Goal: Transaction & Acquisition: Purchase product/service

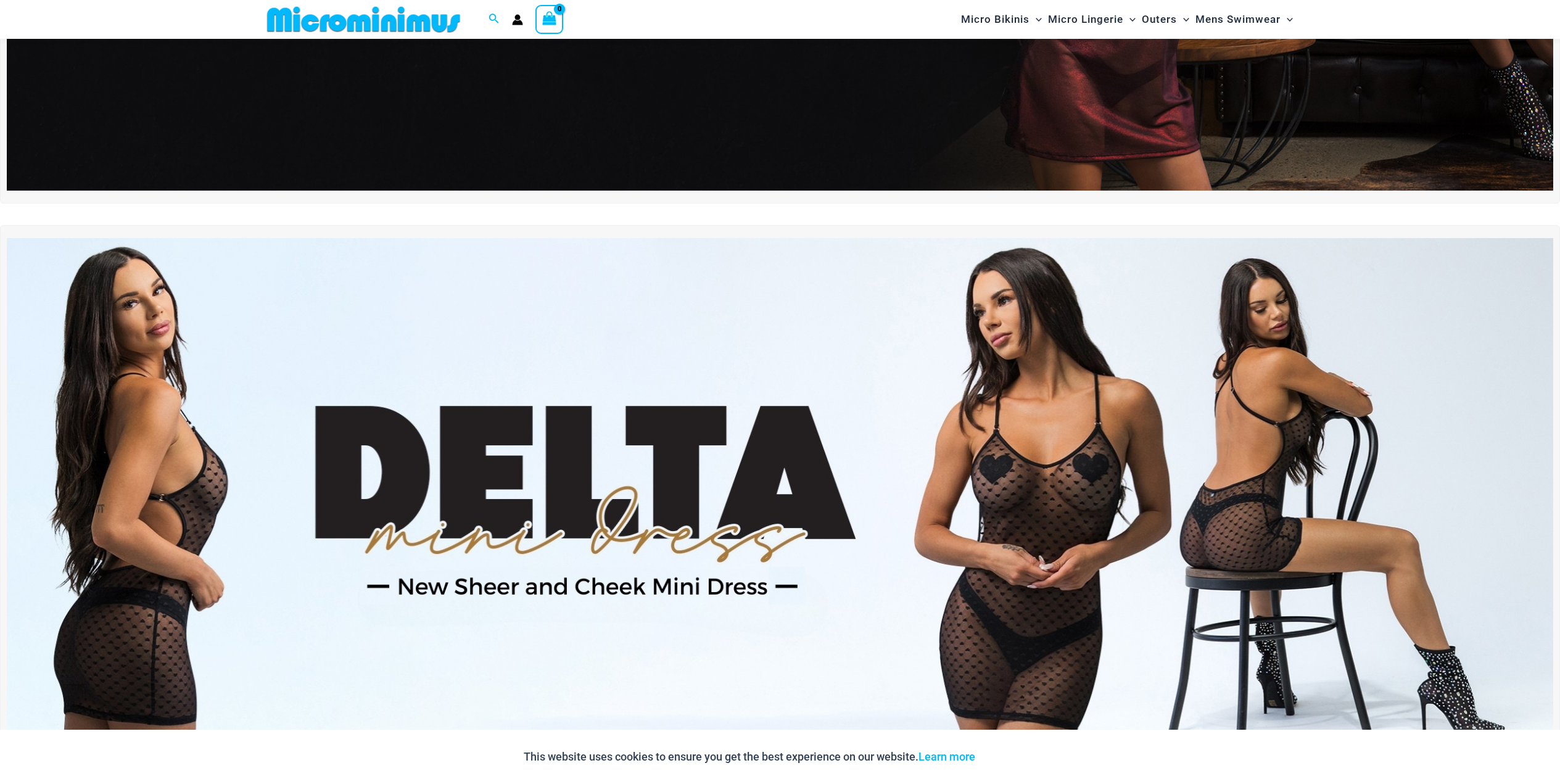
scroll to position [484, 0]
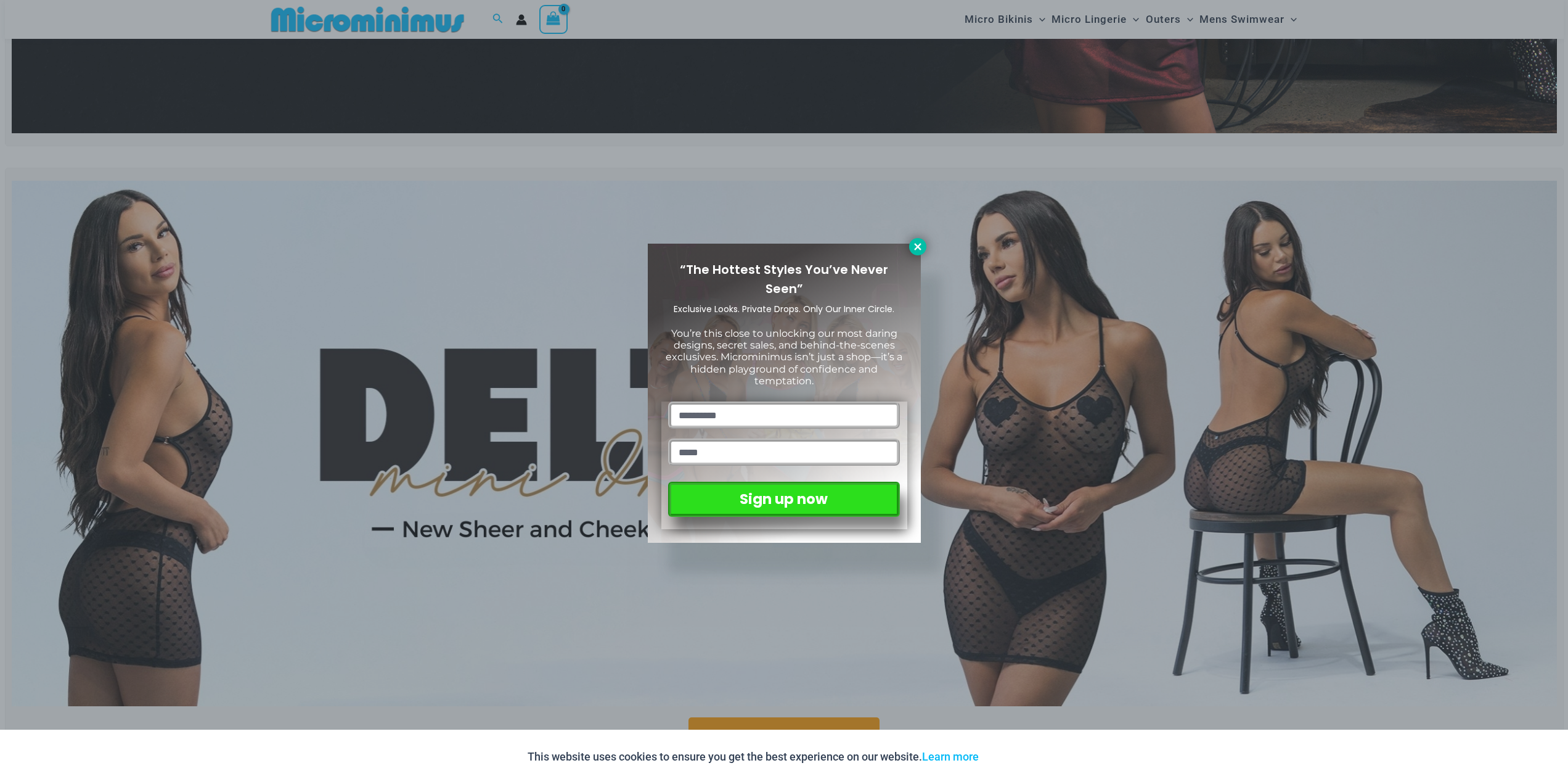
click at [916, 248] on icon at bounding box center [917, 246] width 7 height 7
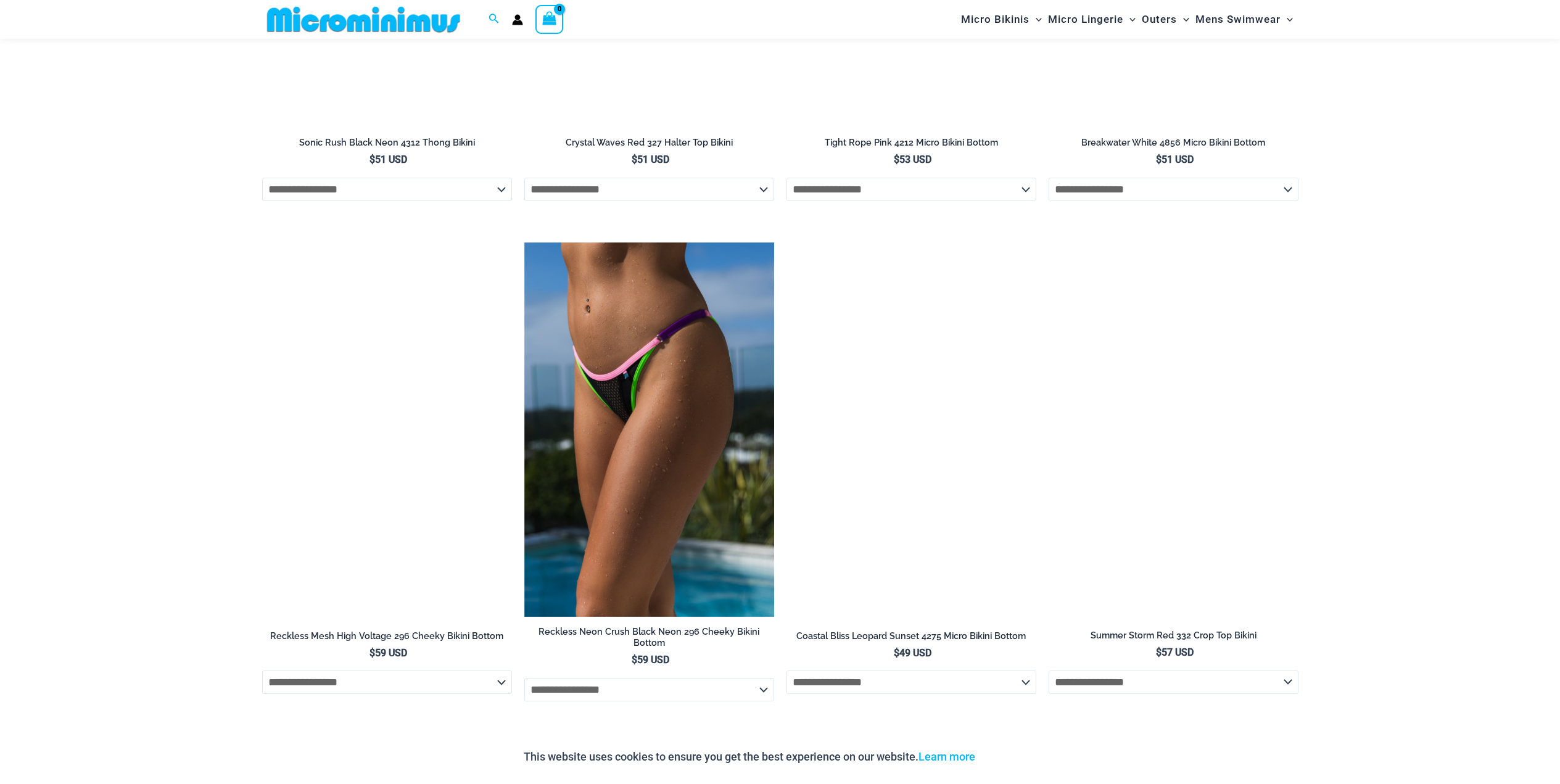
scroll to position [3814, 0]
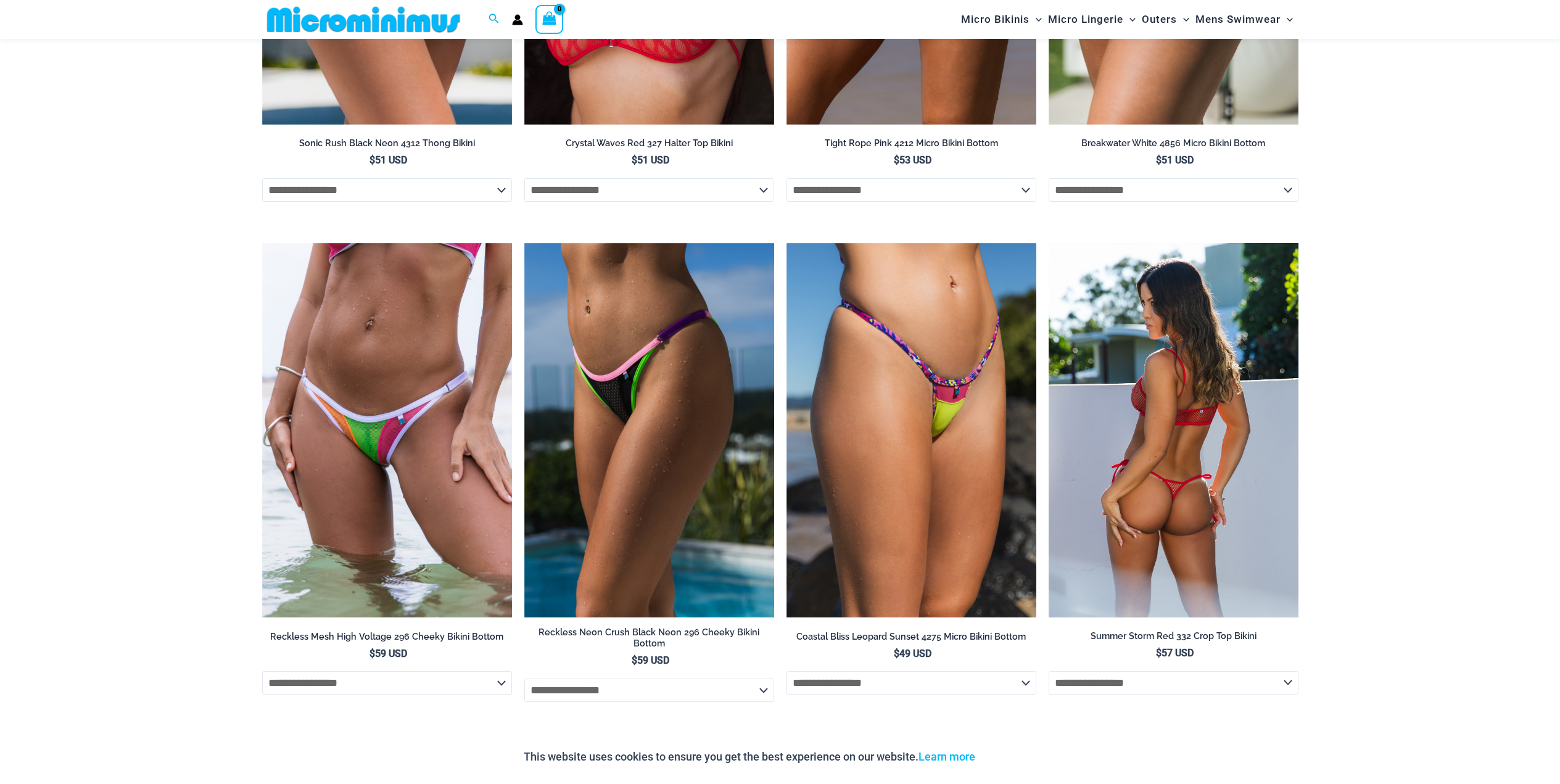
click at [1167, 430] on img at bounding box center [1173, 429] width 250 height 374
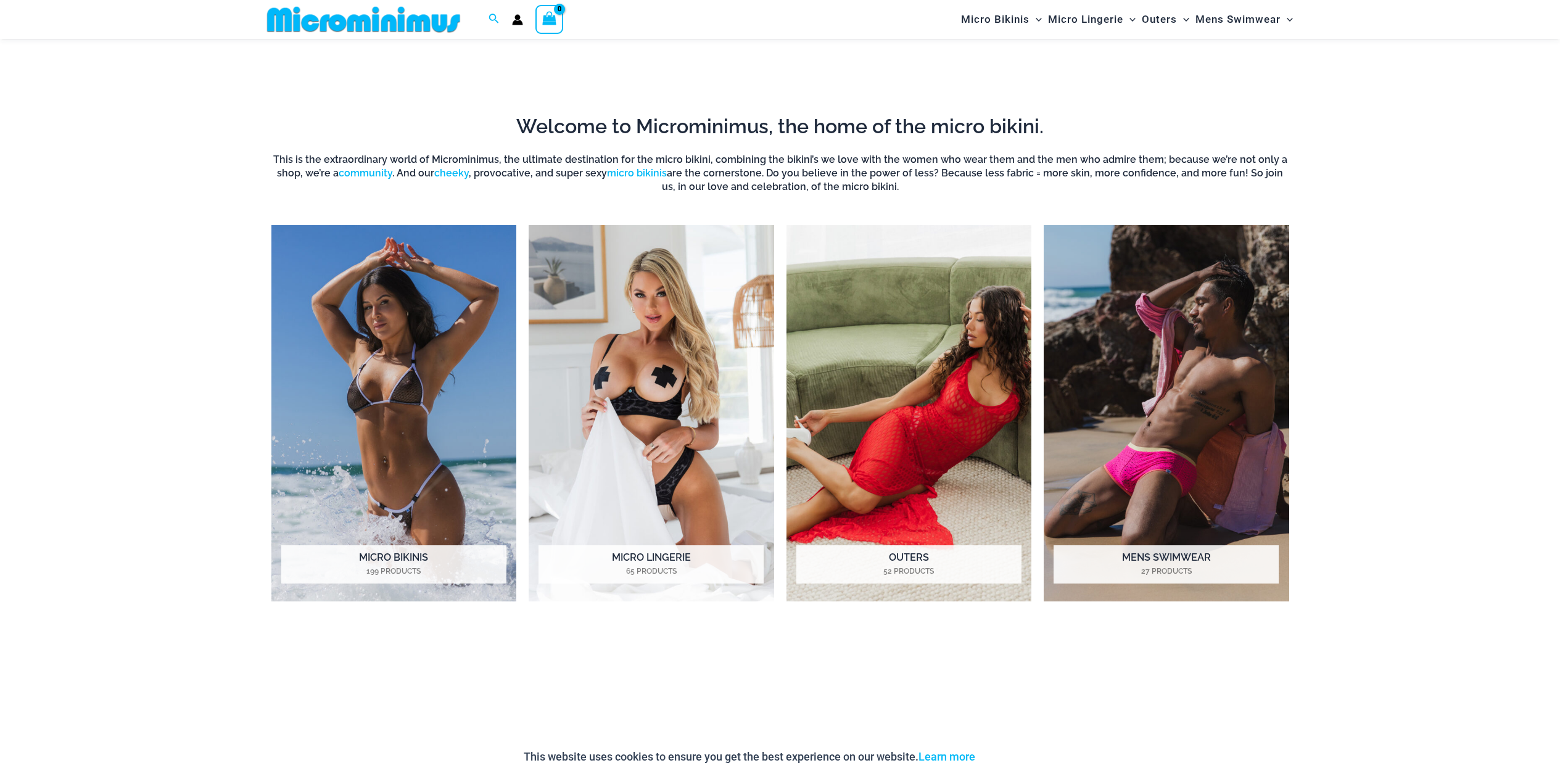
scroll to position [1224, 0]
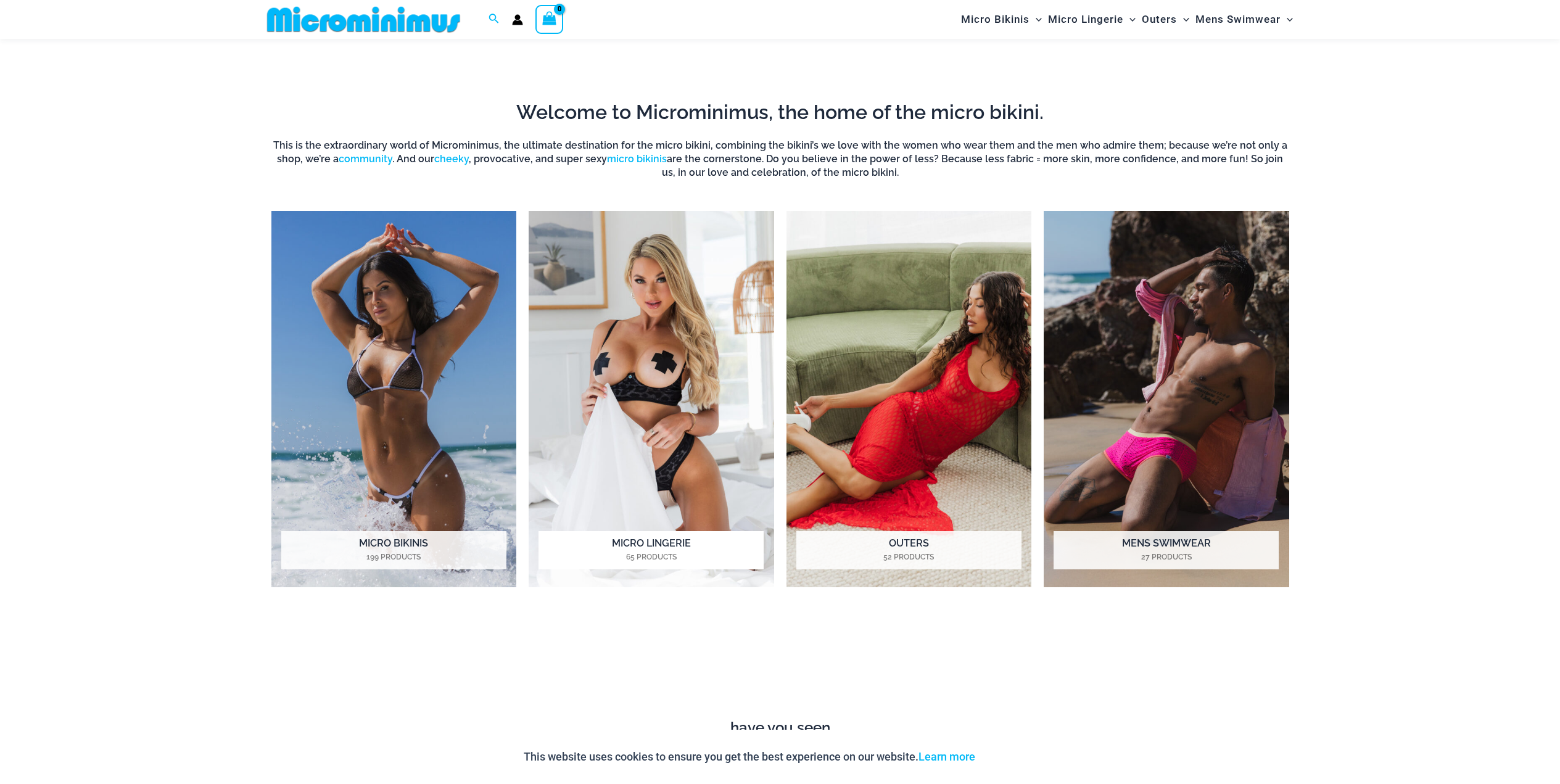
click at [621, 411] on img "Visit product category Micro Lingerie" at bounding box center [652, 399] width 246 height 377
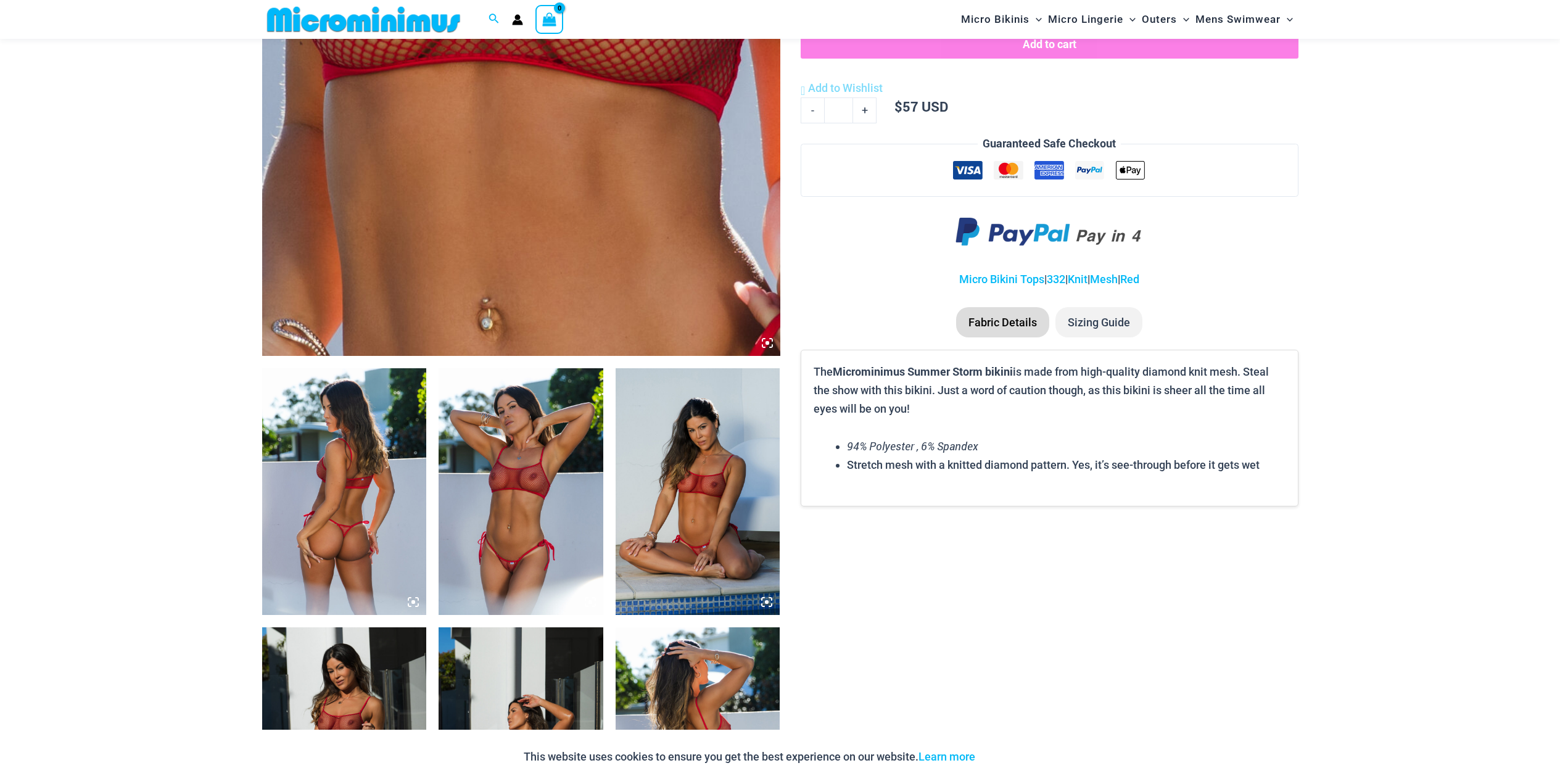
scroll to position [729, 0]
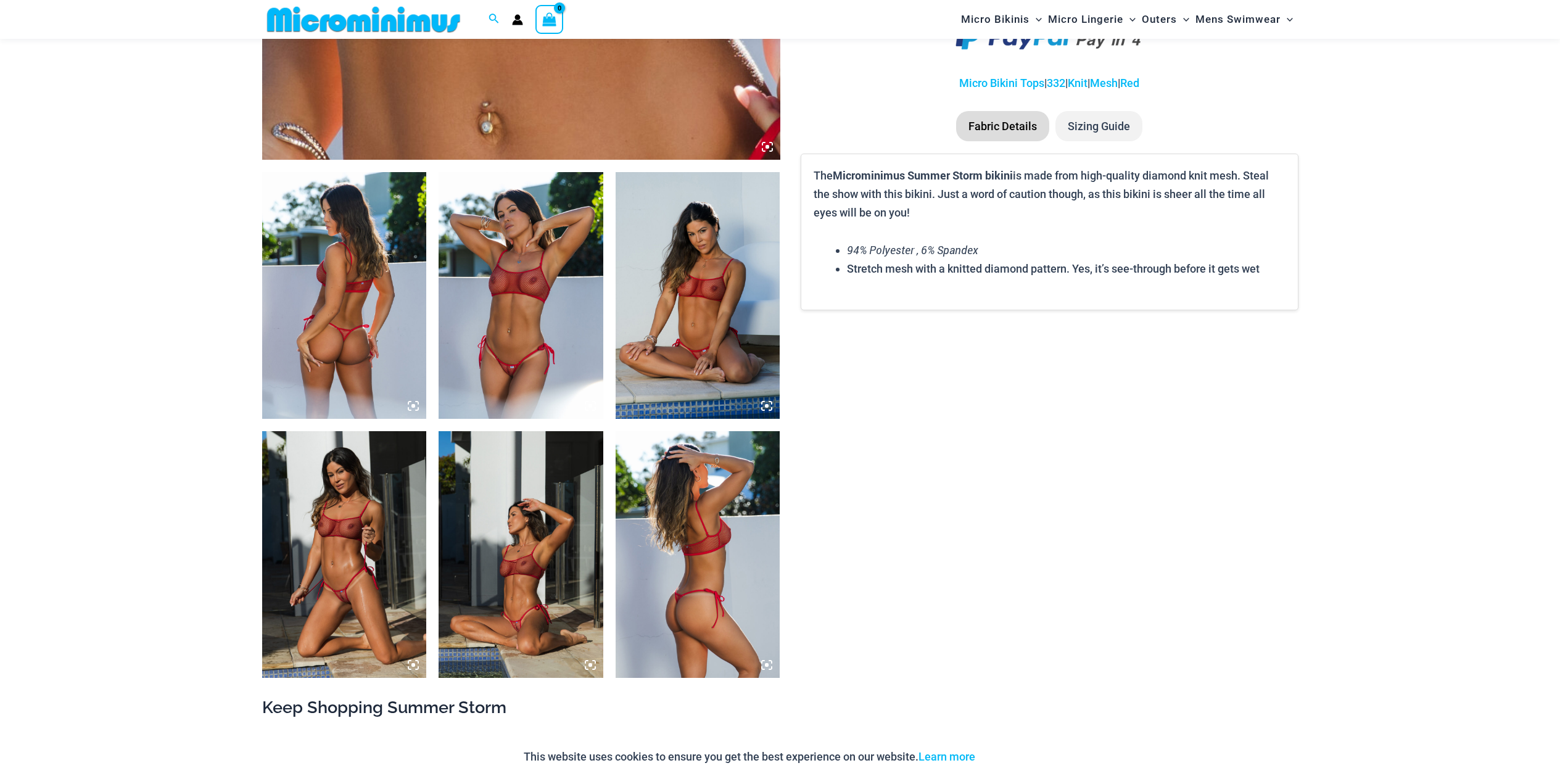
click at [524, 343] on img at bounding box center [520, 295] width 165 height 246
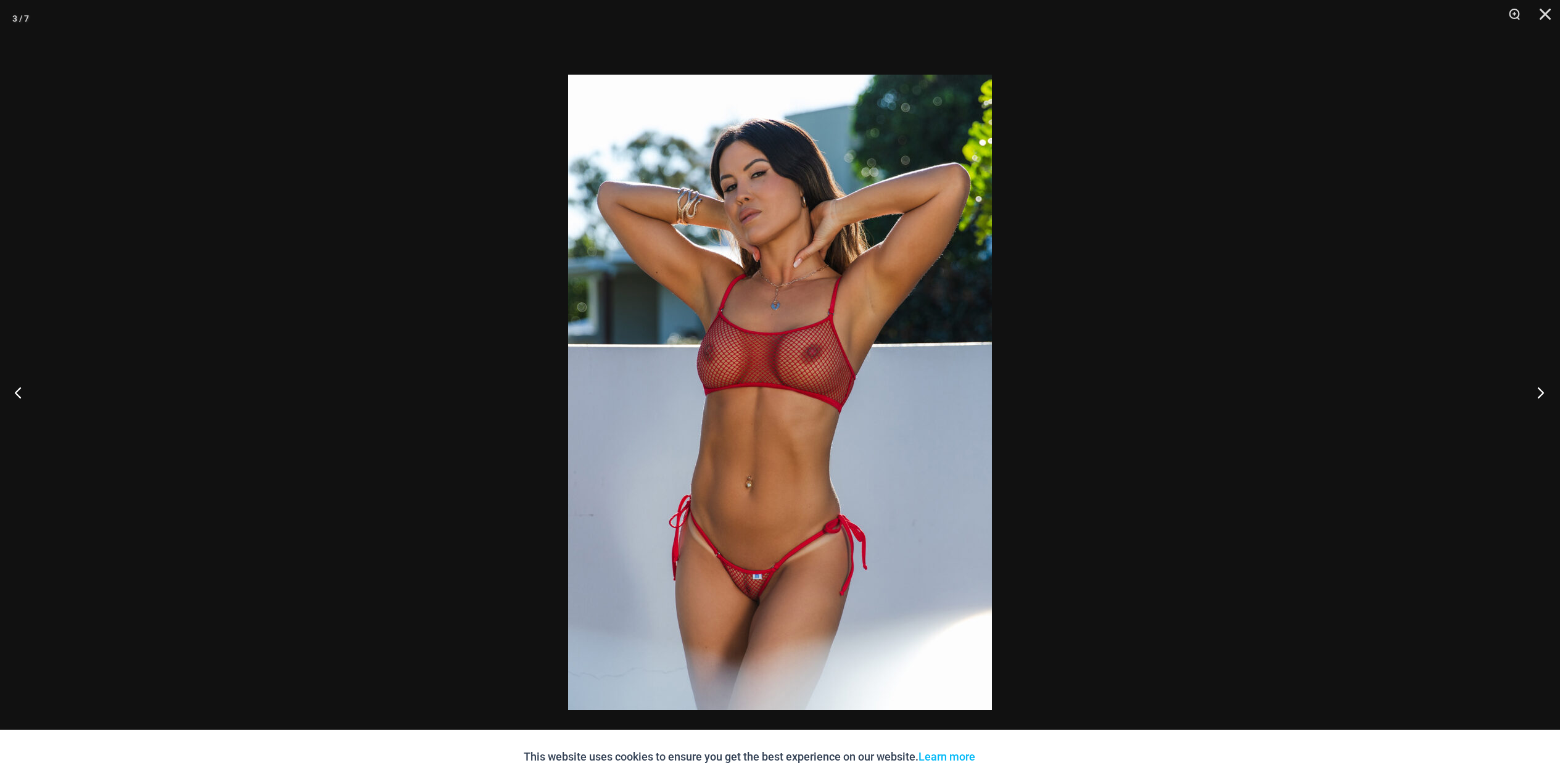
click at [1541, 391] on button "Next" at bounding box center [1537, 392] width 46 height 62
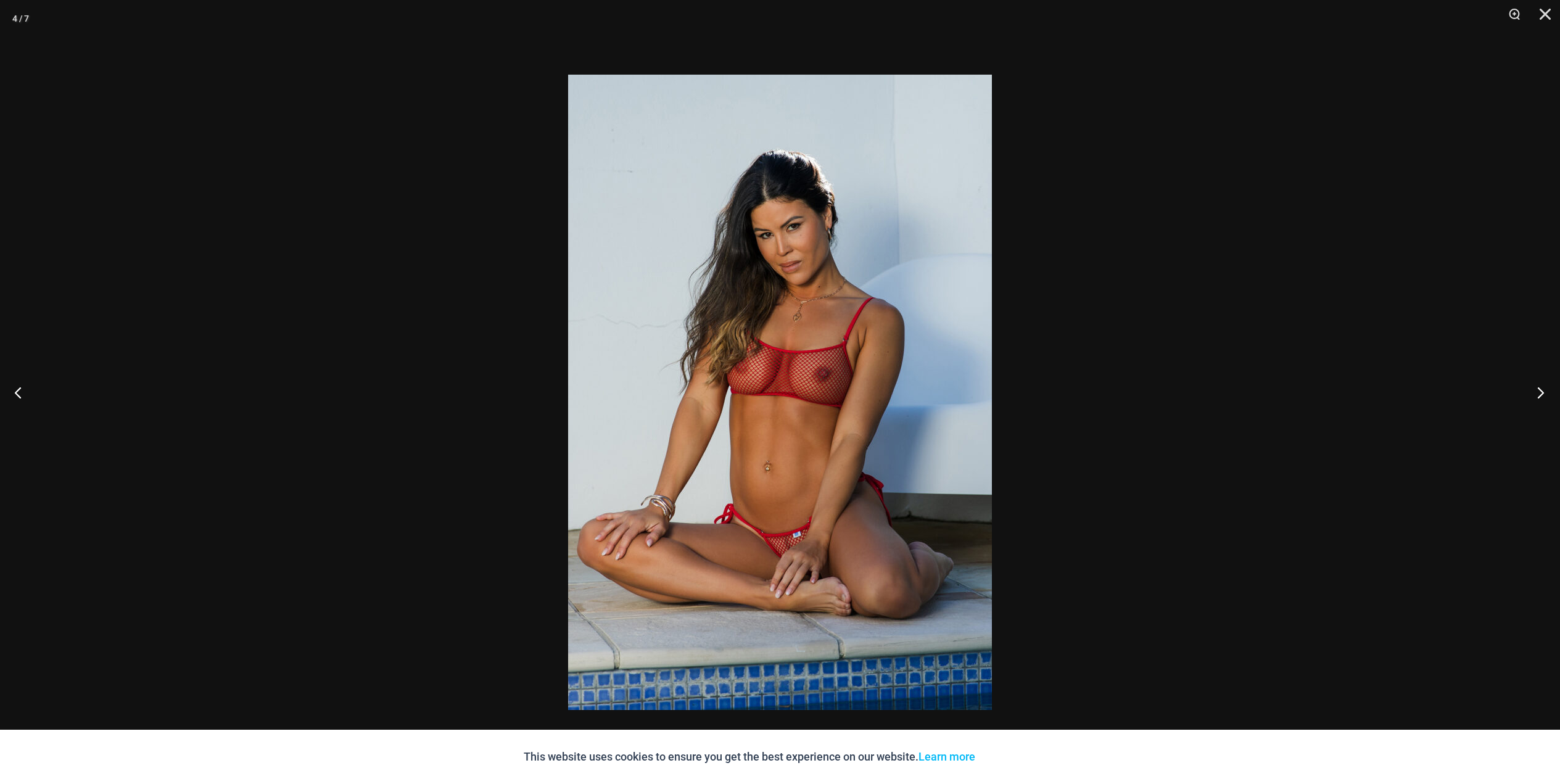
click at [1541, 391] on button "Next" at bounding box center [1537, 392] width 46 height 62
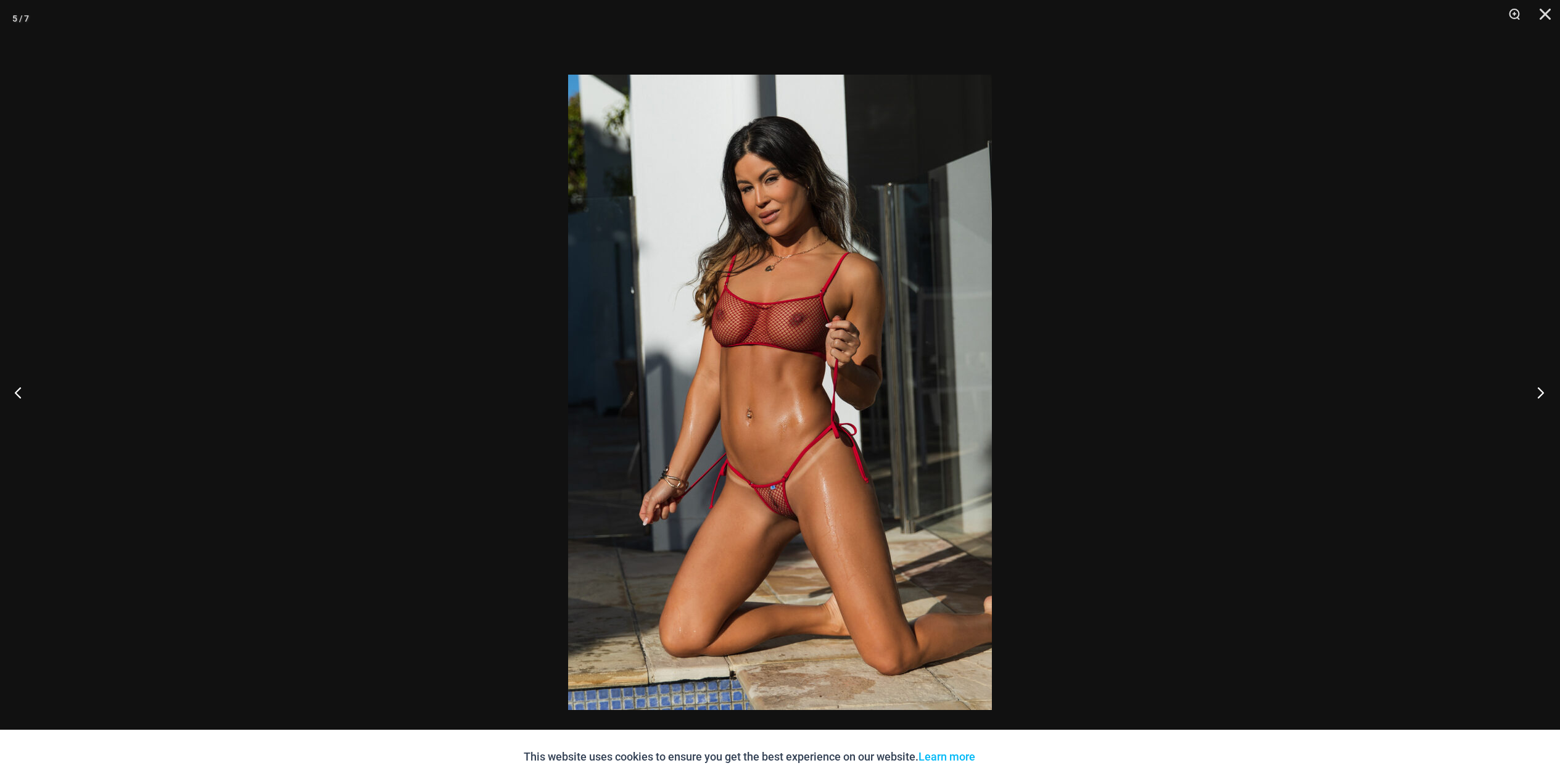
click at [1541, 391] on button "Next" at bounding box center [1537, 392] width 46 height 62
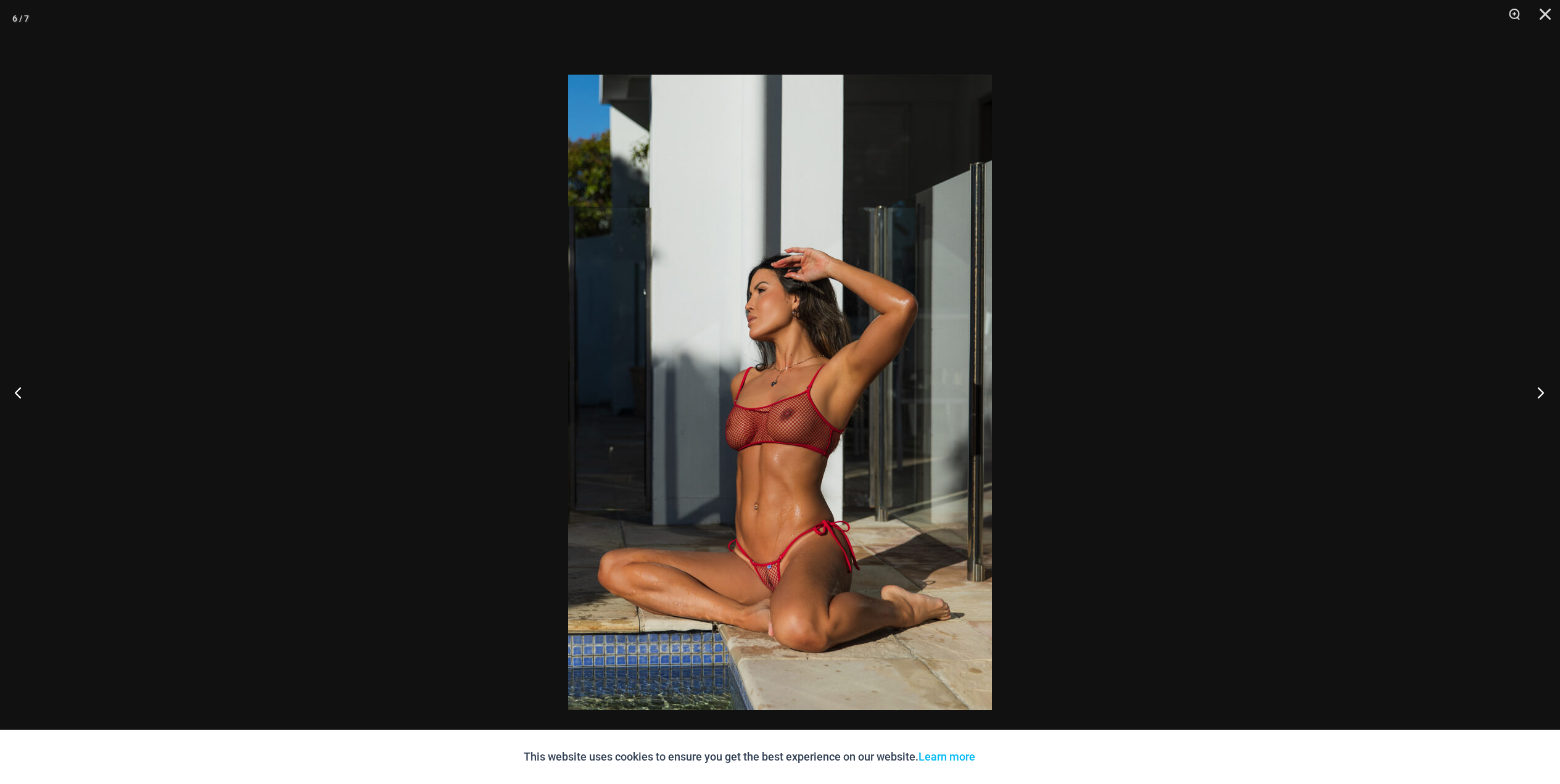
click at [1541, 391] on button "Next" at bounding box center [1537, 392] width 46 height 62
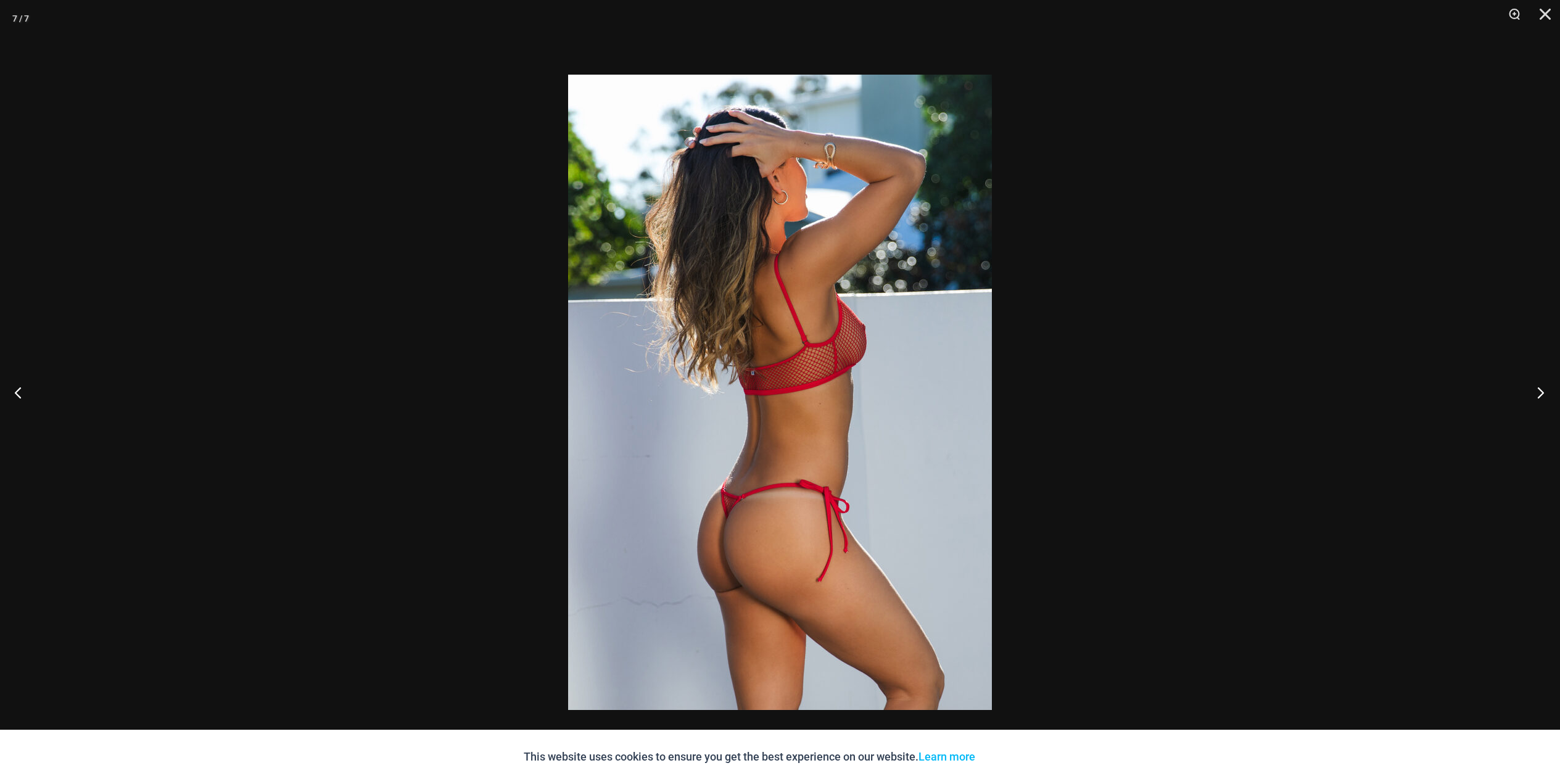
click at [1541, 391] on button "Next" at bounding box center [1537, 392] width 46 height 62
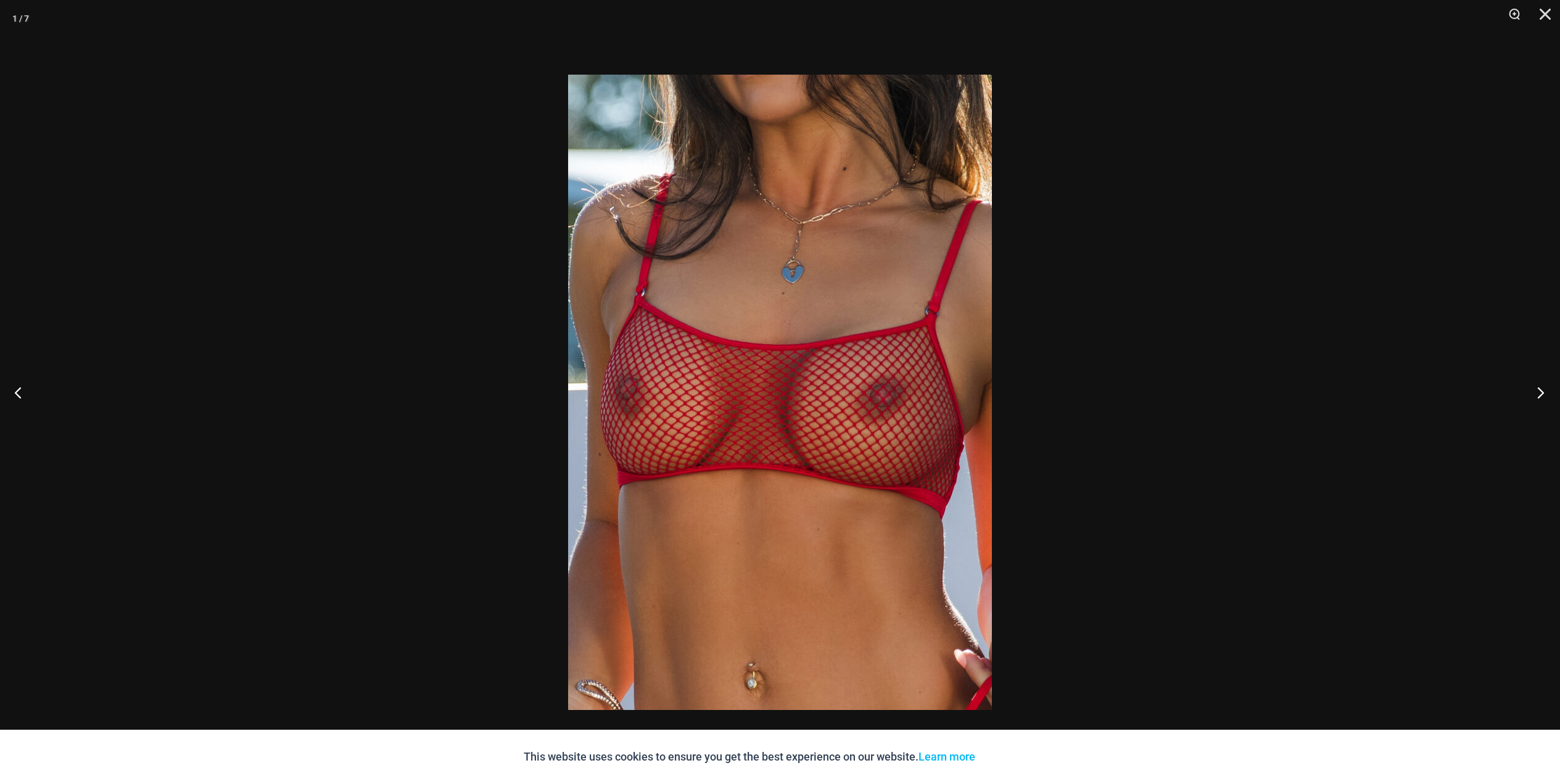
click at [1541, 391] on button "Next" at bounding box center [1537, 392] width 46 height 62
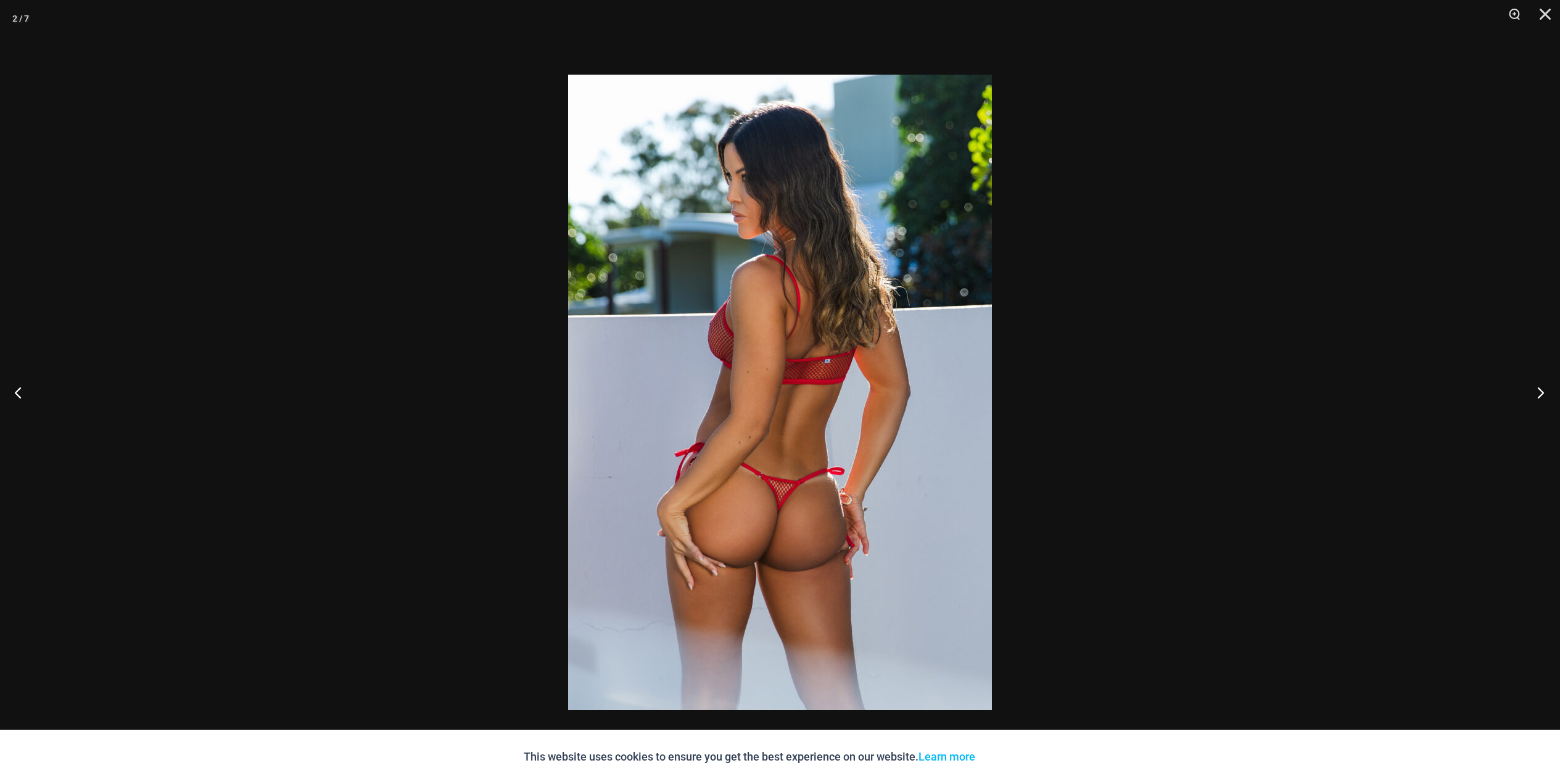
click at [1541, 391] on button "Next" at bounding box center [1537, 392] width 46 height 62
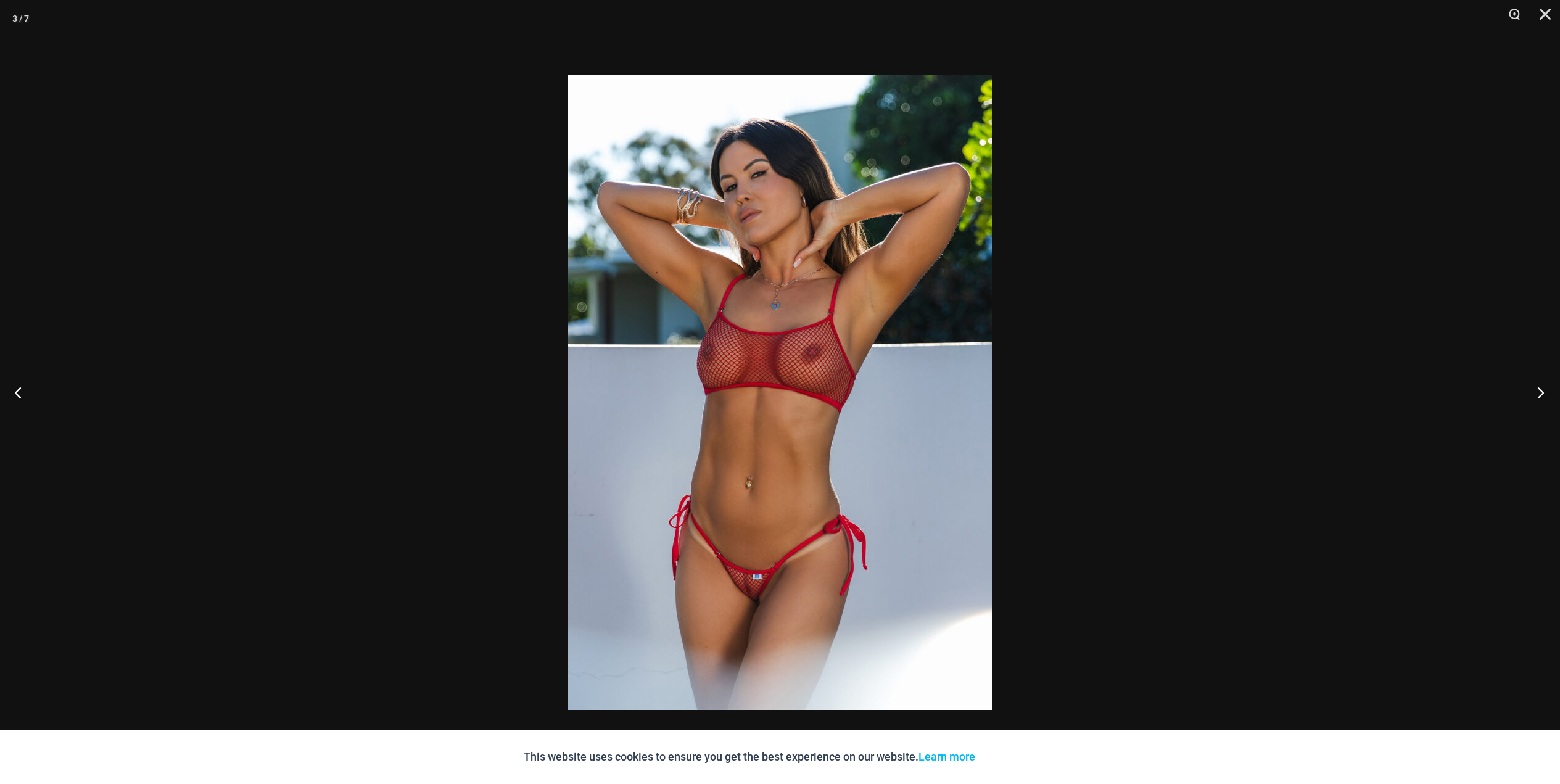
click at [1541, 391] on button "Next" at bounding box center [1537, 392] width 46 height 62
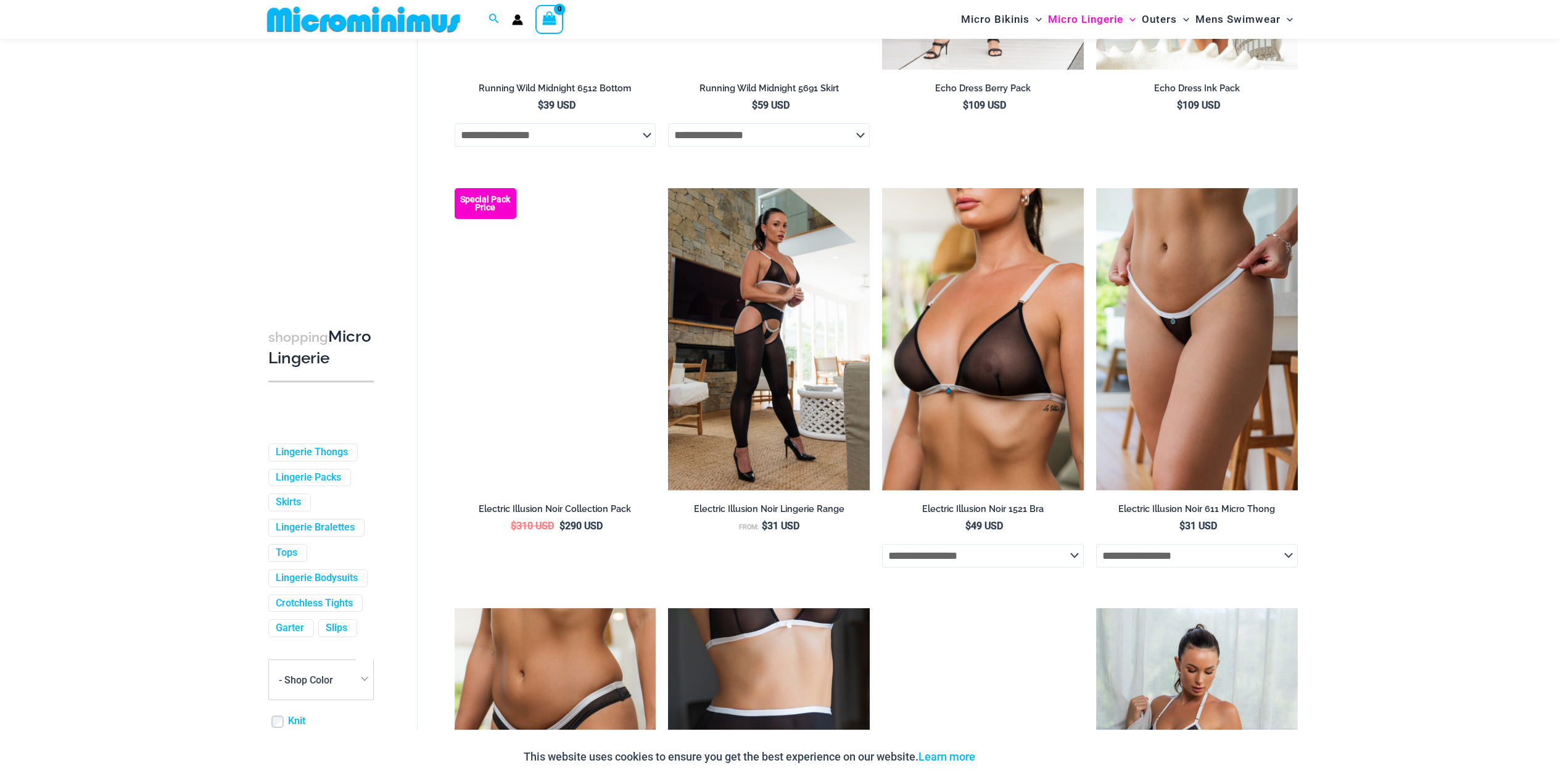
scroll to position [2087, 0]
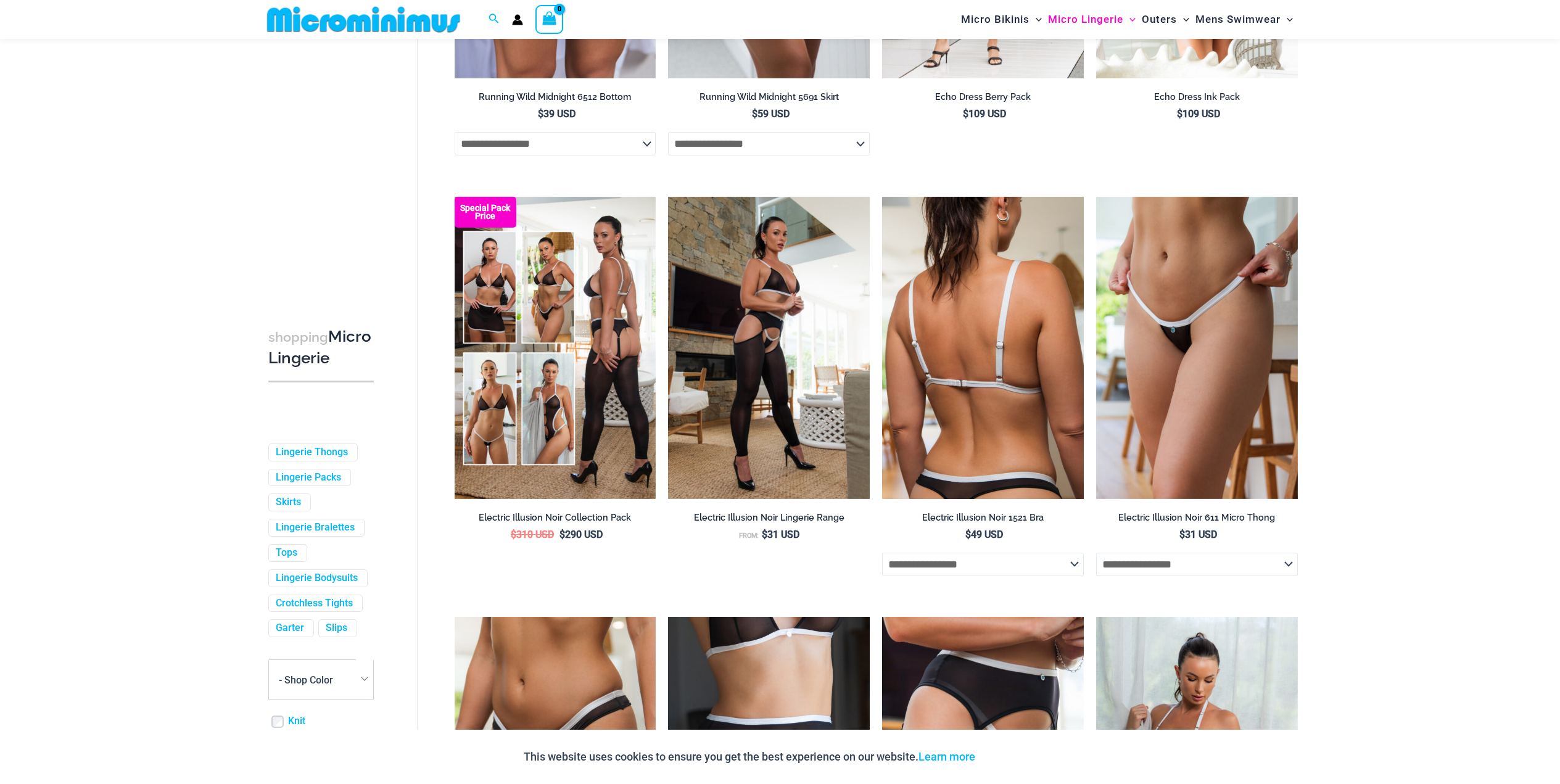
click at [997, 363] on img at bounding box center [983, 348] width 201 height 302
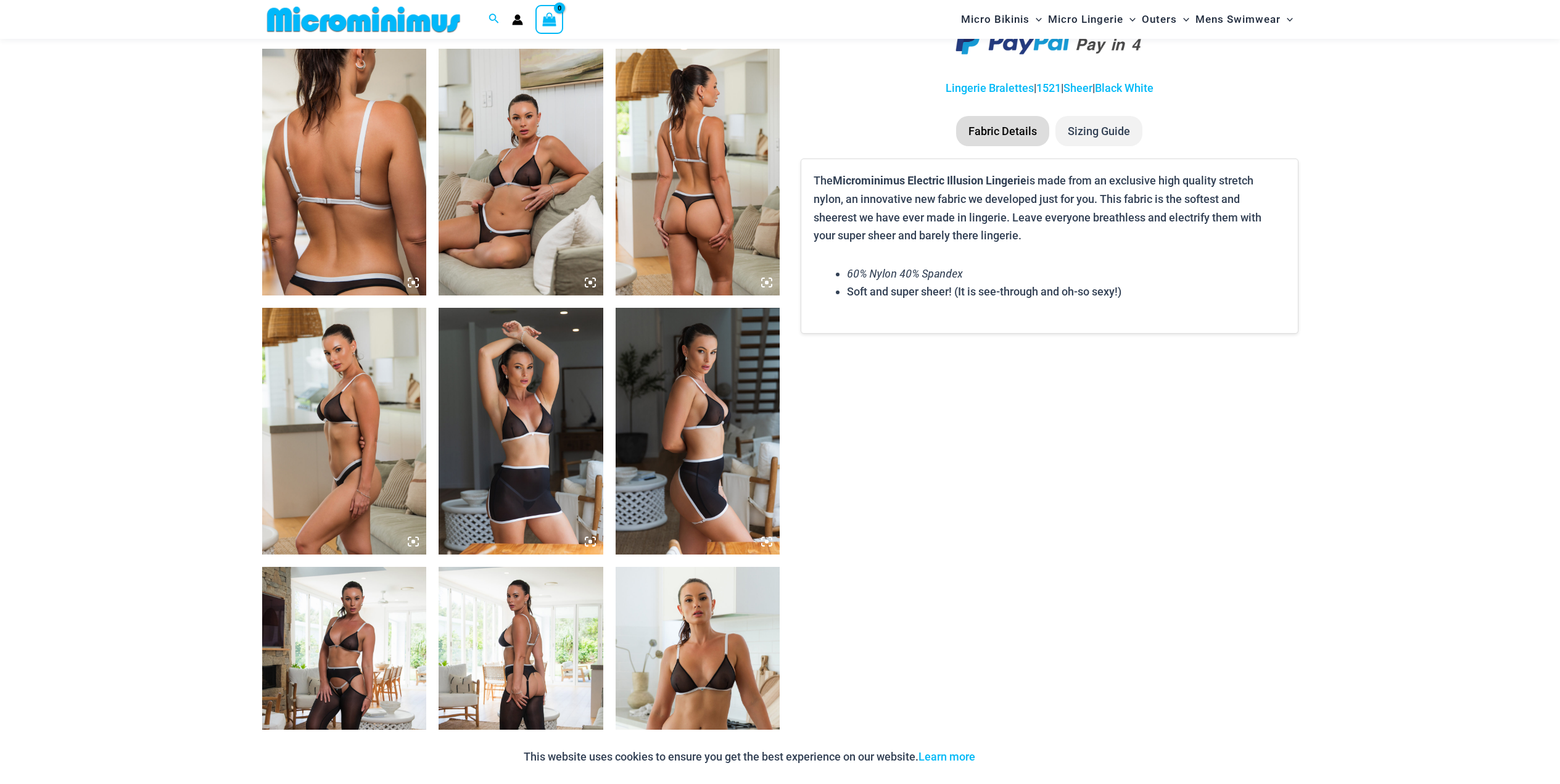
scroll to position [853, 0]
click at [503, 220] on img at bounding box center [520, 171] width 165 height 246
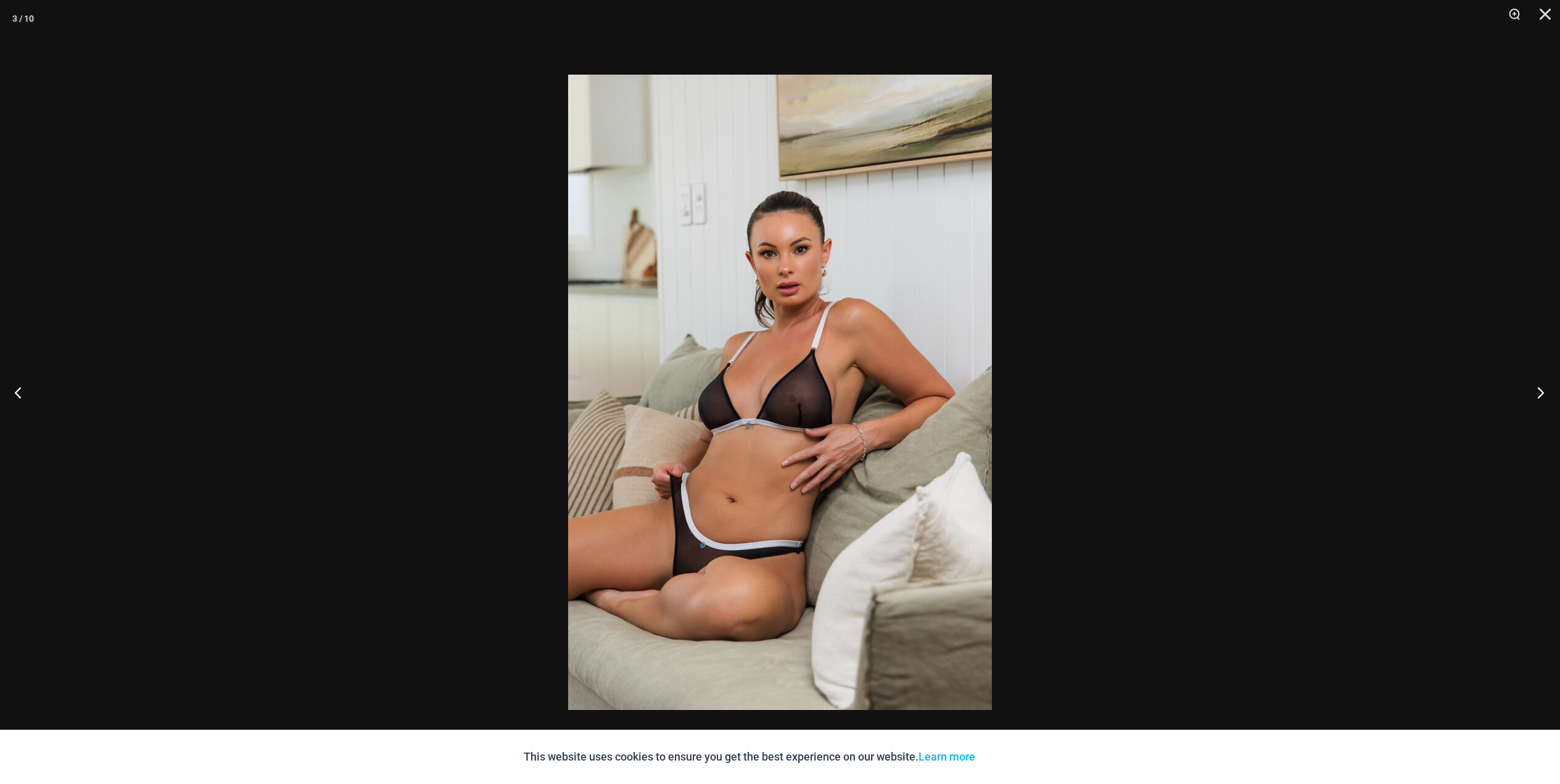
click at [1539, 393] on button "Next" at bounding box center [1537, 392] width 46 height 62
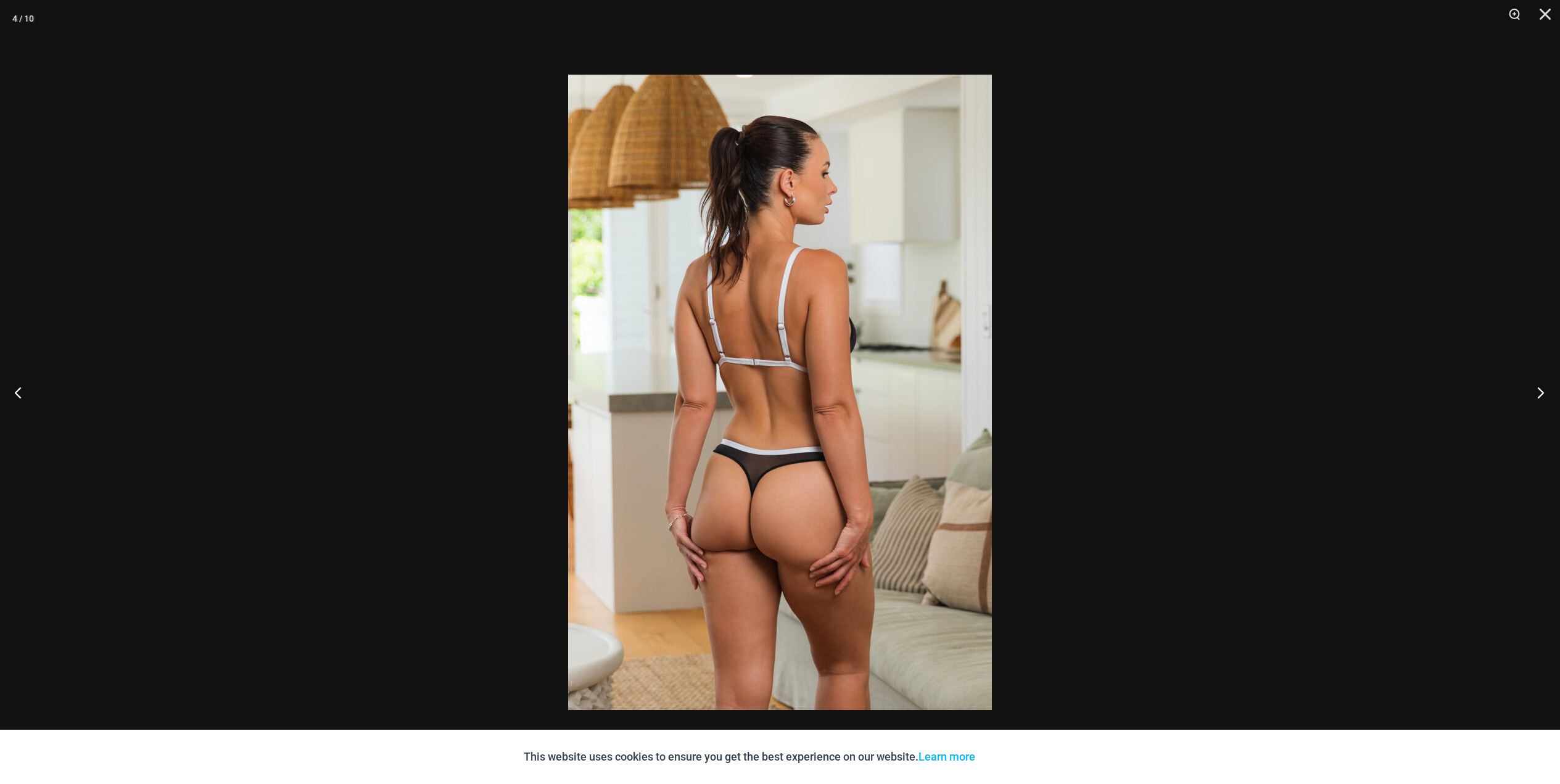
click at [1539, 394] on button "Next" at bounding box center [1537, 392] width 46 height 62
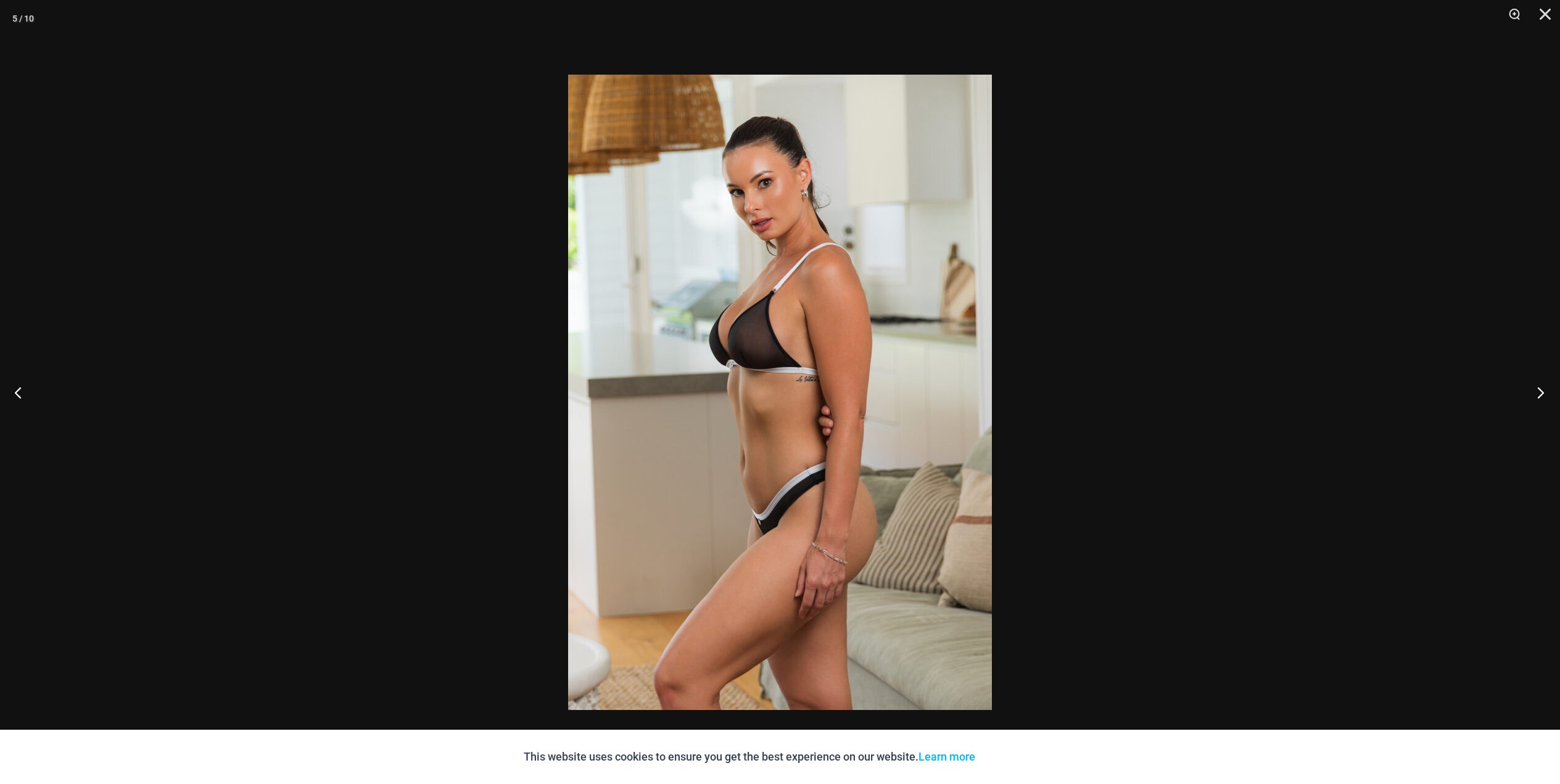
click at [1539, 395] on button "Next" at bounding box center [1537, 392] width 46 height 62
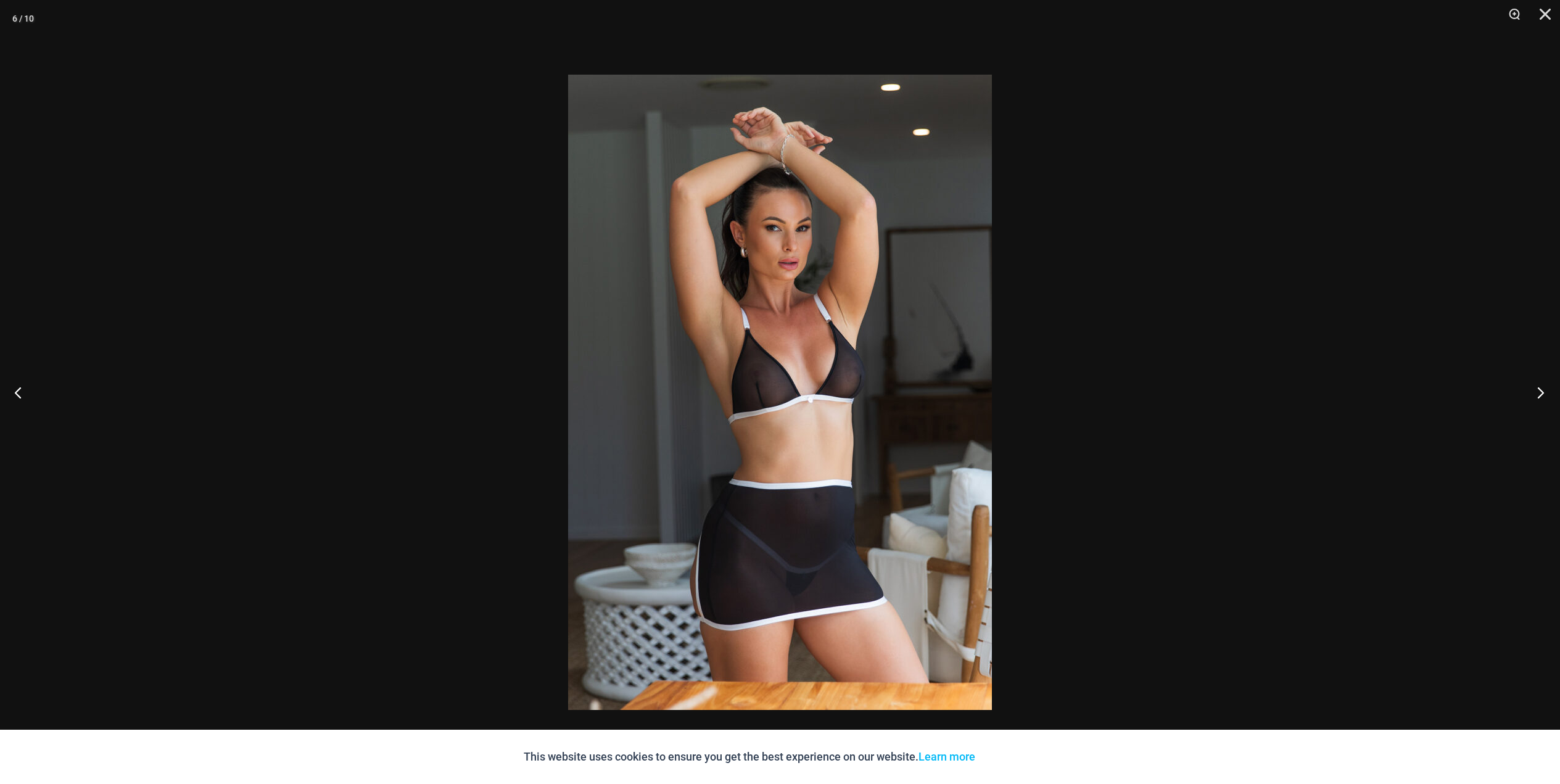
click at [1539, 395] on button "Next" at bounding box center [1537, 392] width 46 height 62
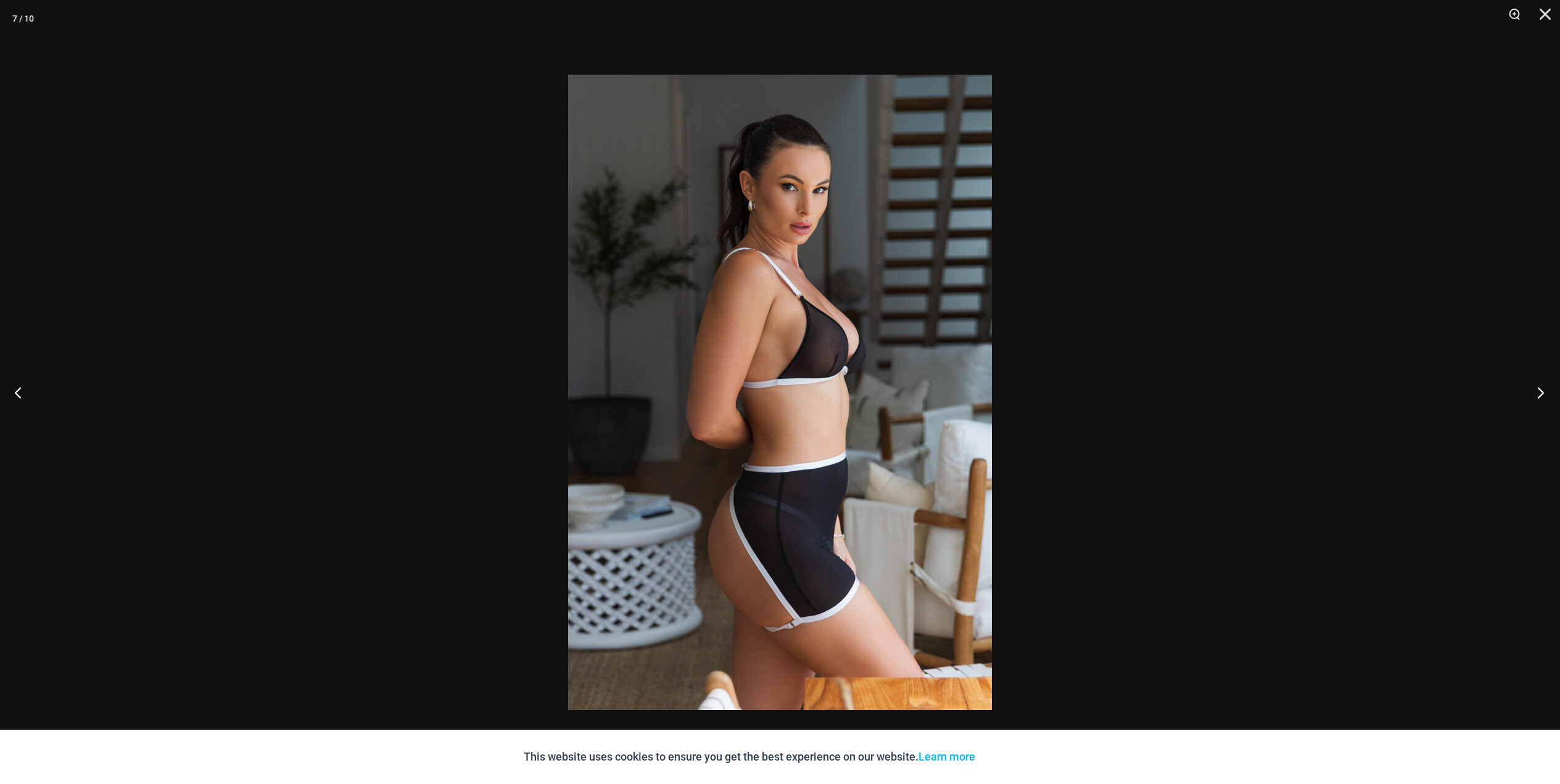
click at [1539, 395] on button "Next" at bounding box center [1537, 392] width 46 height 62
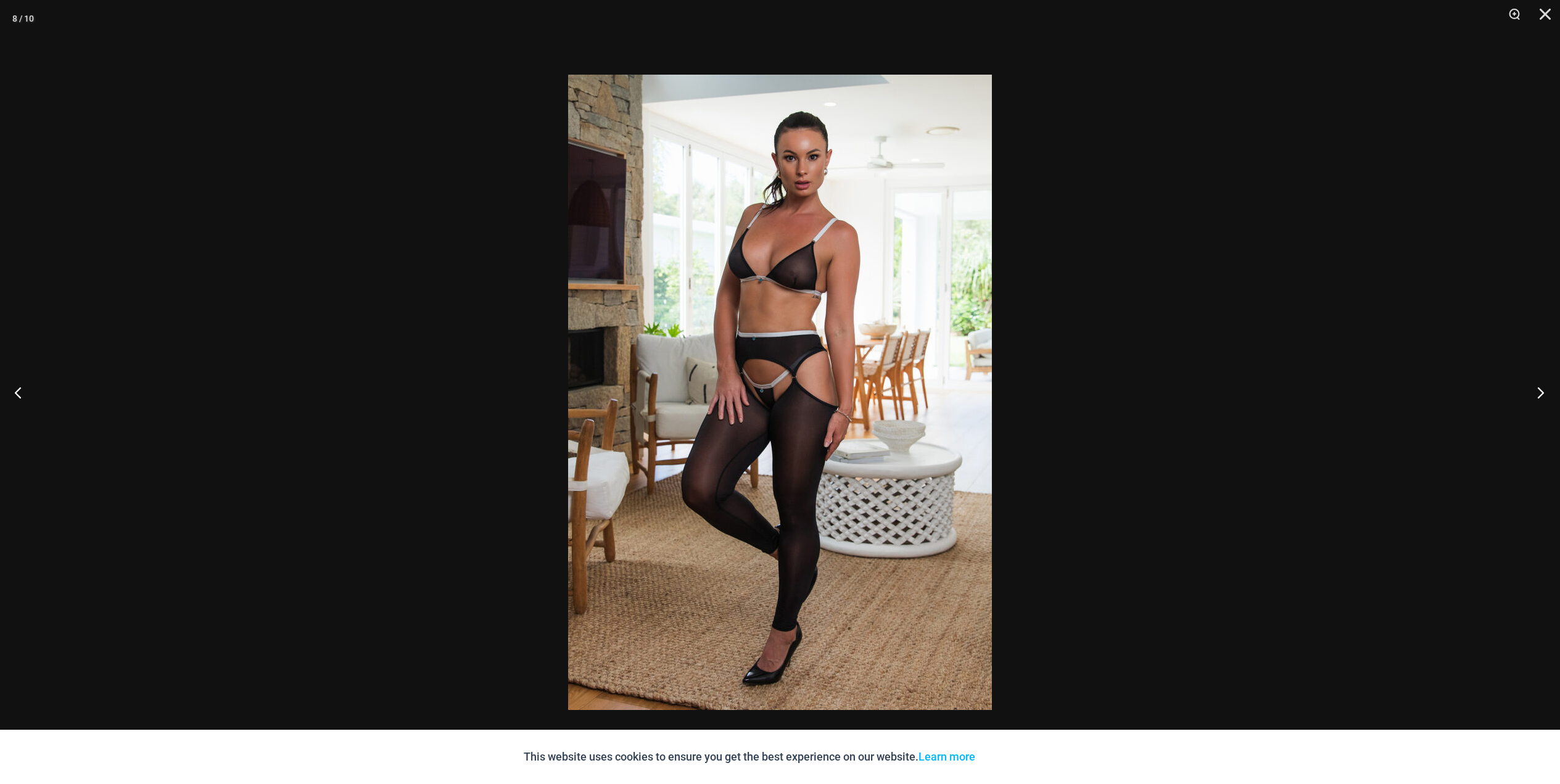
click at [1538, 395] on button "Next" at bounding box center [1537, 392] width 46 height 62
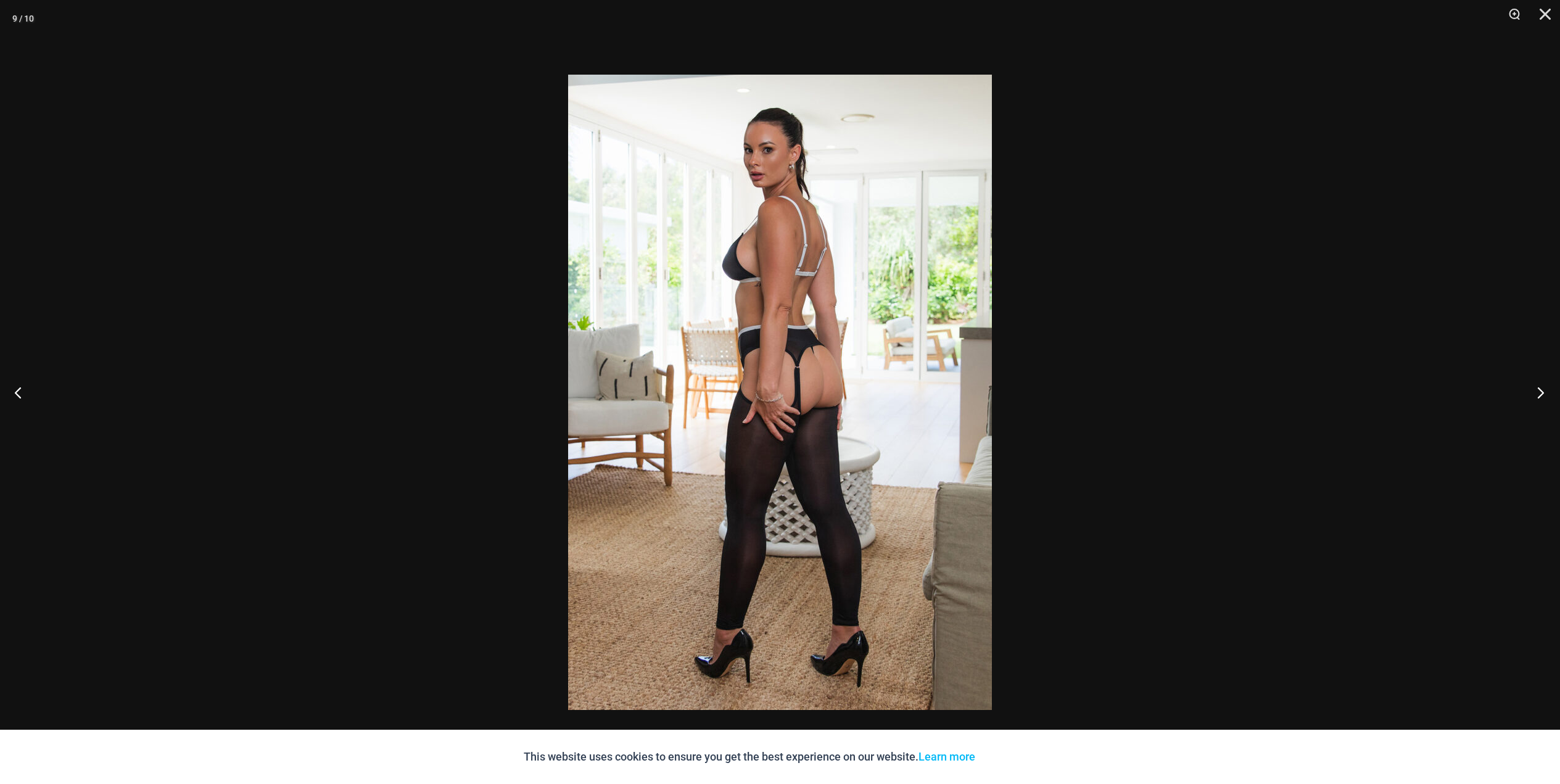
click at [1538, 395] on button "Next" at bounding box center [1537, 392] width 46 height 62
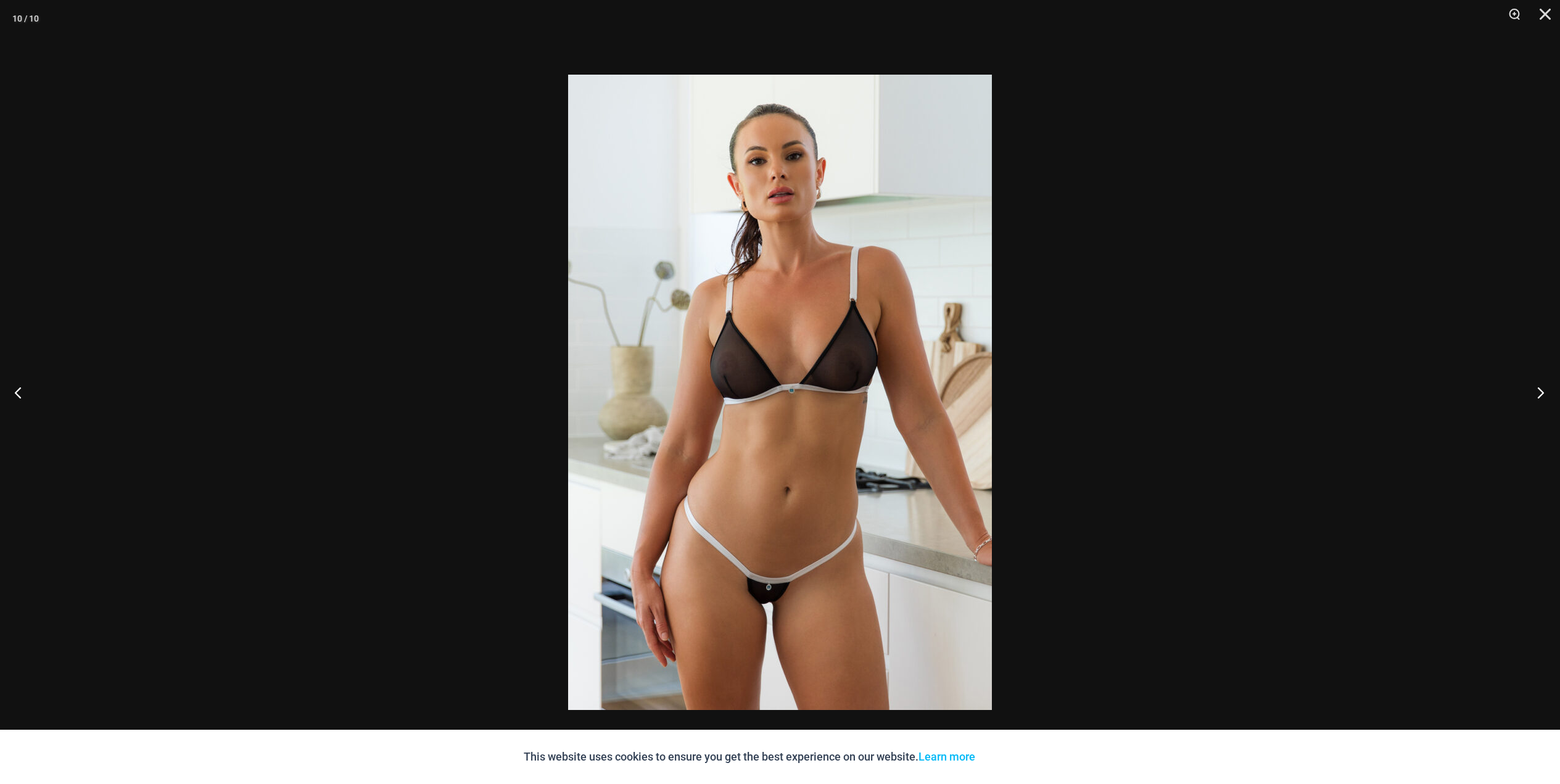
click at [1538, 395] on button "Next" at bounding box center [1537, 392] width 46 height 62
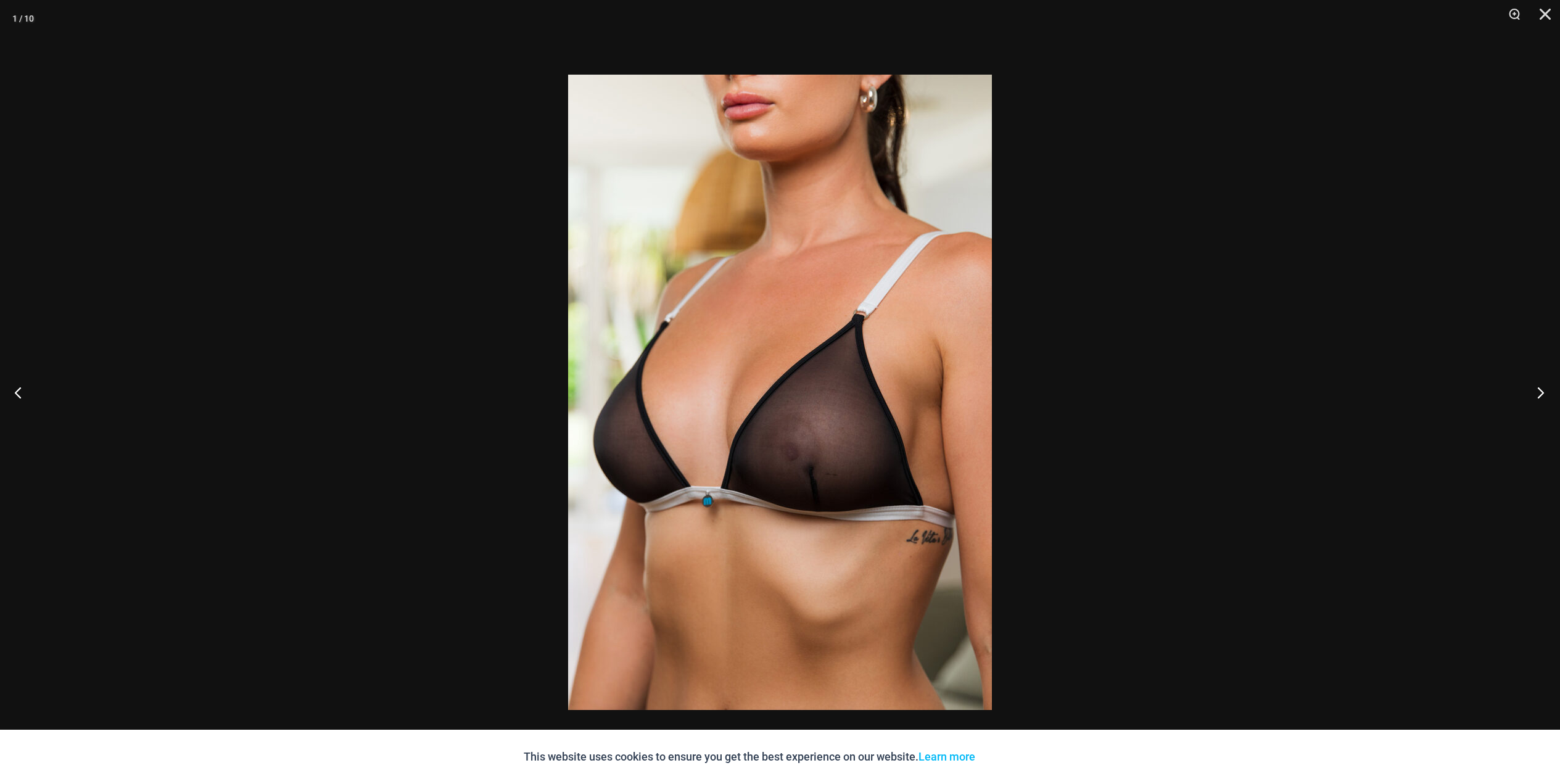
click at [1538, 395] on button "Next" at bounding box center [1537, 392] width 46 height 62
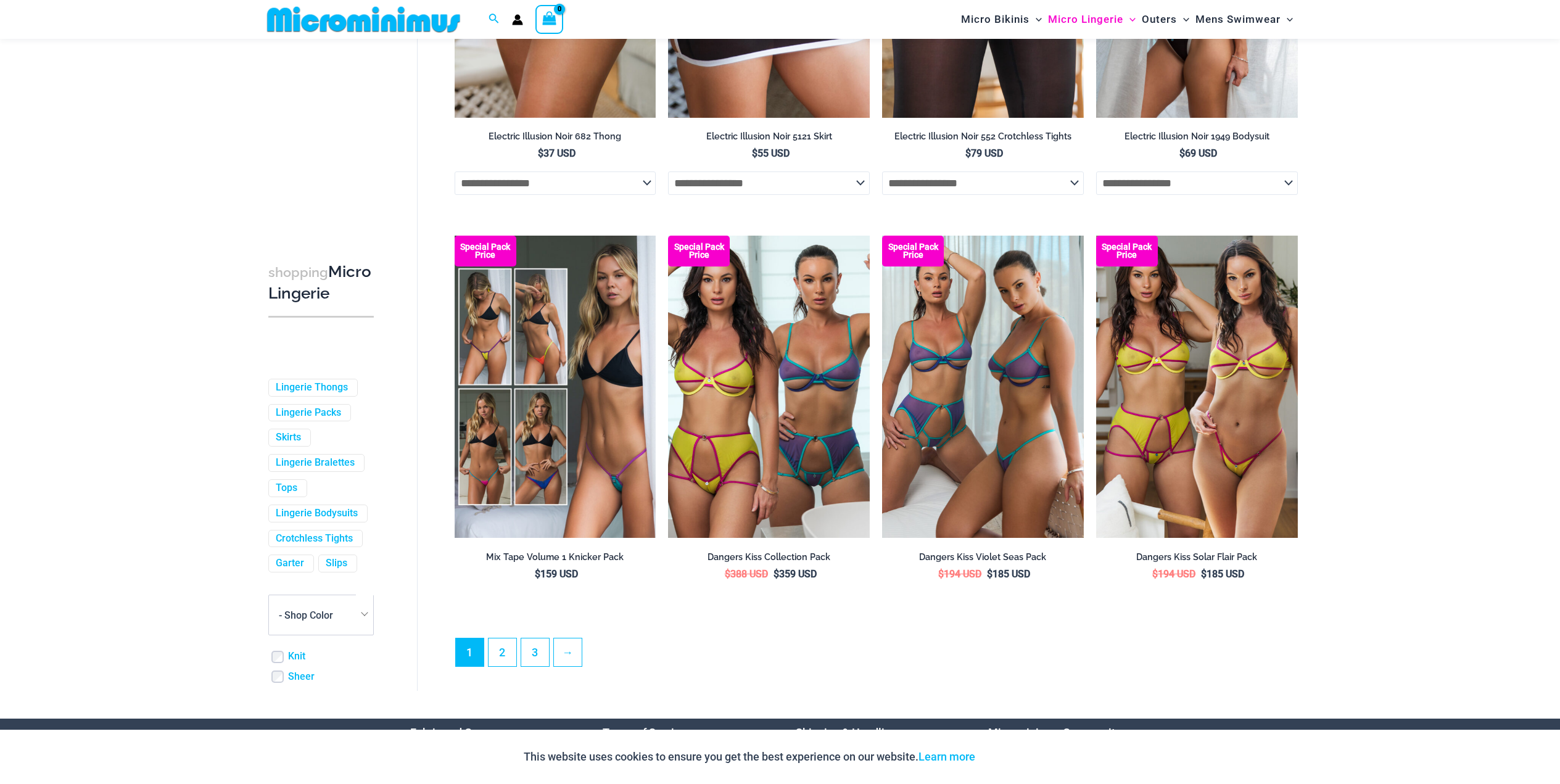
scroll to position [2951, 0]
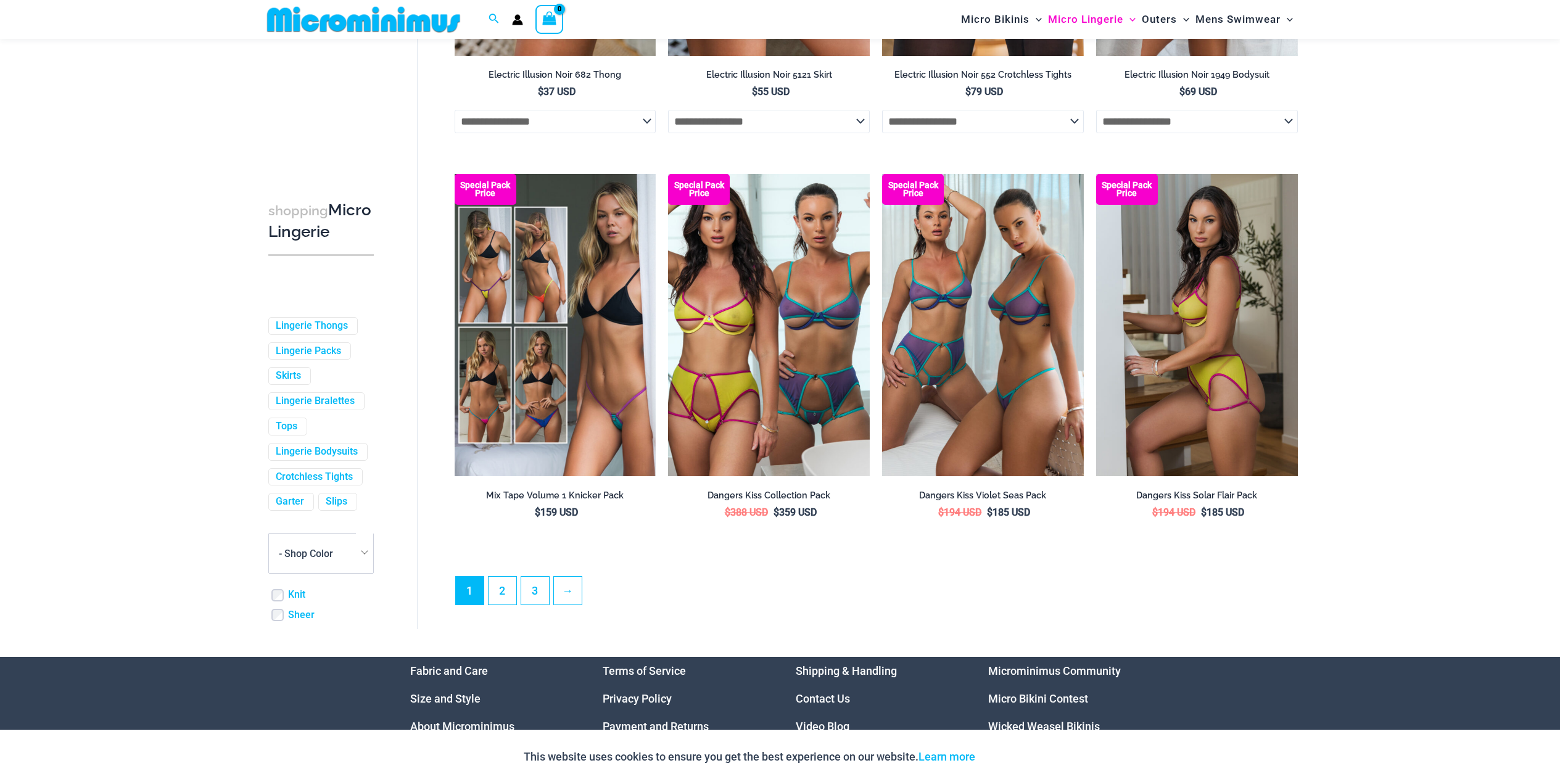
click at [1218, 358] on img at bounding box center [1197, 325] width 201 height 302
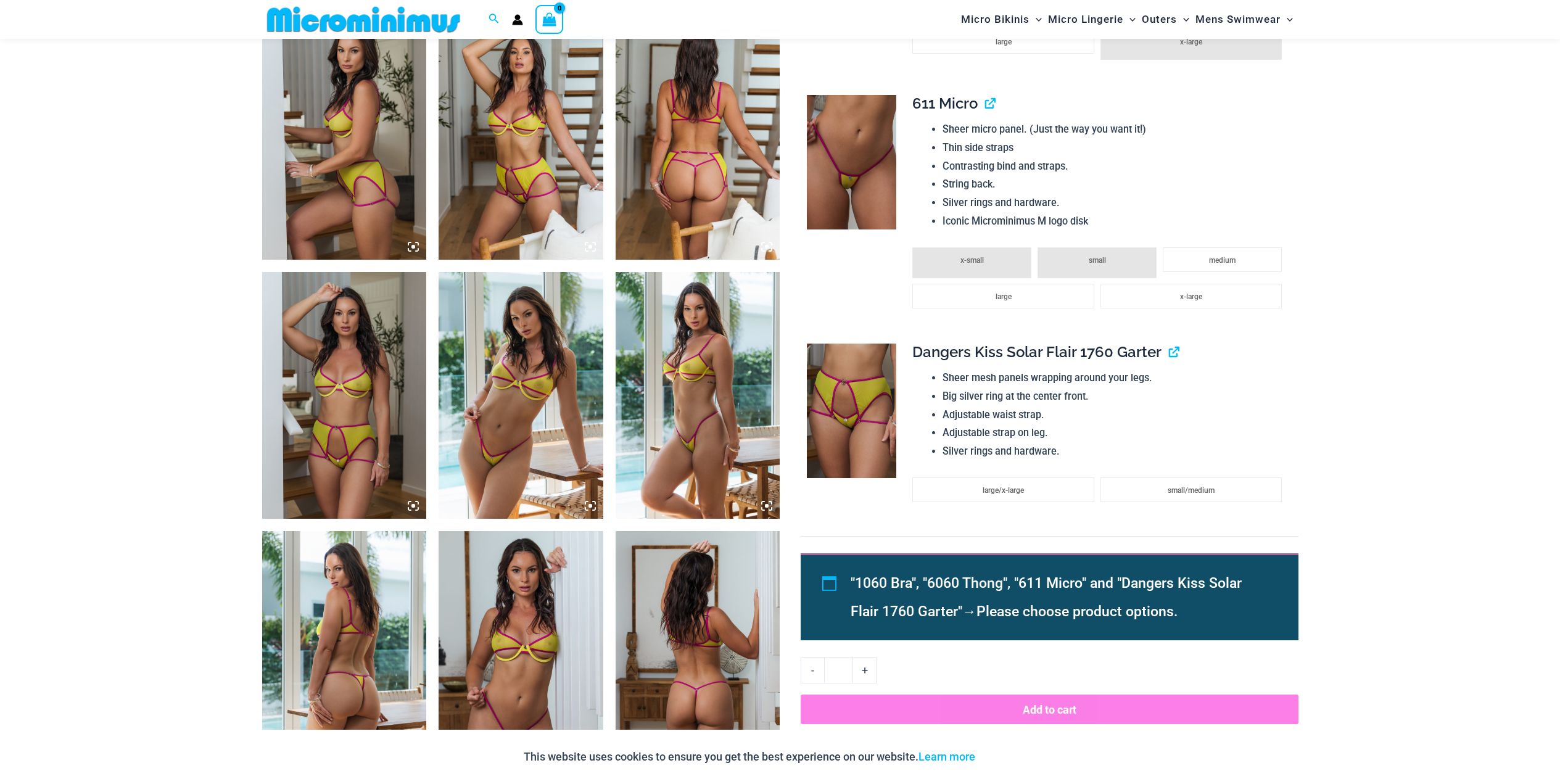
scroll to position [853, 0]
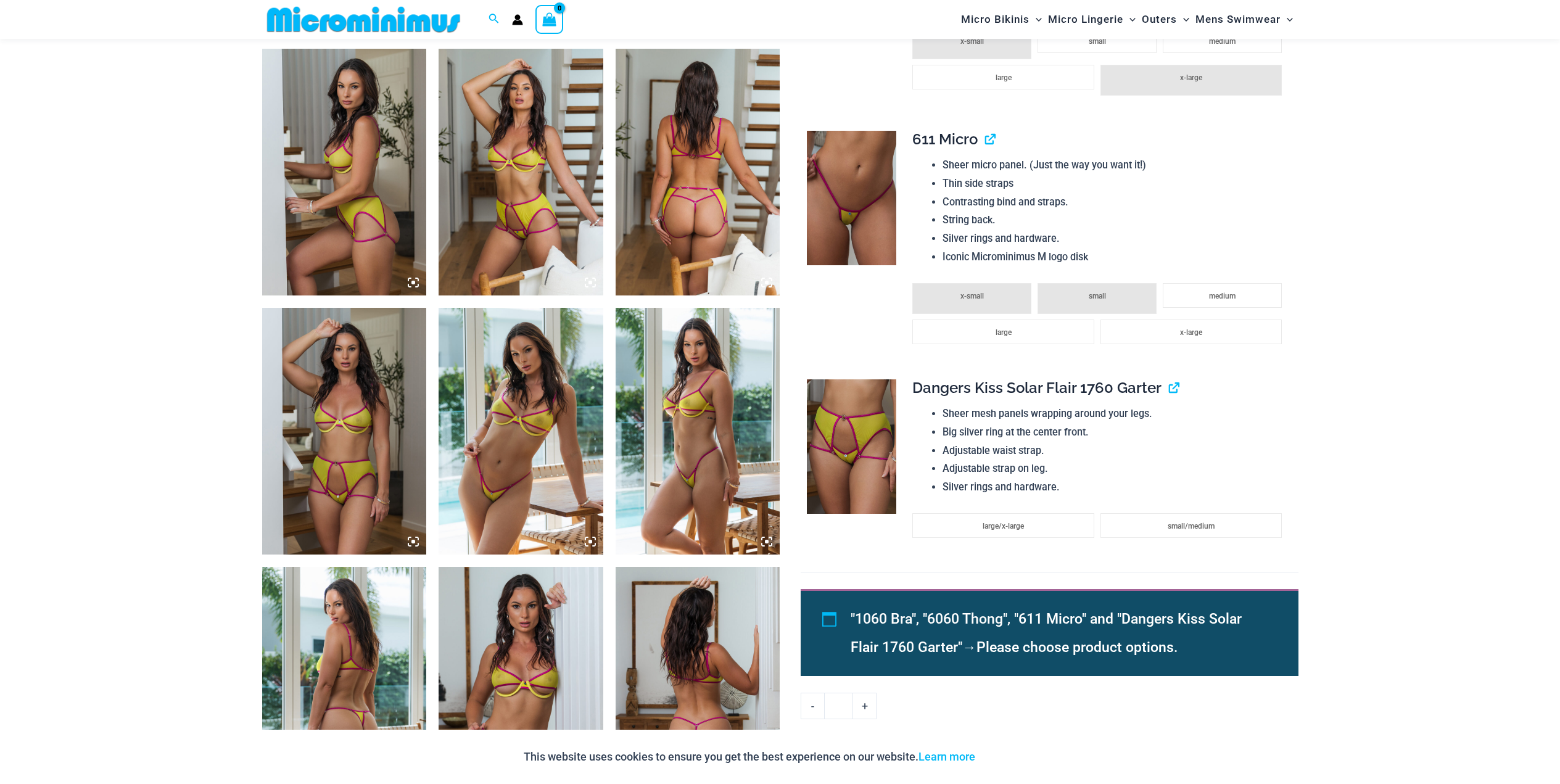
click at [363, 147] on img at bounding box center [344, 172] width 165 height 246
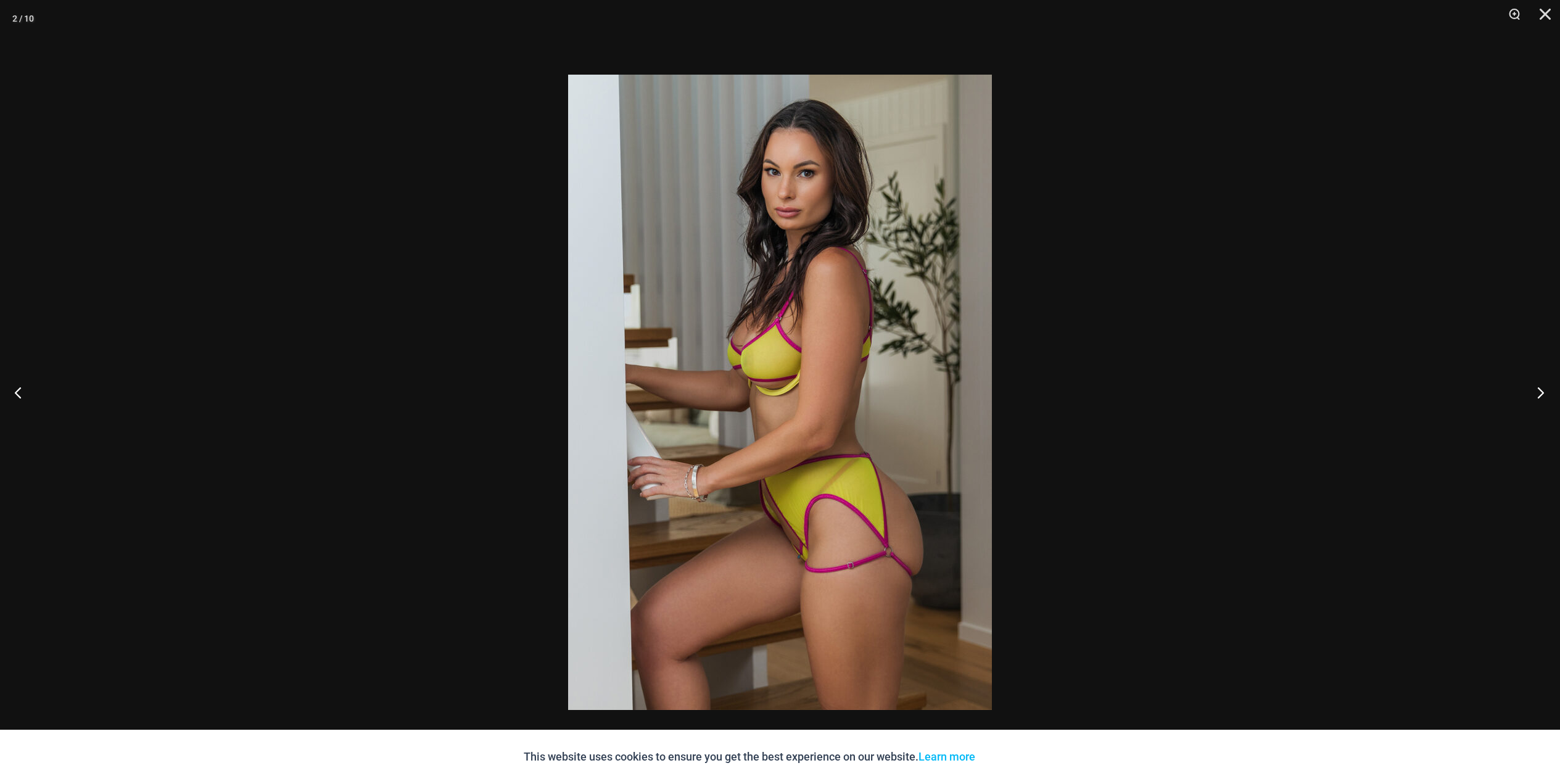
click at [1541, 395] on button "Next" at bounding box center [1537, 392] width 46 height 62
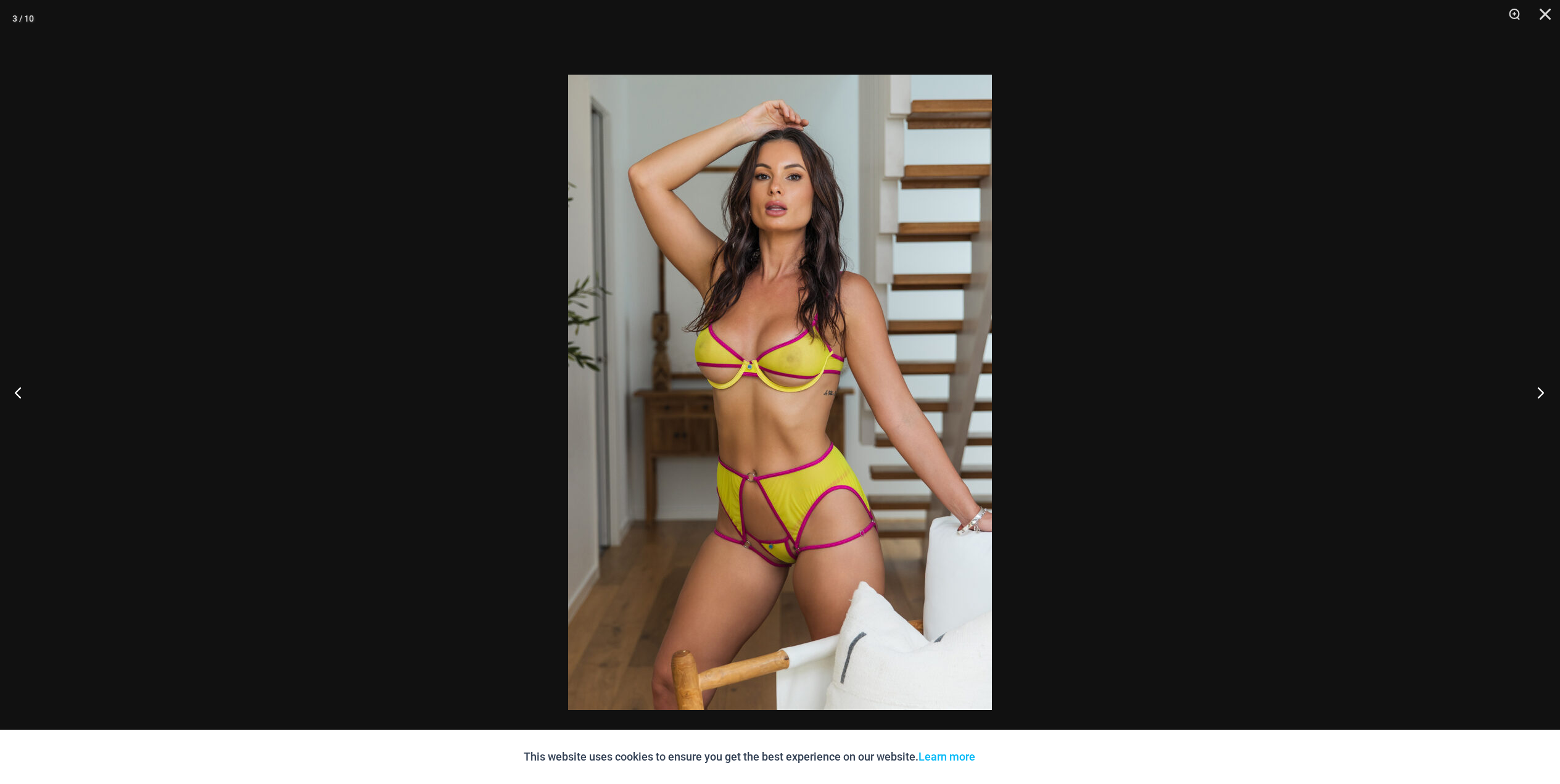
click at [1541, 394] on button "Next" at bounding box center [1537, 392] width 46 height 62
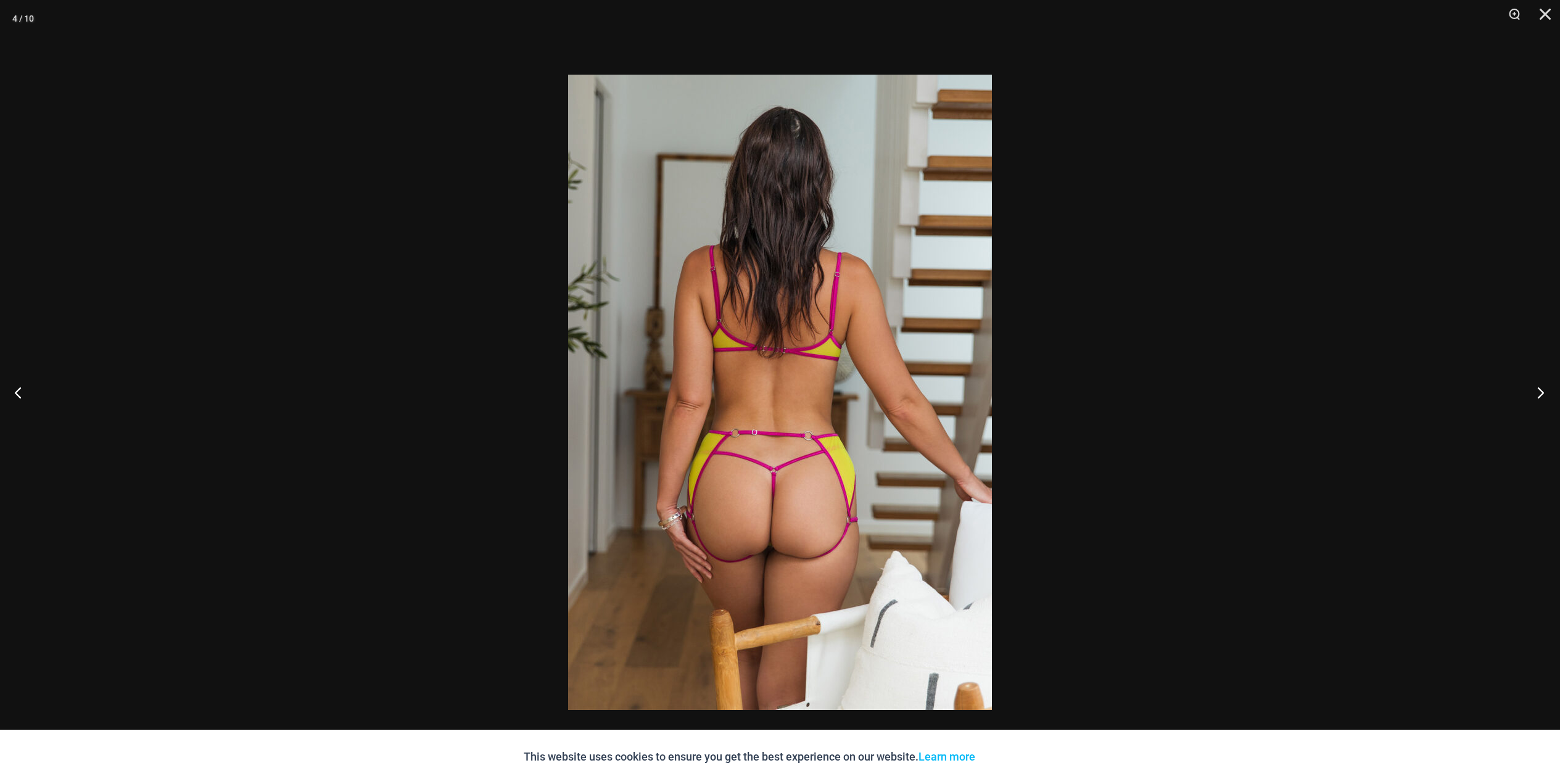
click at [1541, 394] on button "Next" at bounding box center [1537, 392] width 46 height 62
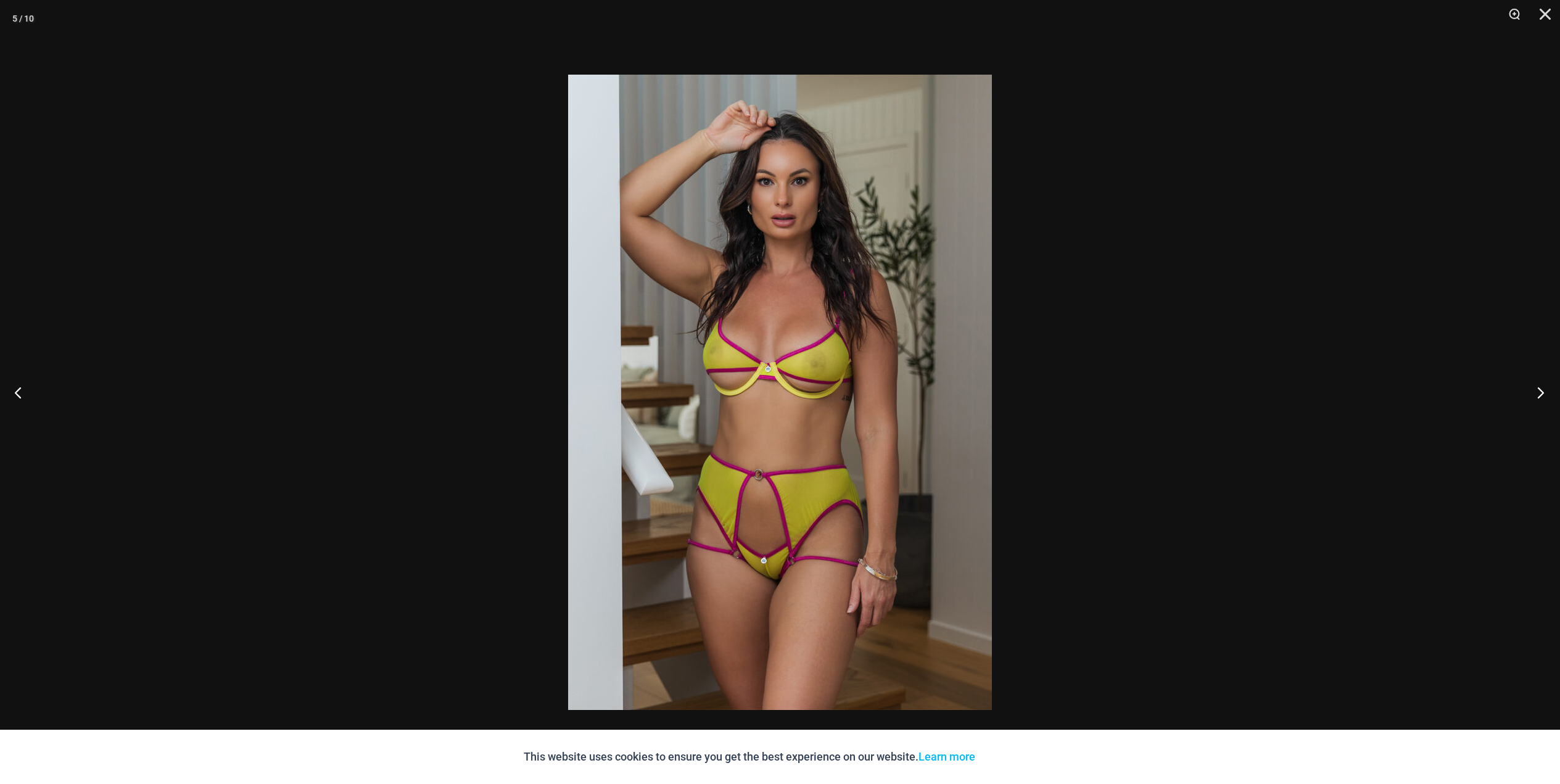
click at [1541, 394] on button "Next" at bounding box center [1537, 392] width 46 height 62
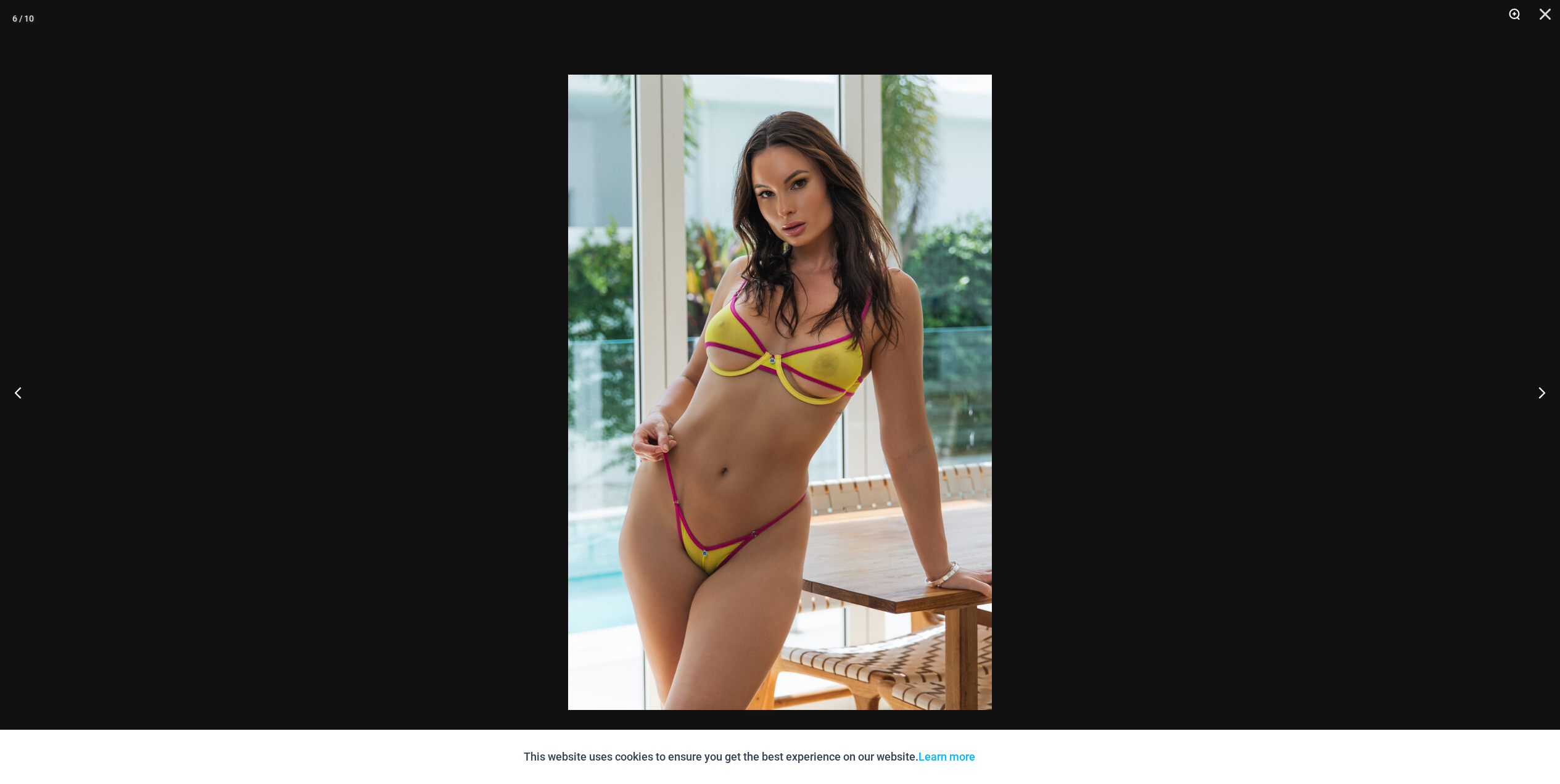
click at [1513, 15] on button "Zoom" at bounding box center [1511, 18] width 31 height 37
click at [1538, 393] on button "Next" at bounding box center [1537, 392] width 46 height 62
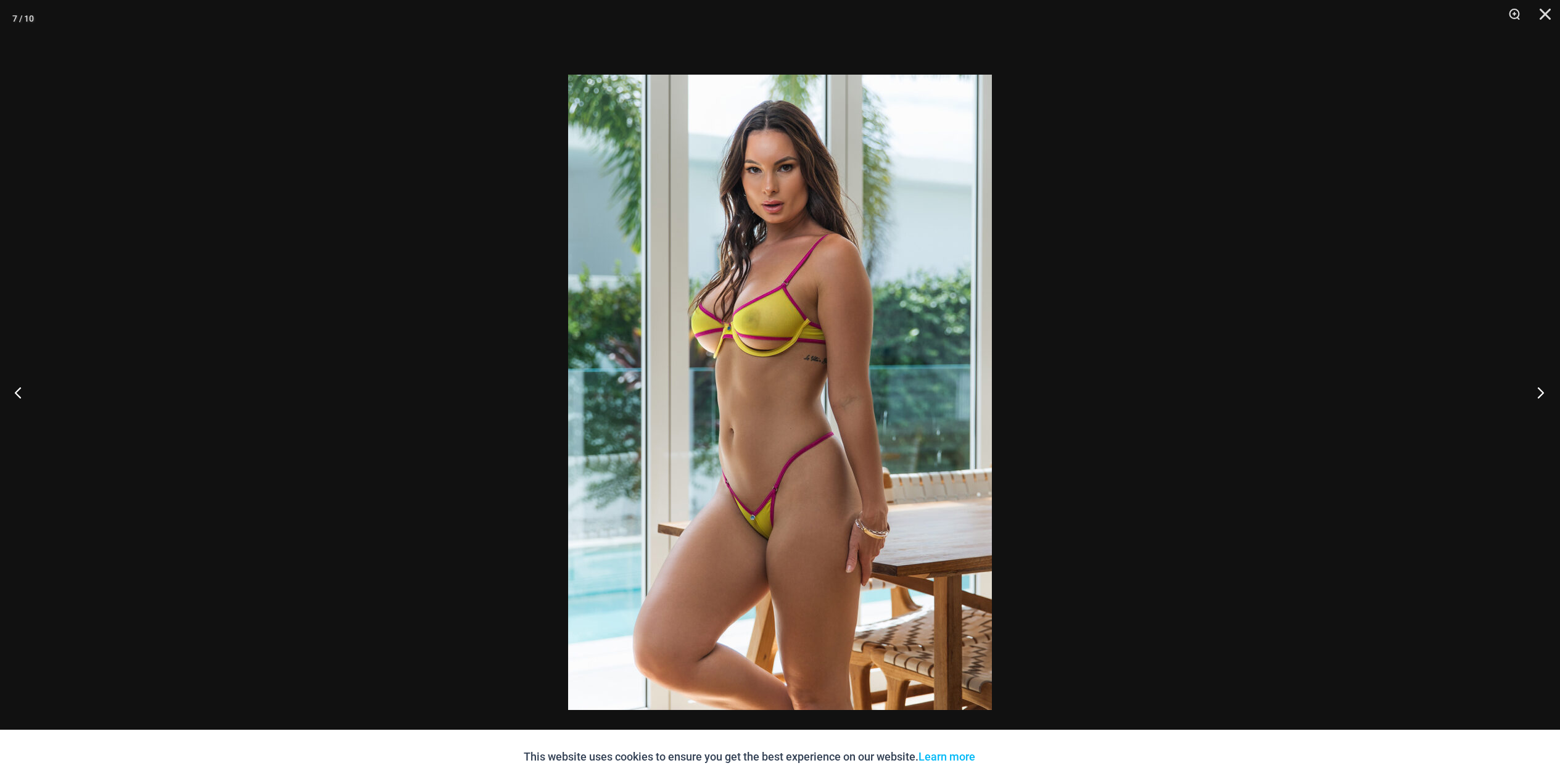
click at [1538, 393] on button "Next" at bounding box center [1537, 392] width 46 height 62
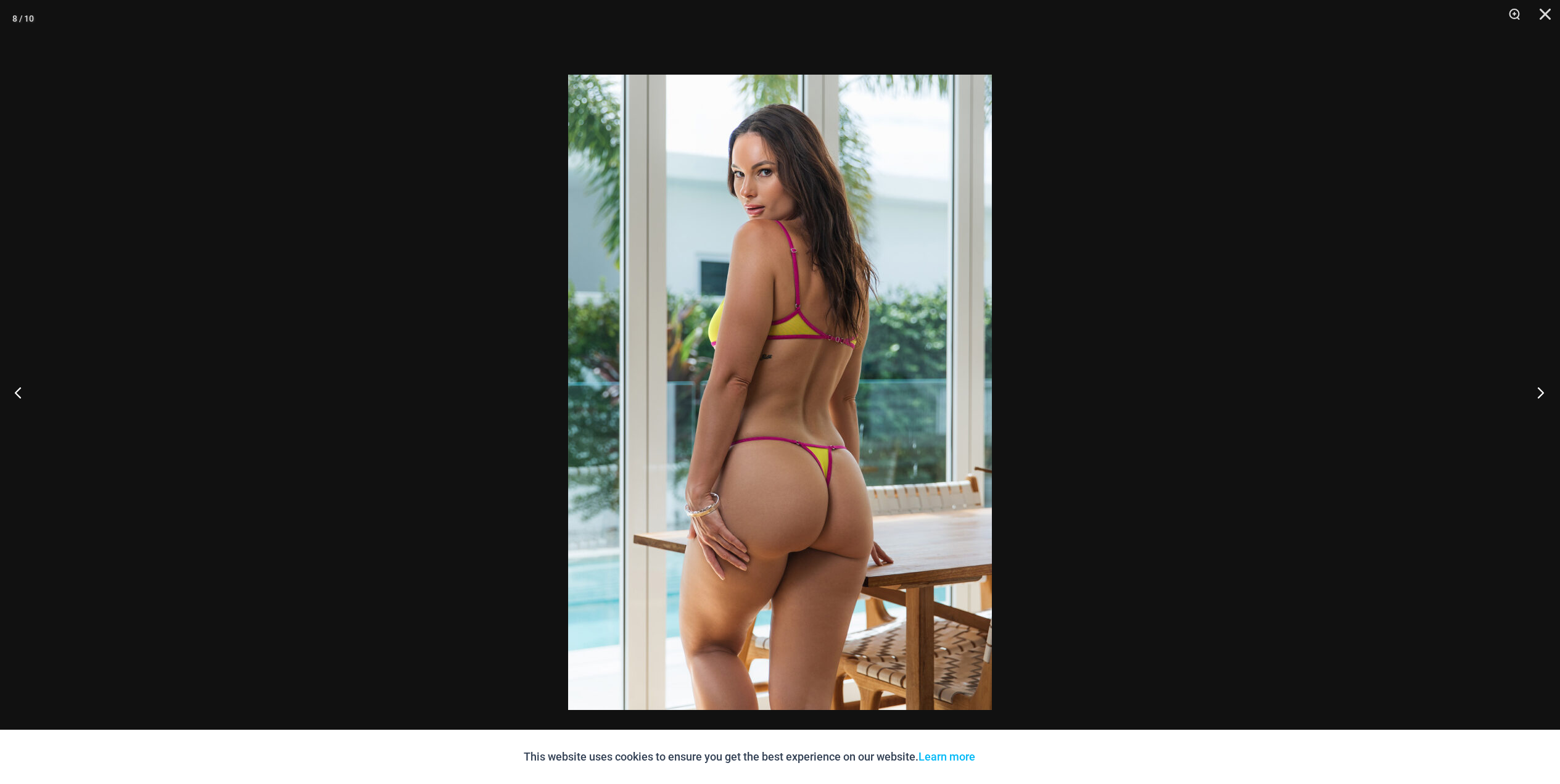
click at [1539, 394] on button "Next" at bounding box center [1537, 392] width 46 height 62
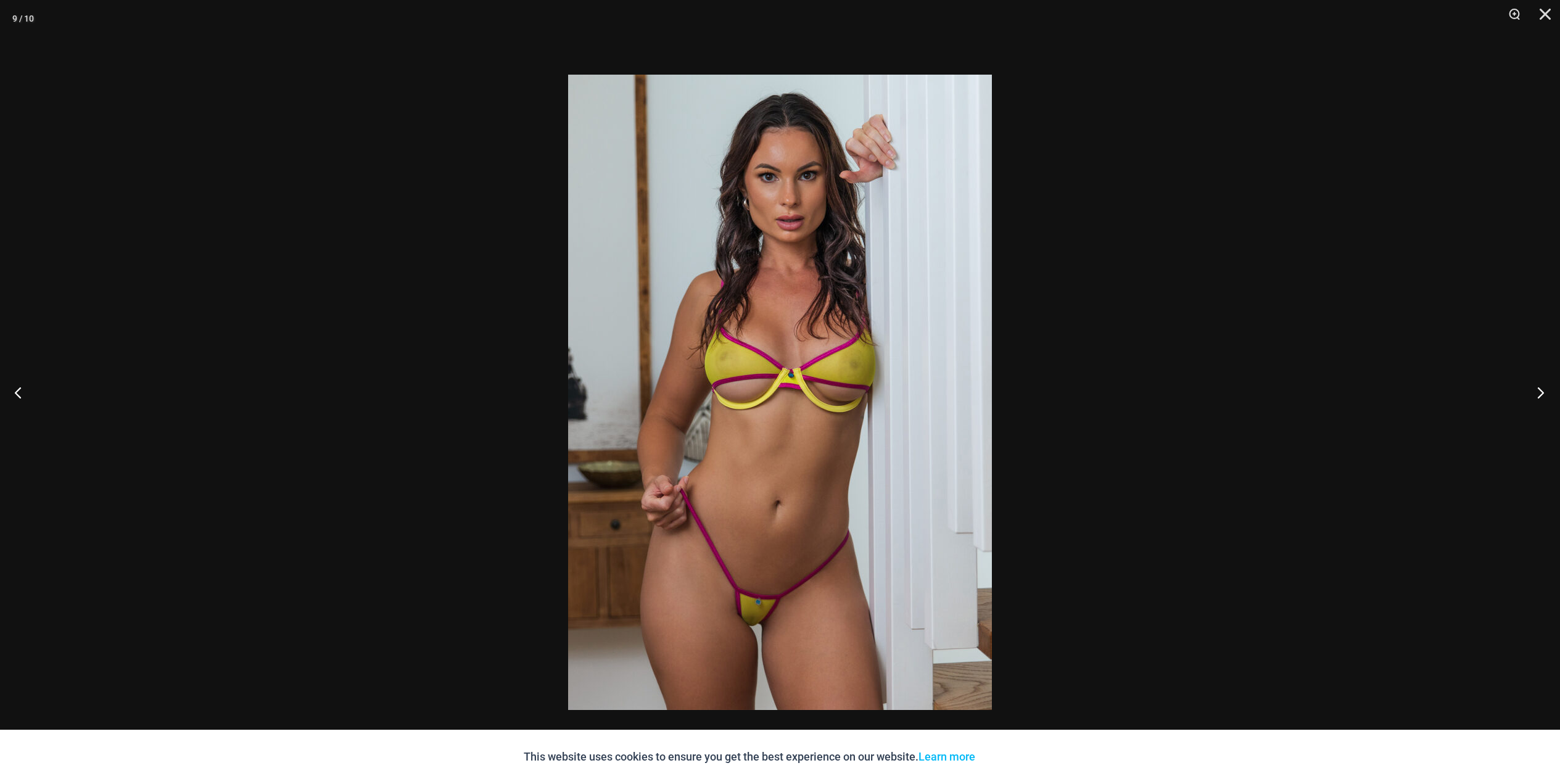
click at [1539, 394] on button "Next" at bounding box center [1537, 392] width 46 height 62
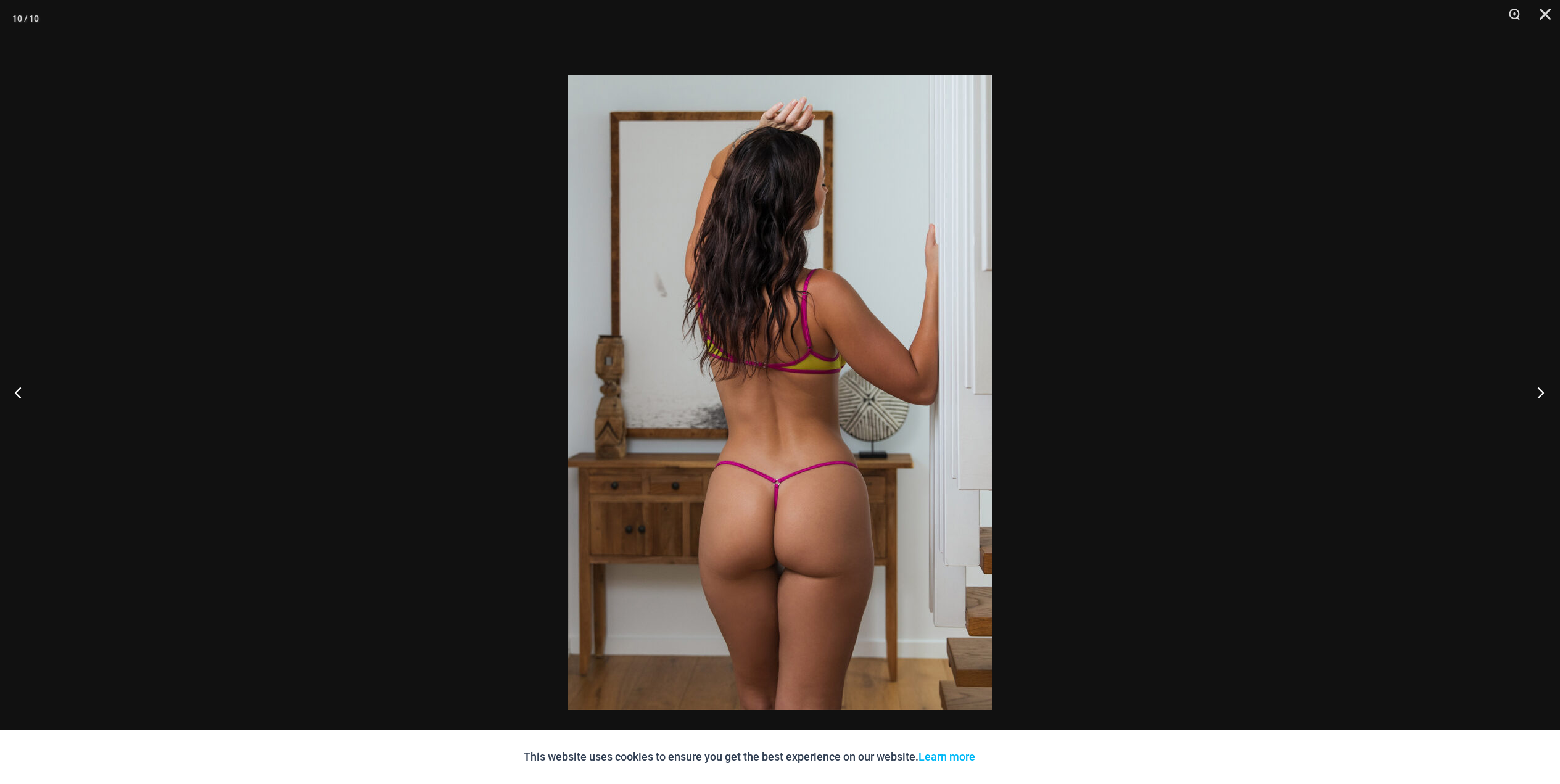
click at [1539, 394] on button "Next" at bounding box center [1537, 392] width 46 height 62
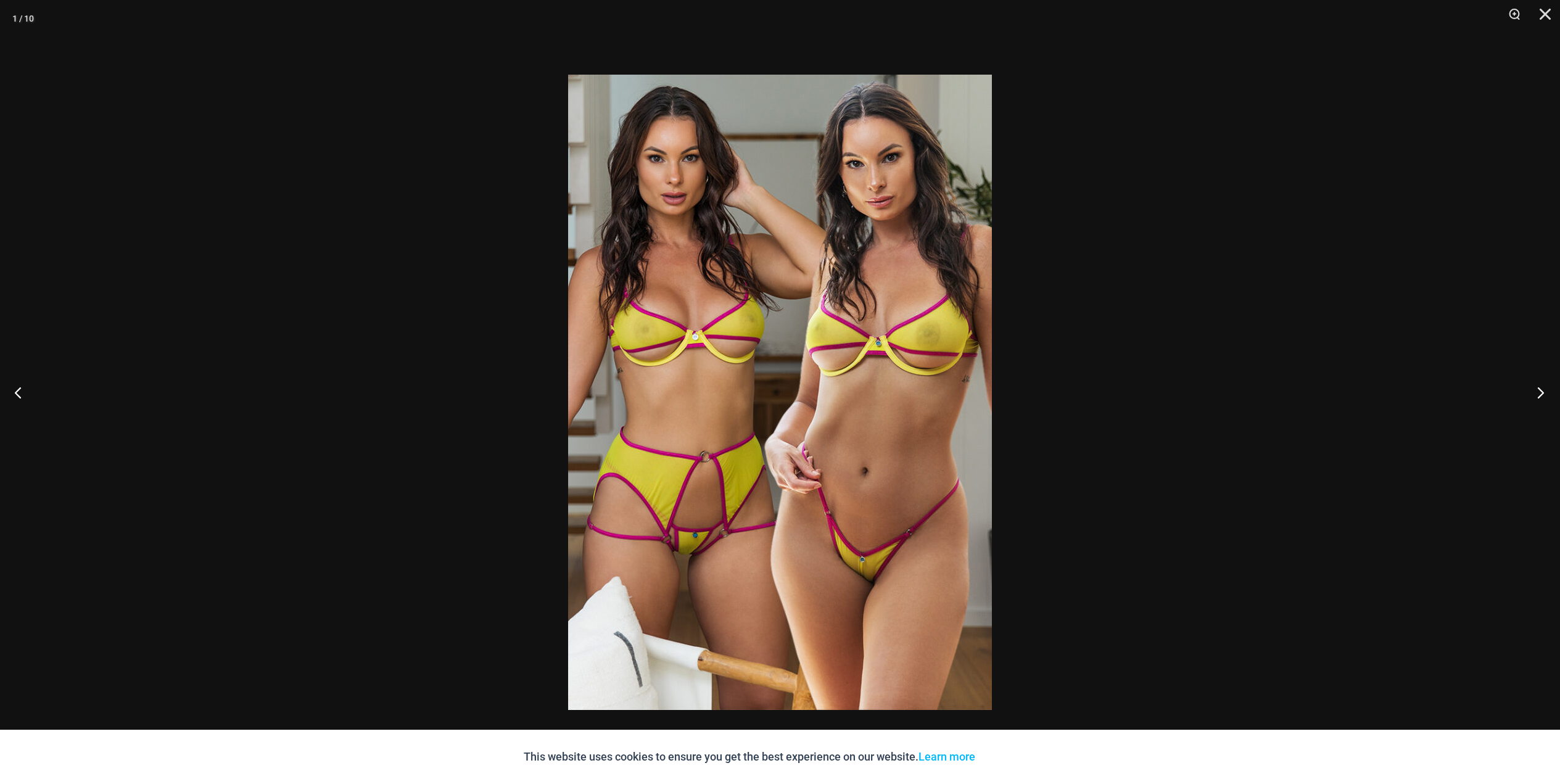
click at [1539, 394] on button "Next" at bounding box center [1537, 392] width 46 height 62
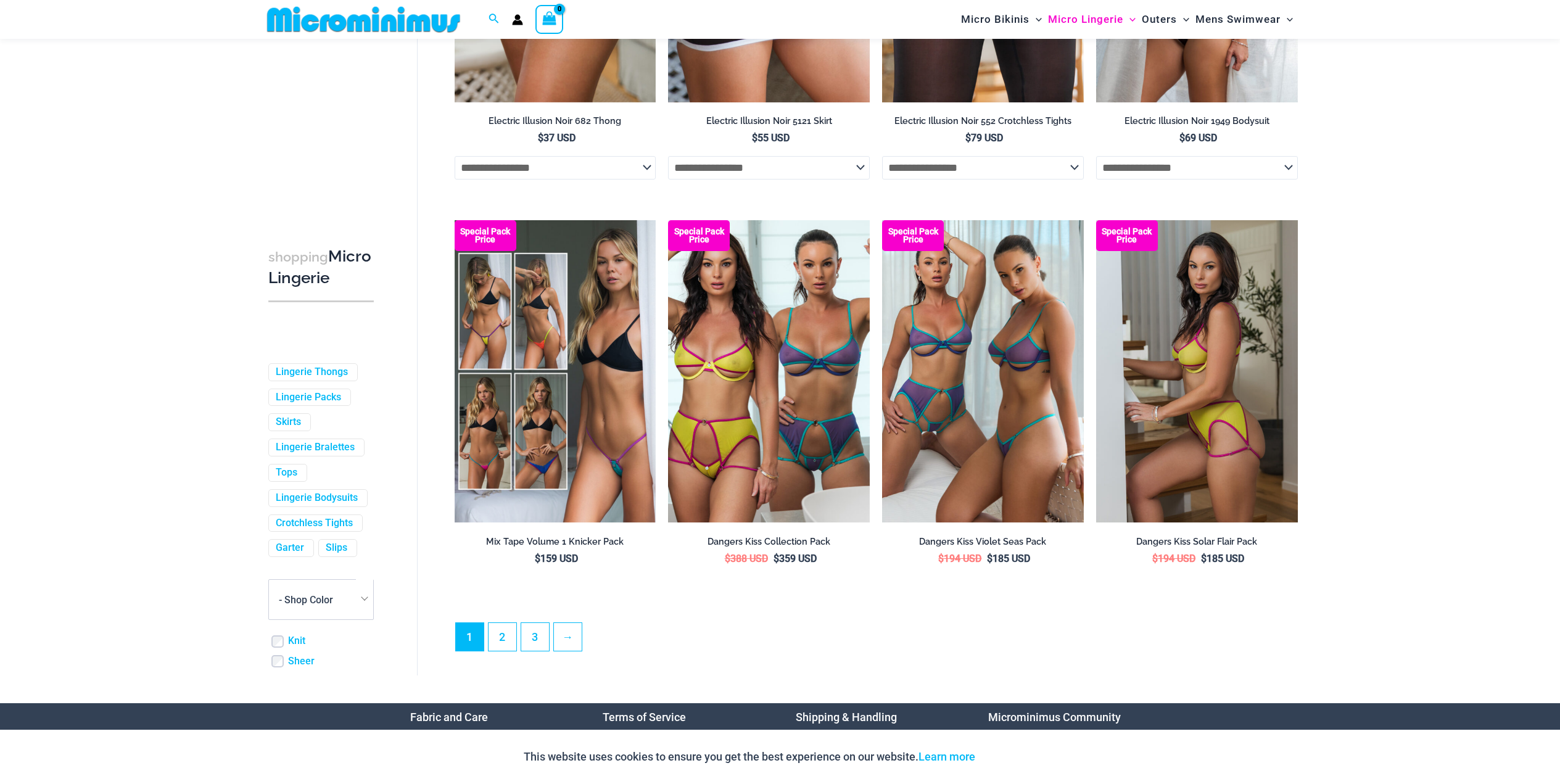
scroll to position [2868, 0]
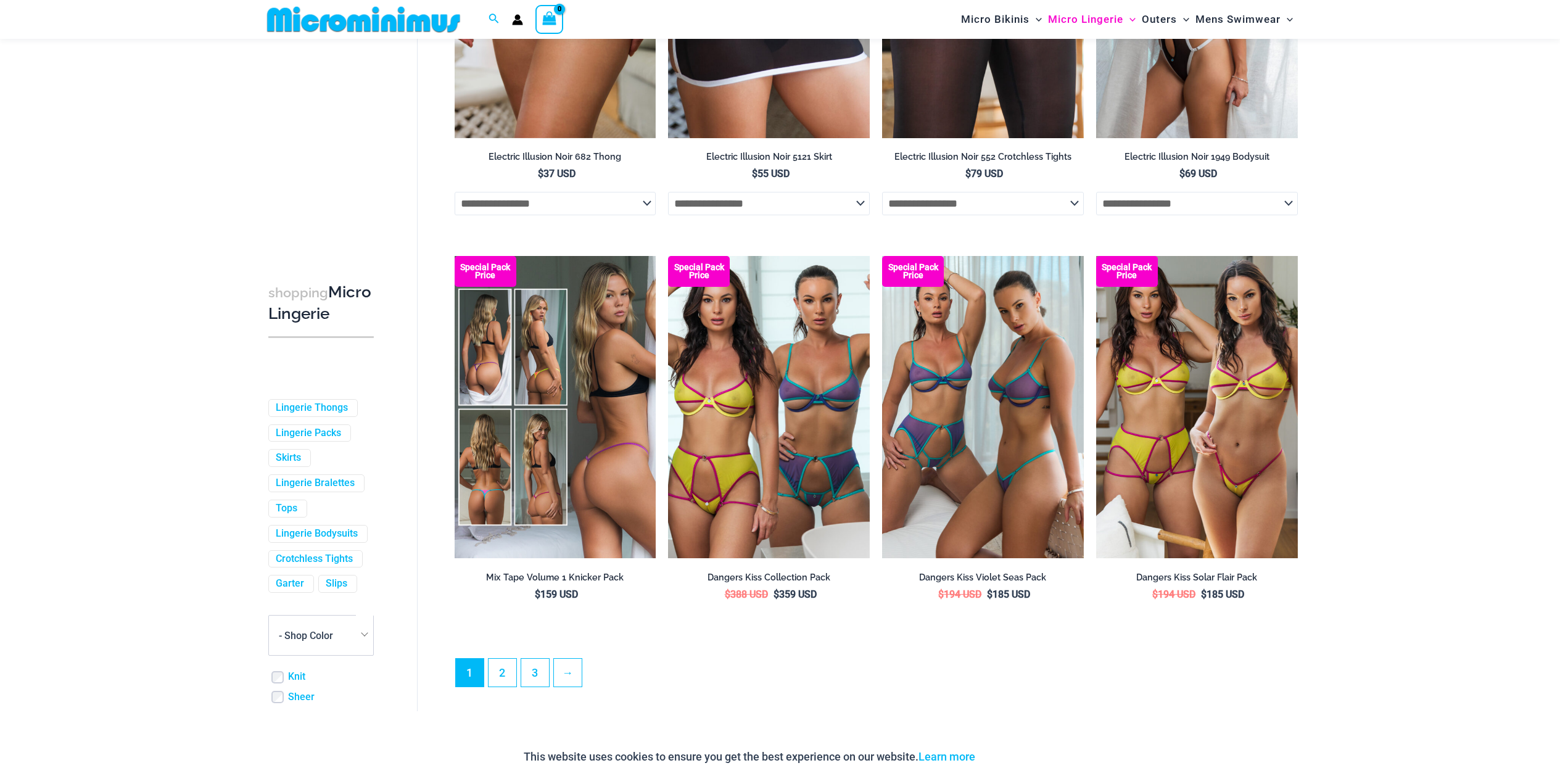
click at [577, 342] on img at bounding box center [555, 407] width 201 height 302
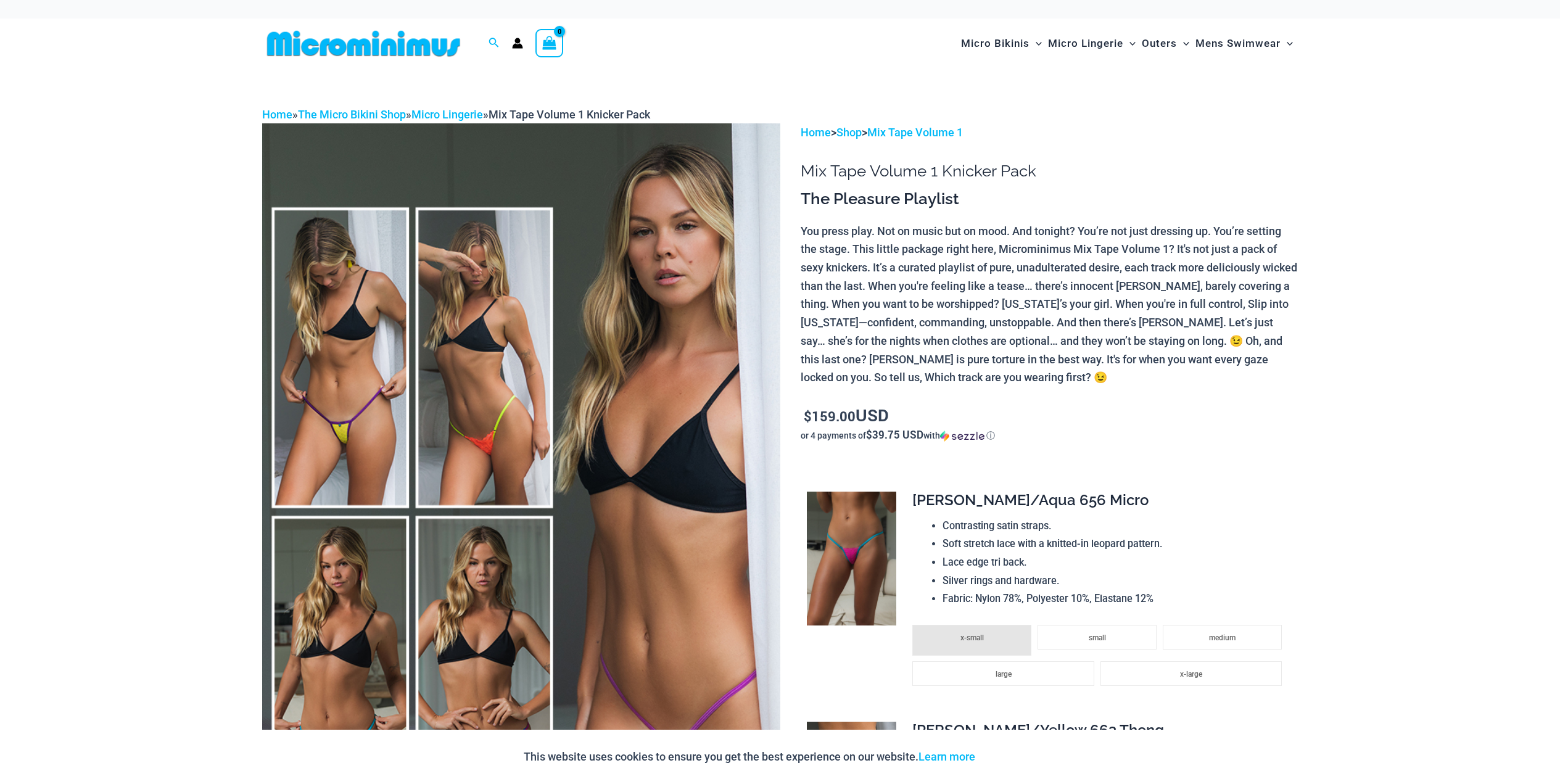
click at [356, 352] on img at bounding box center [521, 511] width 518 height 777
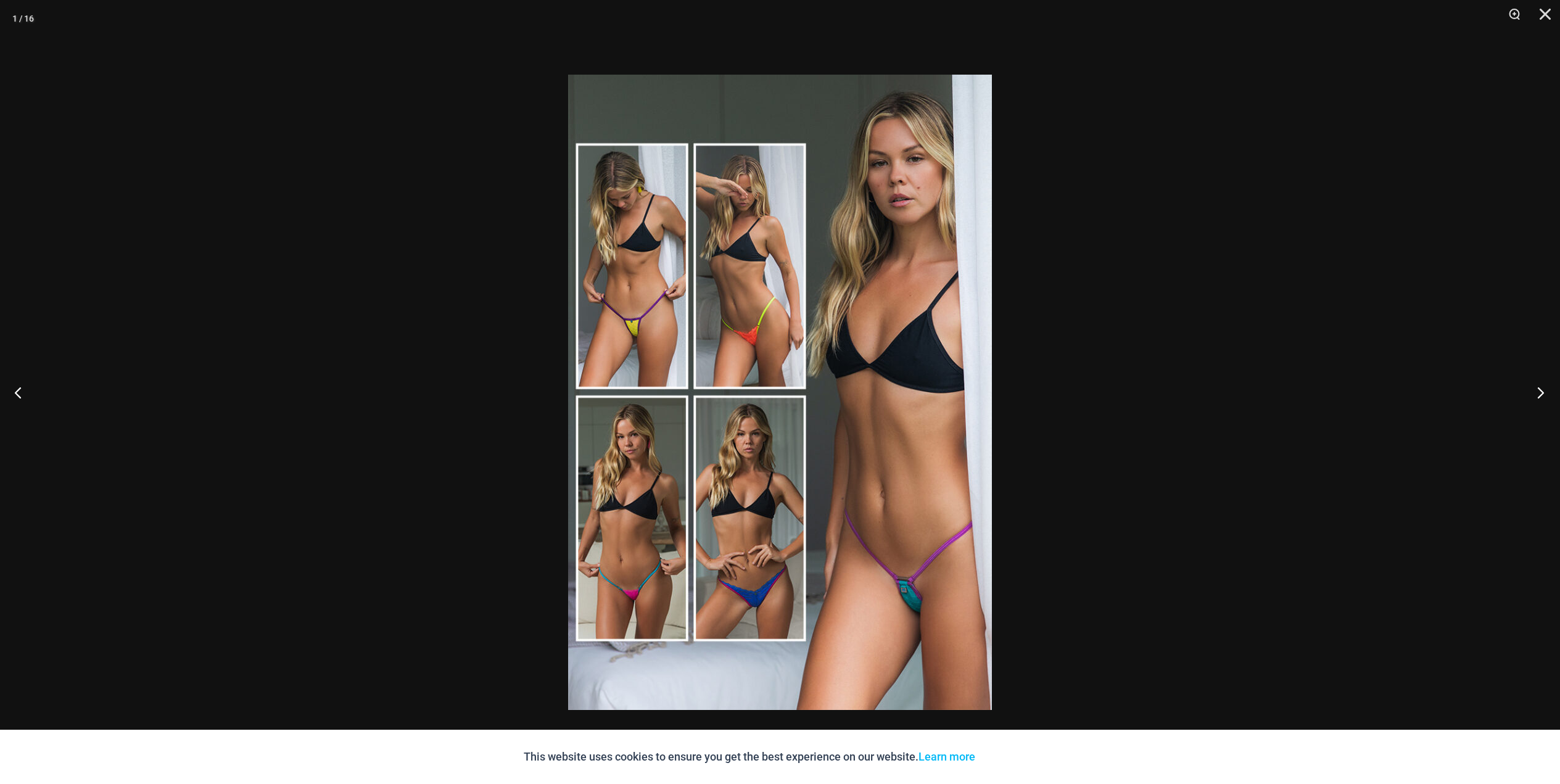
click at [1541, 393] on button "Next" at bounding box center [1537, 392] width 46 height 62
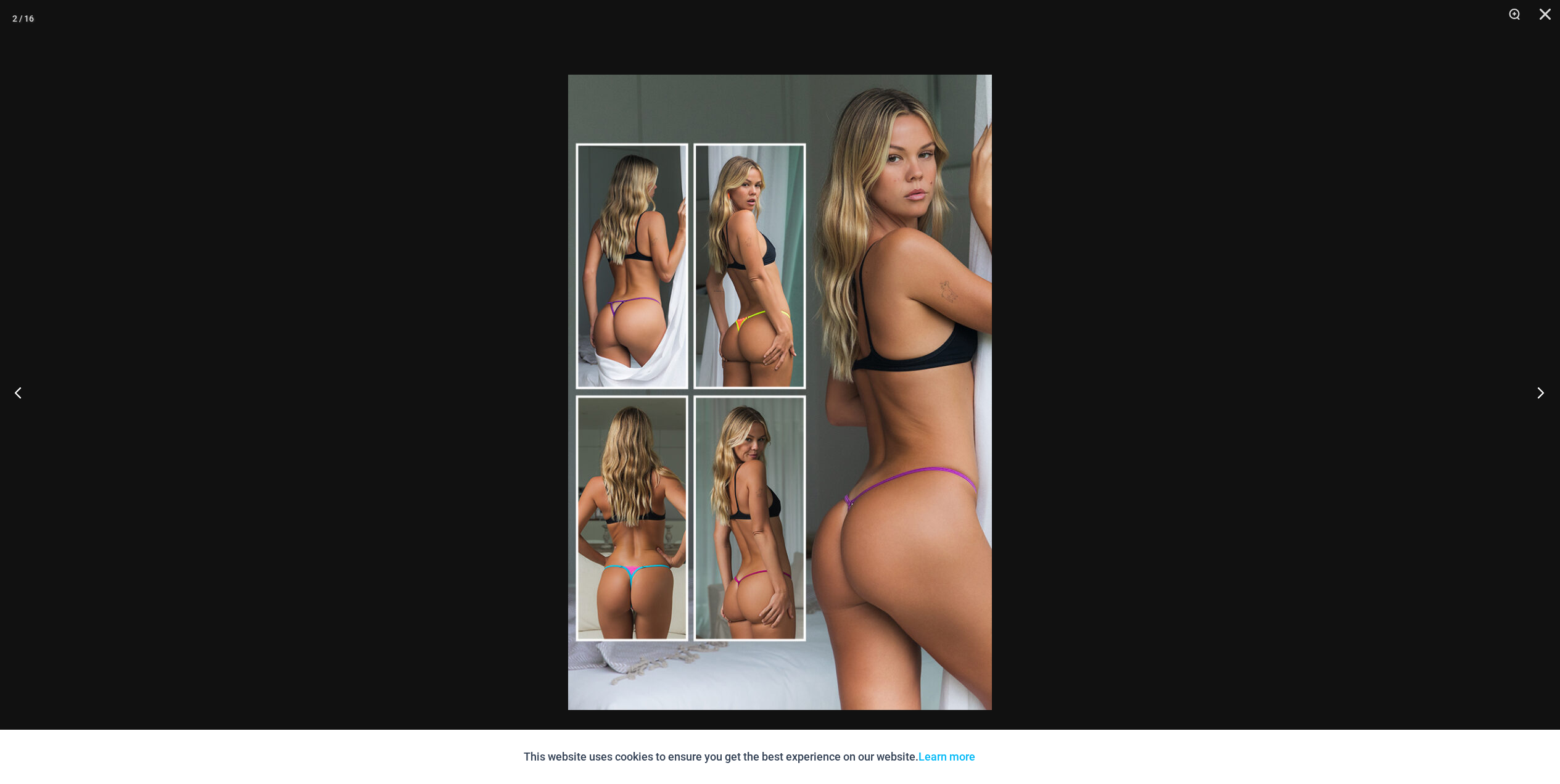
click at [1541, 393] on button "Next" at bounding box center [1537, 392] width 46 height 62
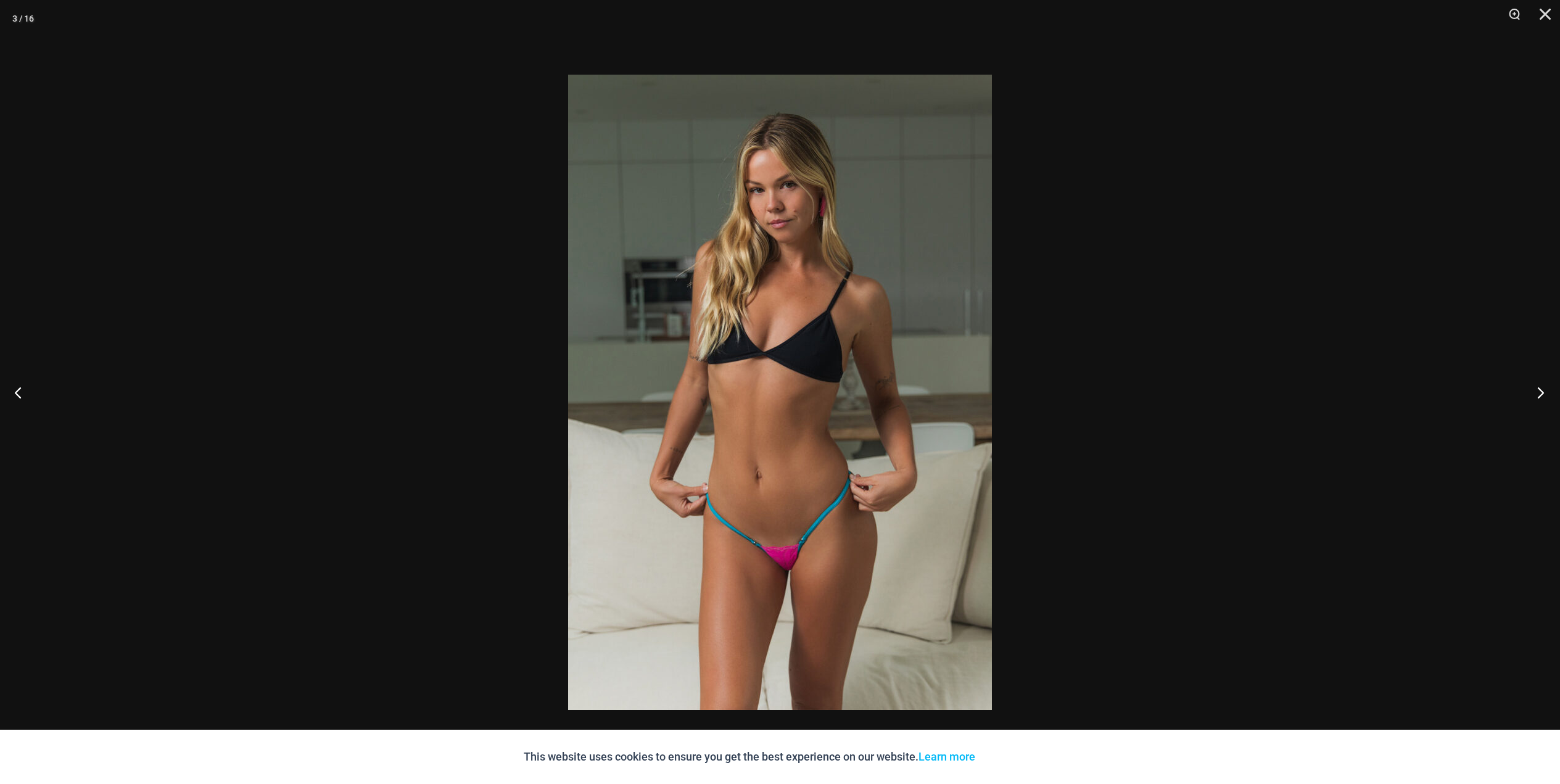
click at [1541, 393] on button "Next" at bounding box center [1537, 392] width 46 height 62
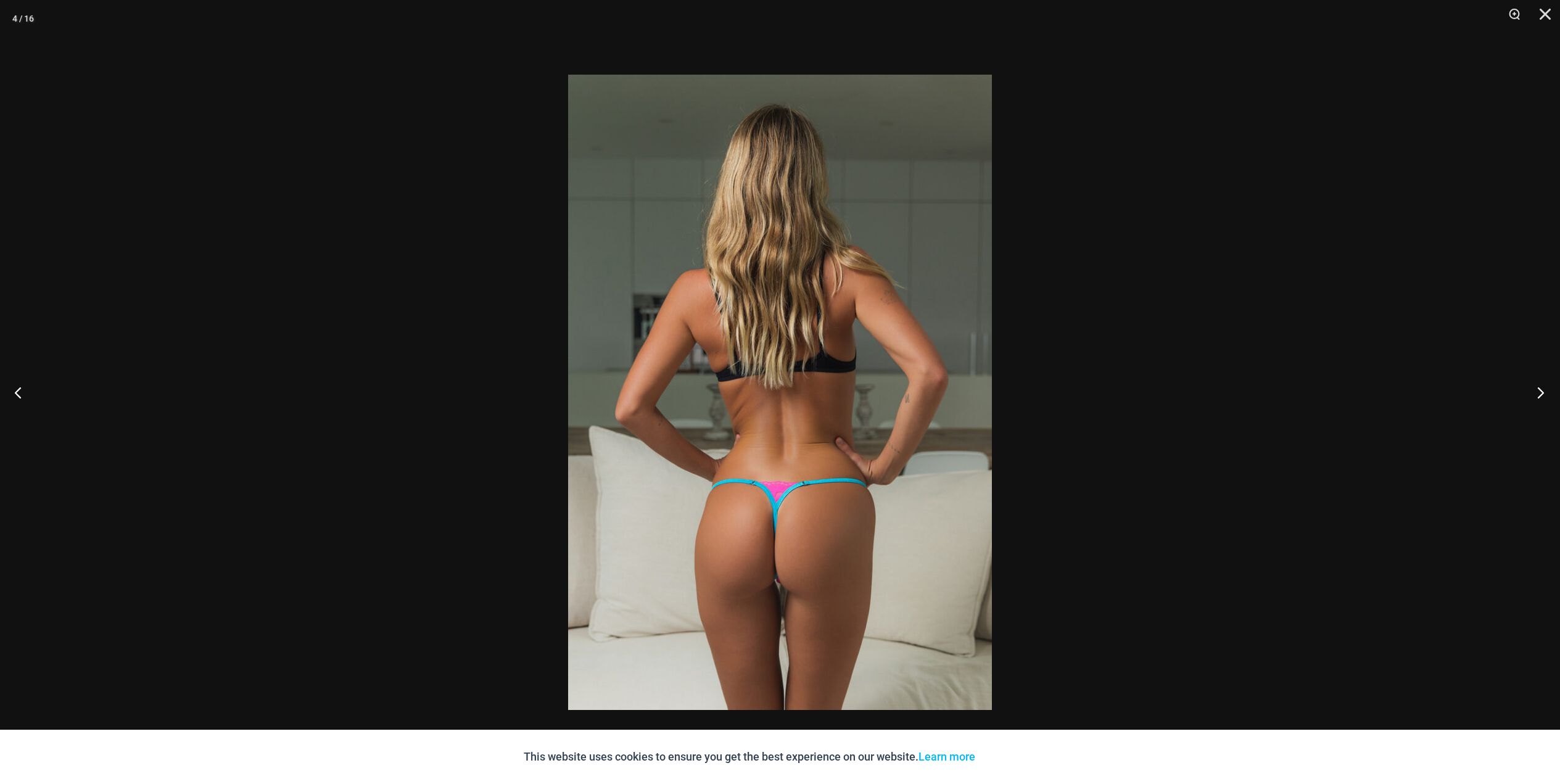
click at [1541, 393] on button "Next" at bounding box center [1537, 392] width 46 height 62
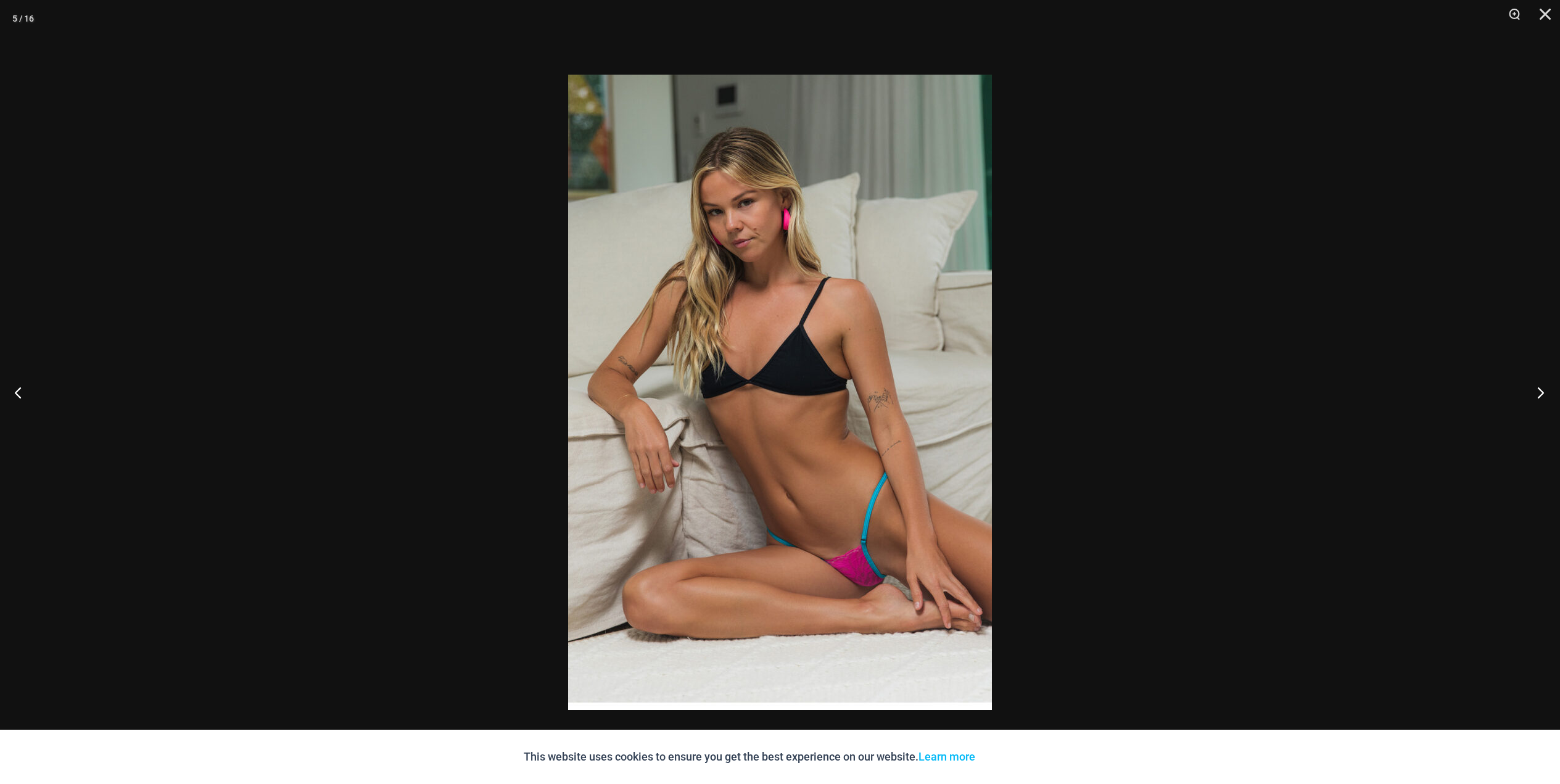
click at [1541, 393] on button "Next" at bounding box center [1537, 392] width 46 height 62
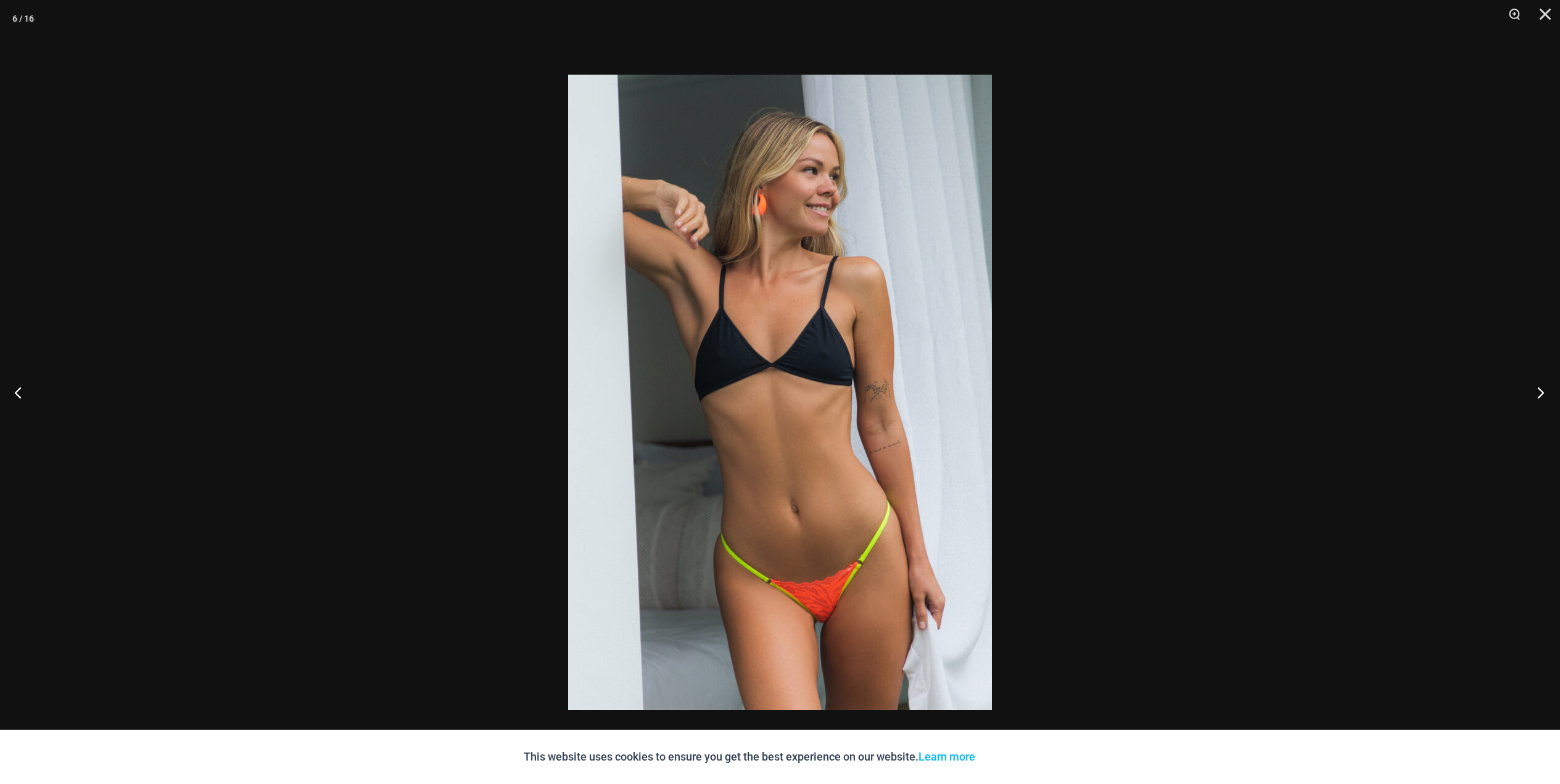
click at [1541, 393] on button "Next" at bounding box center [1537, 392] width 46 height 62
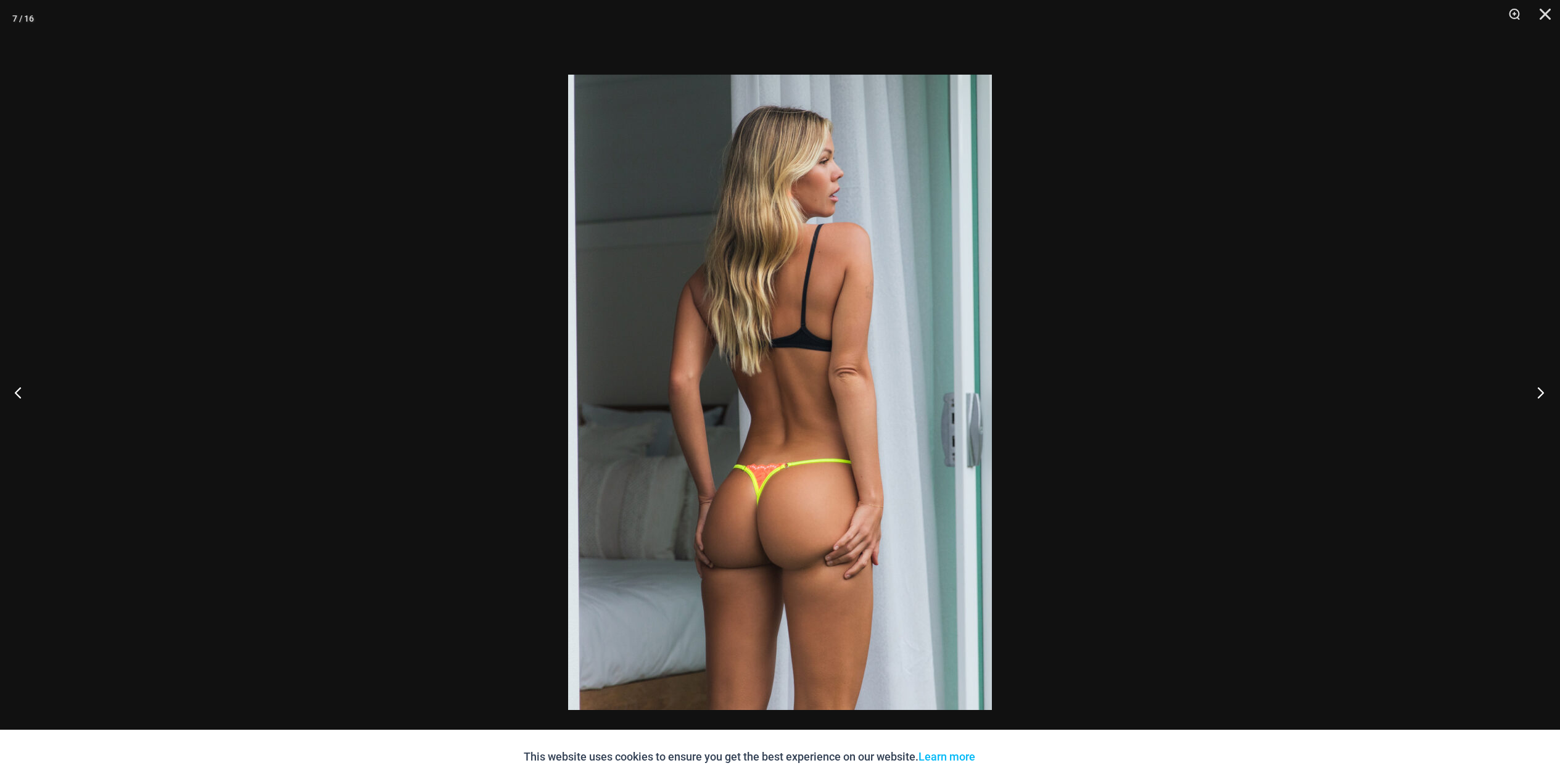
click at [1541, 393] on button "Next" at bounding box center [1537, 392] width 46 height 62
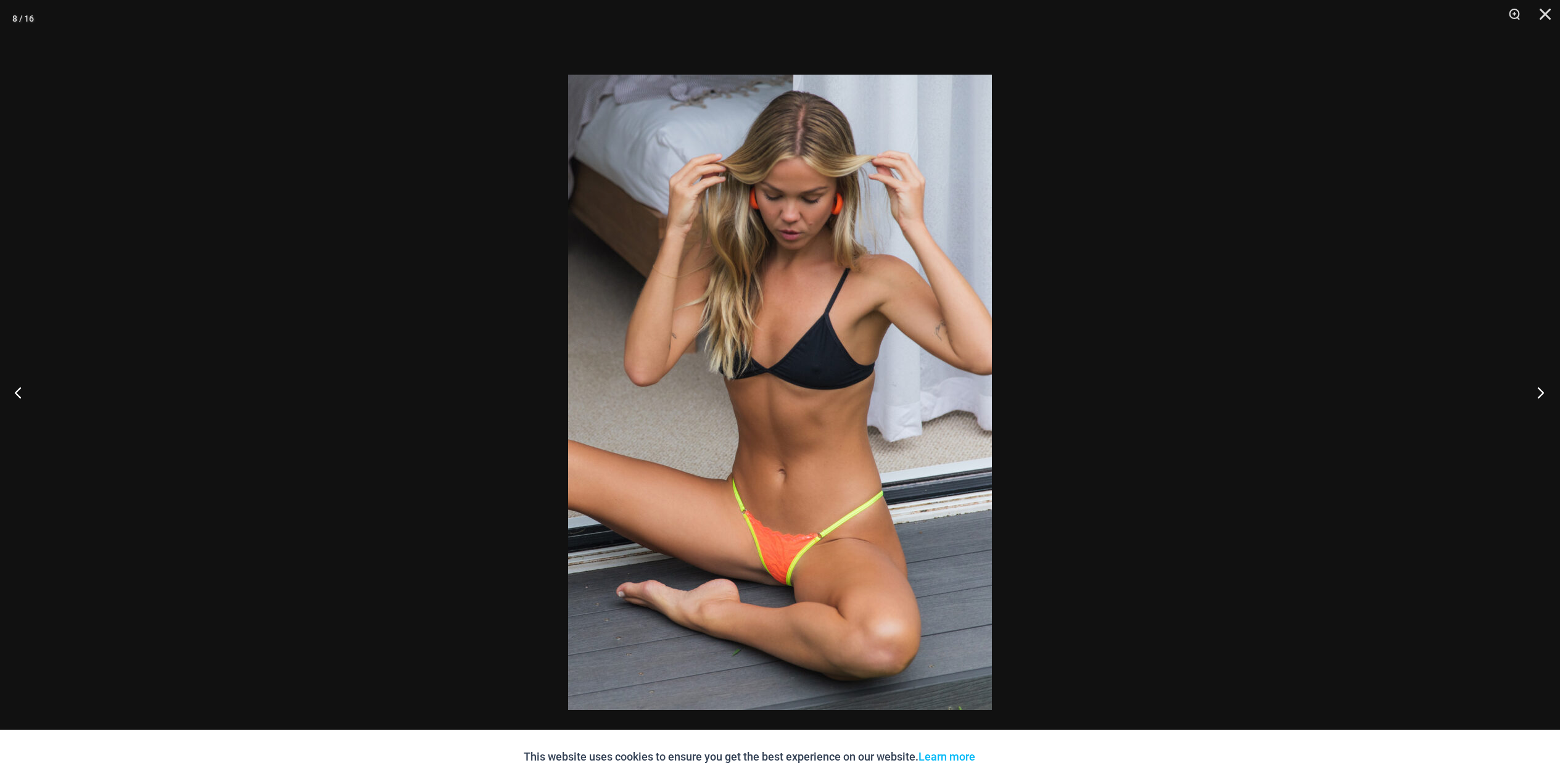
click at [1541, 393] on button "Next" at bounding box center [1537, 392] width 46 height 62
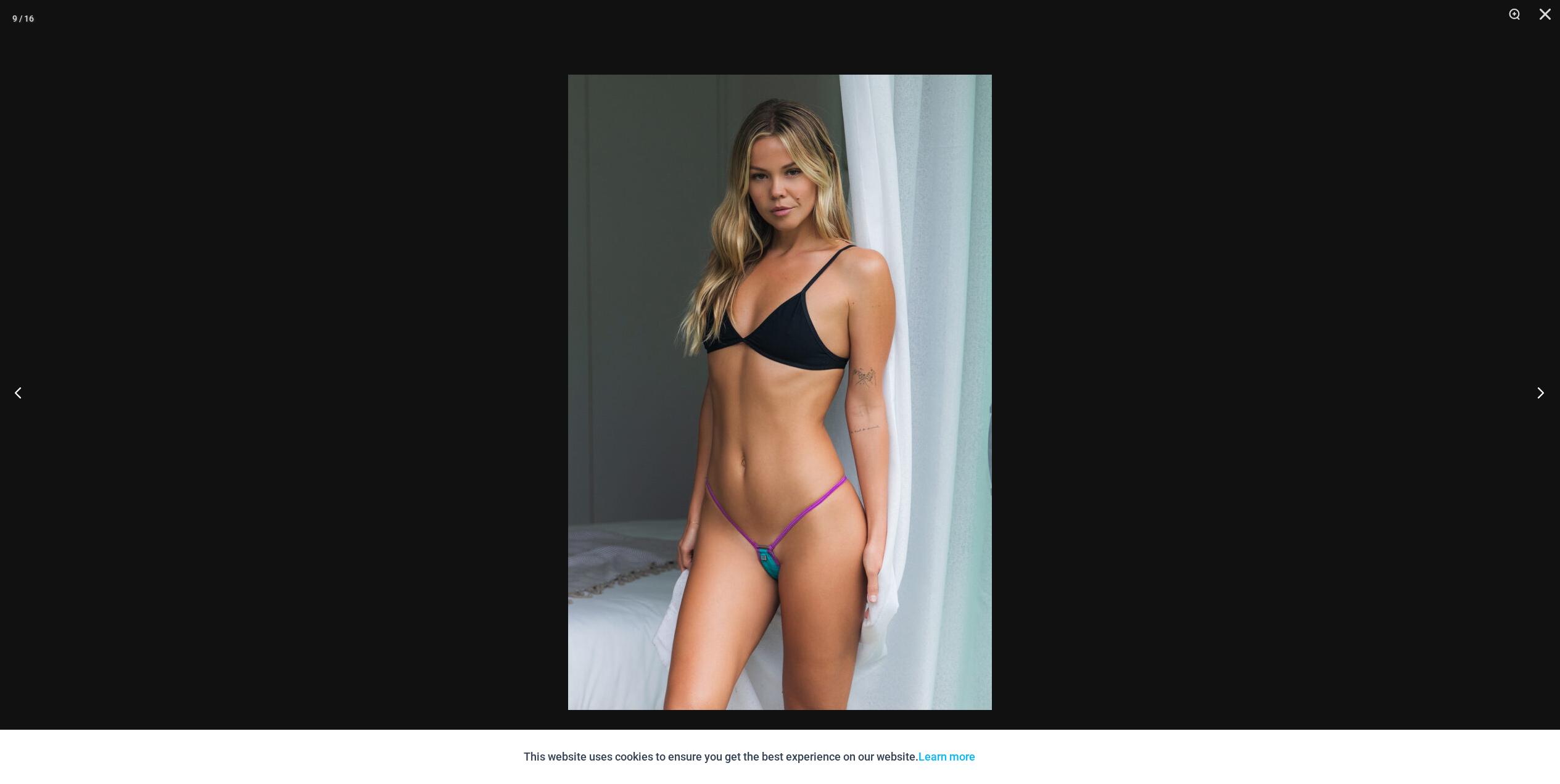
click at [1541, 393] on button "Next" at bounding box center [1537, 392] width 46 height 62
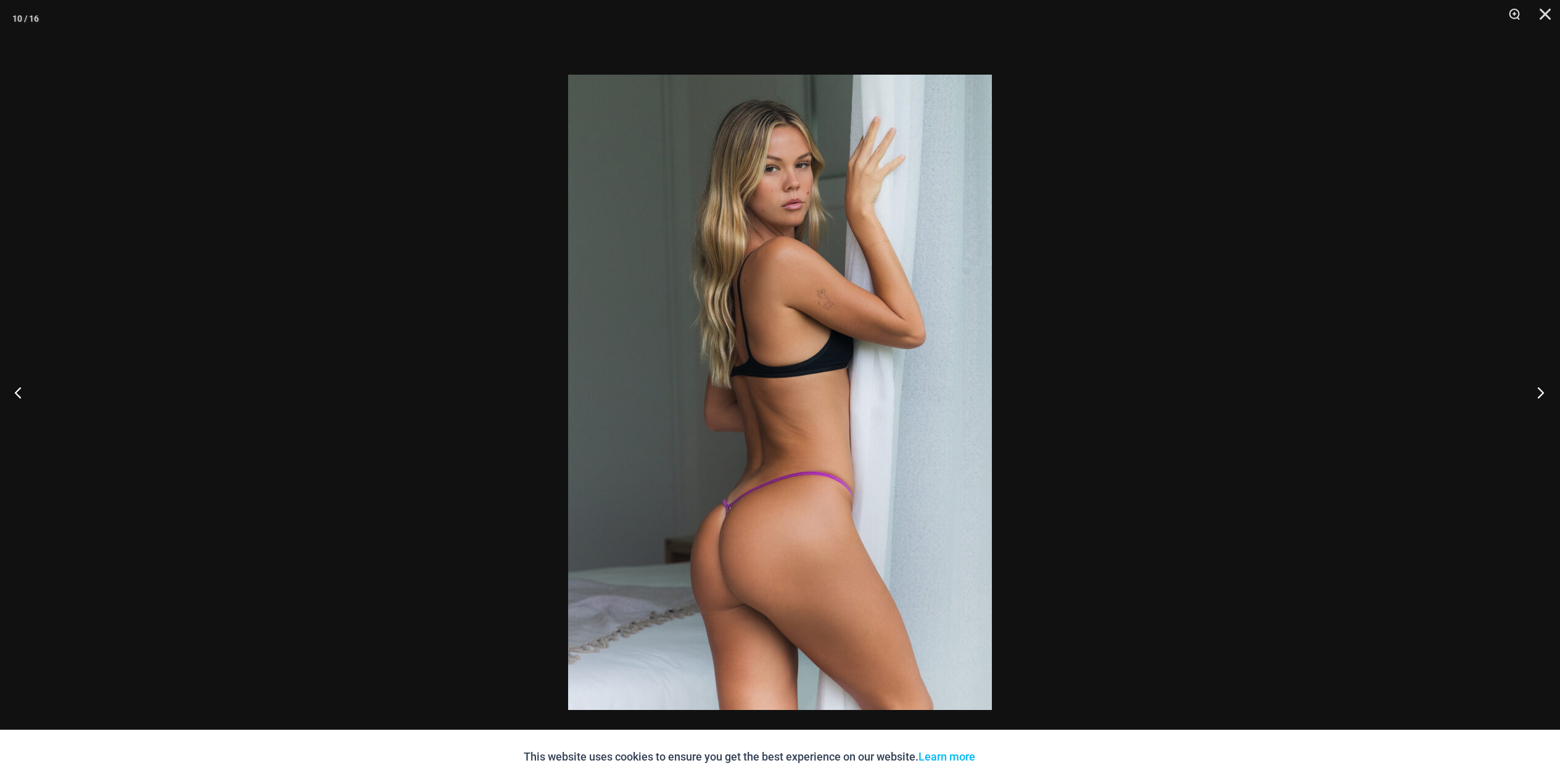
click at [1541, 393] on button "Next" at bounding box center [1537, 392] width 46 height 62
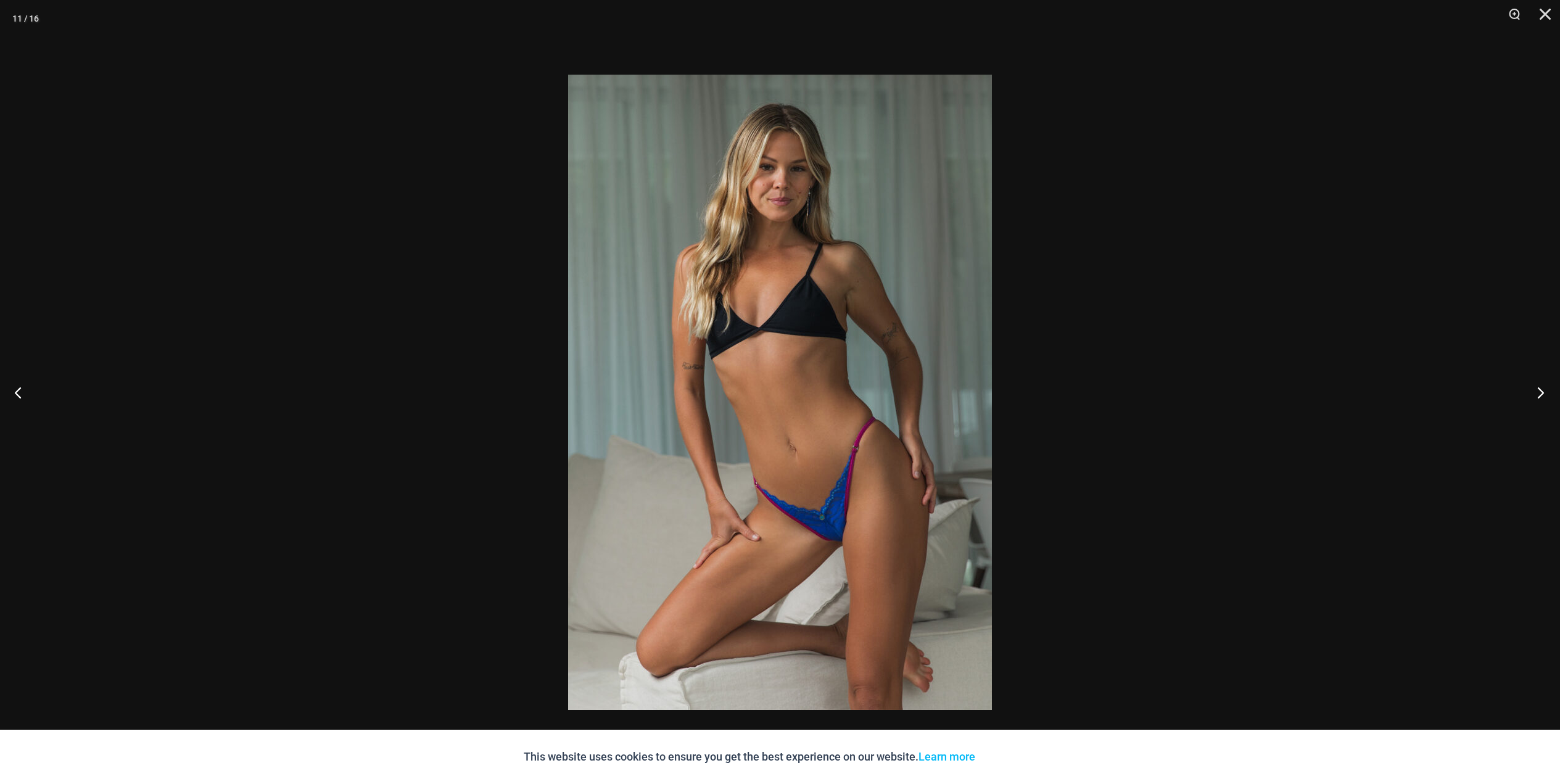
click at [1541, 393] on button "Next" at bounding box center [1537, 392] width 46 height 62
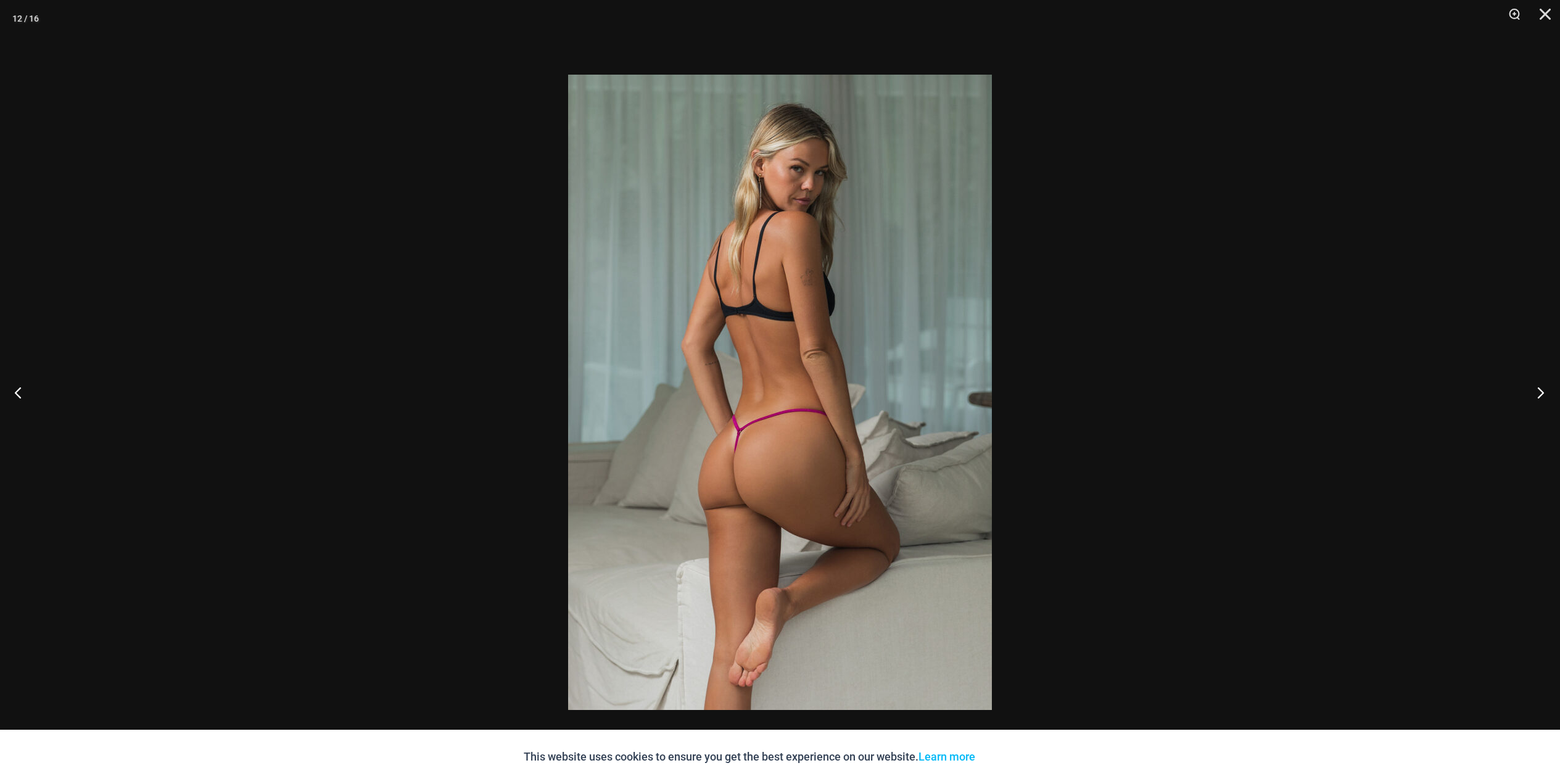
click at [1541, 393] on button "Next" at bounding box center [1537, 392] width 46 height 62
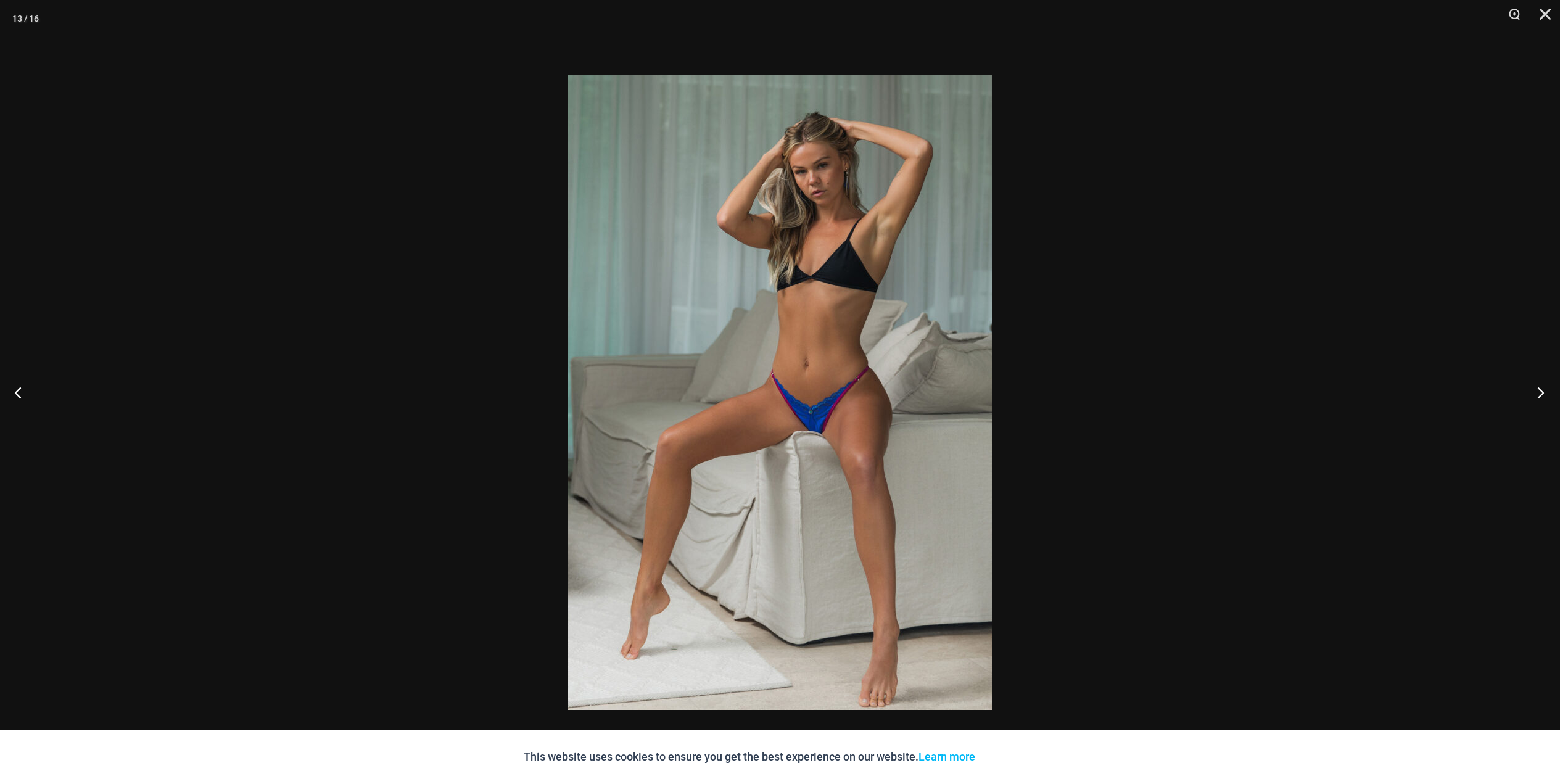
click at [1541, 393] on button "Next" at bounding box center [1537, 392] width 46 height 62
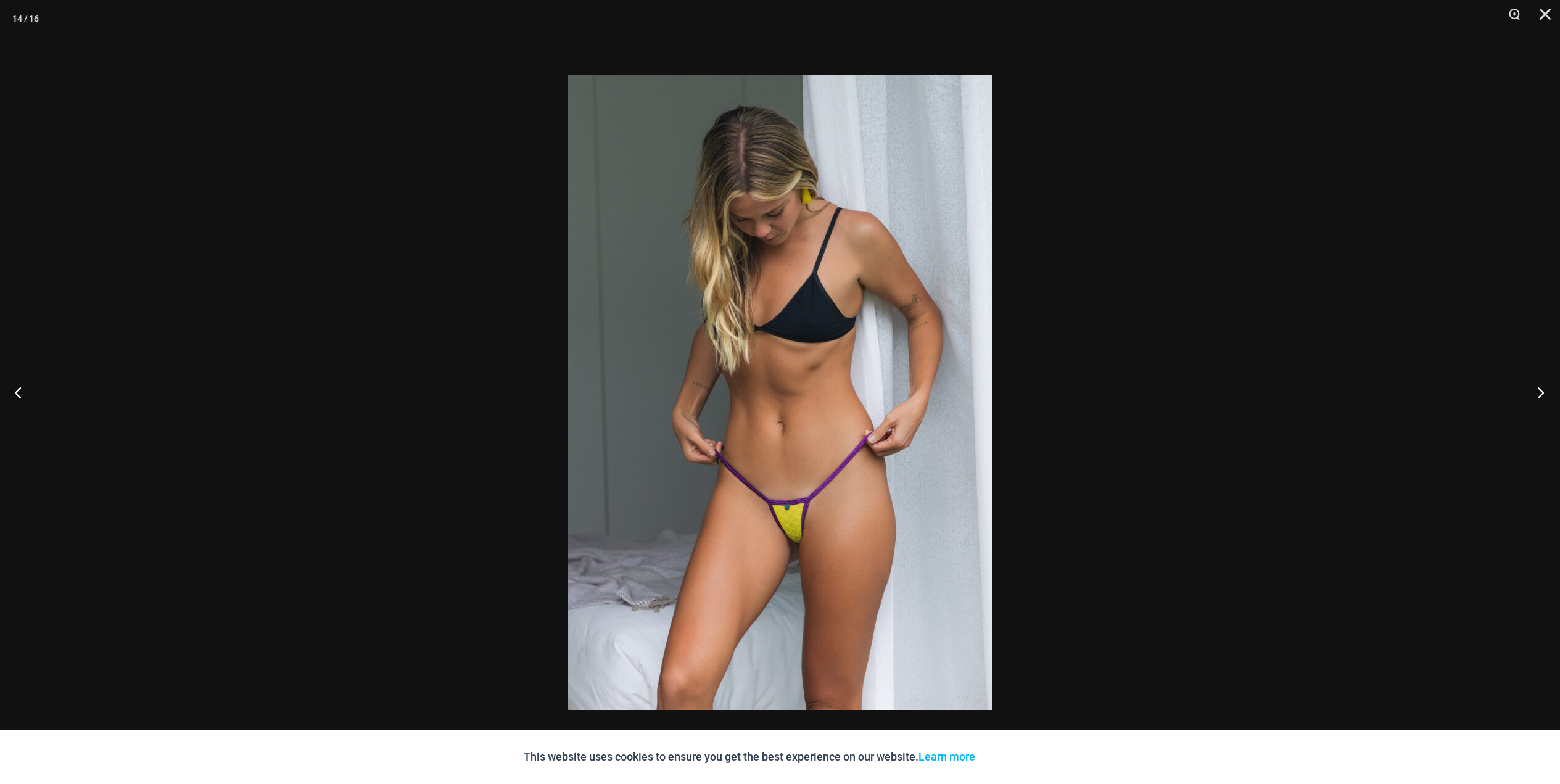
click at [1541, 393] on button "Next" at bounding box center [1537, 392] width 46 height 62
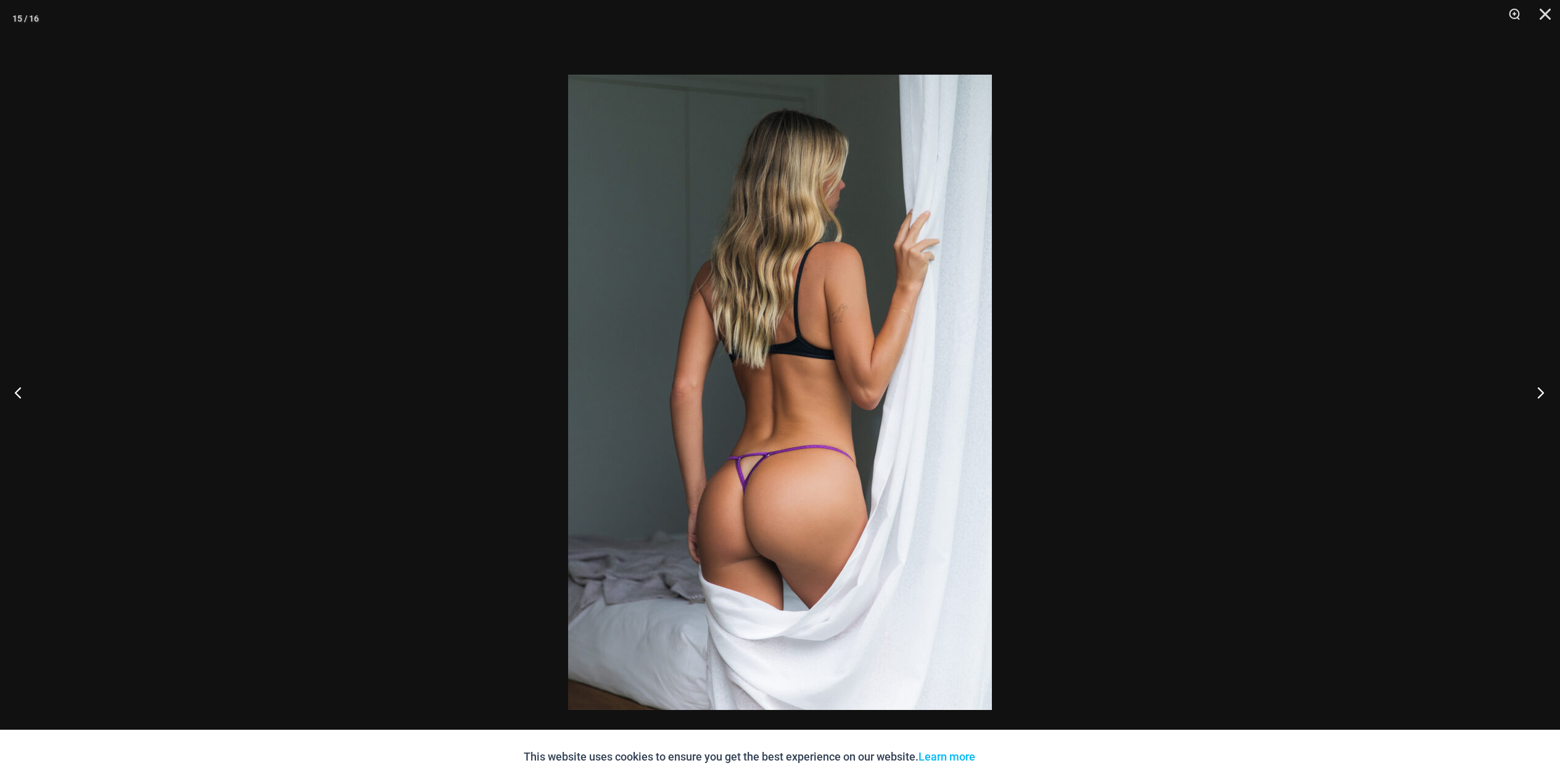
click at [1541, 392] on button "Next" at bounding box center [1537, 392] width 46 height 62
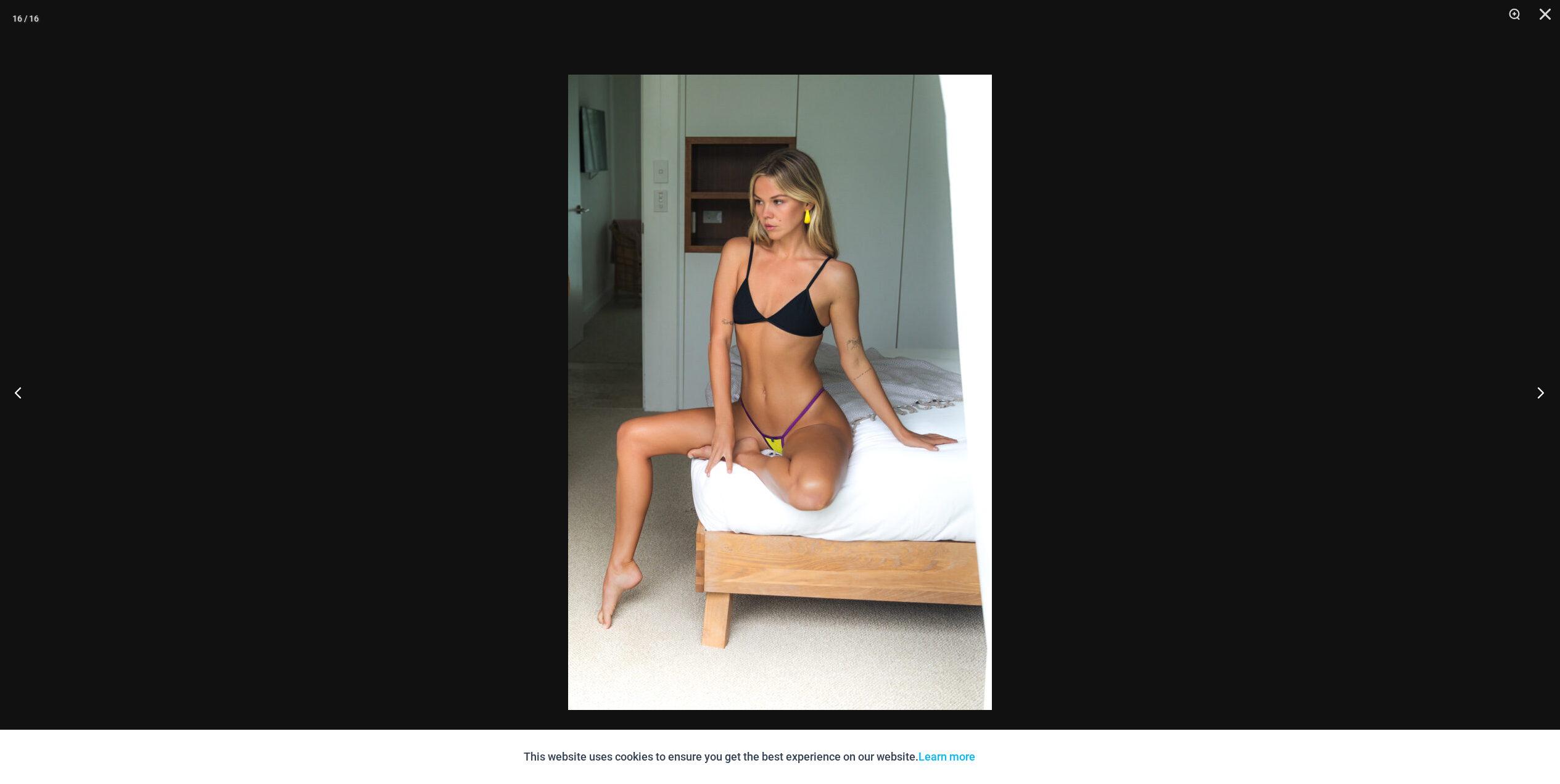
click at [1541, 392] on button "Next" at bounding box center [1537, 392] width 46 height 62
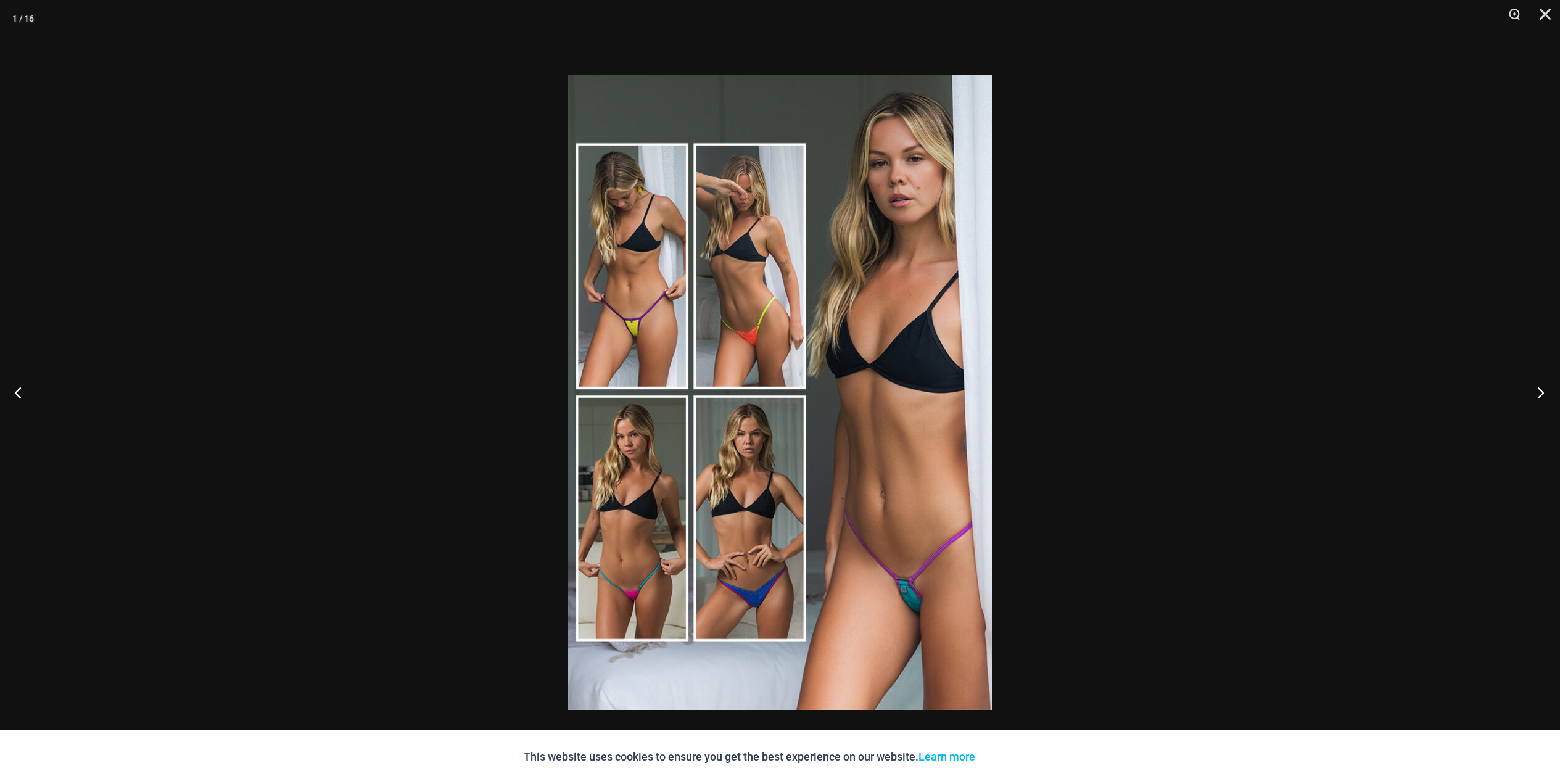
click at [1541, 392] on button "Next" at bounding box center [1537, 392] width 46 height 62
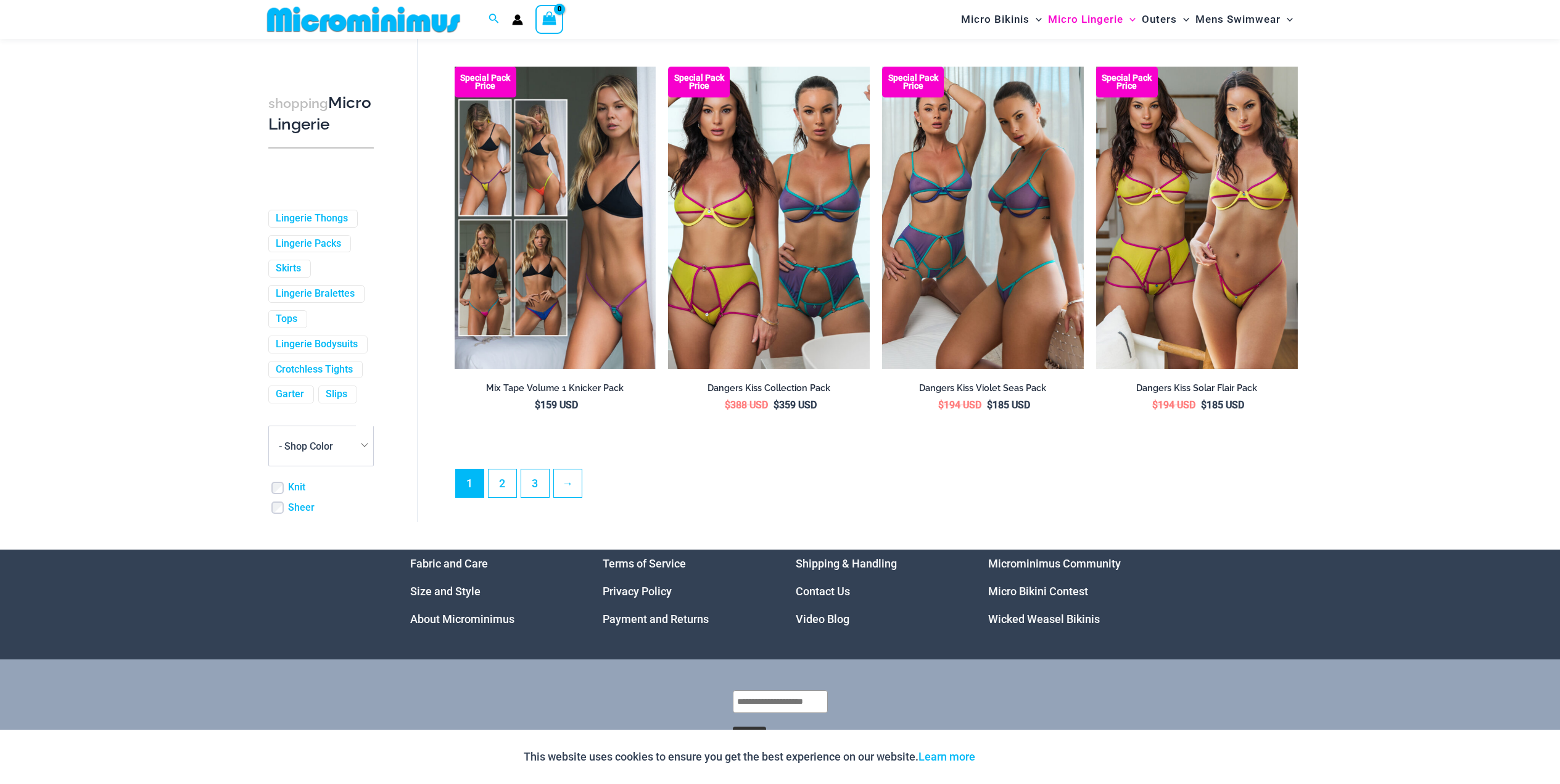
scroll to position [3096, 0]
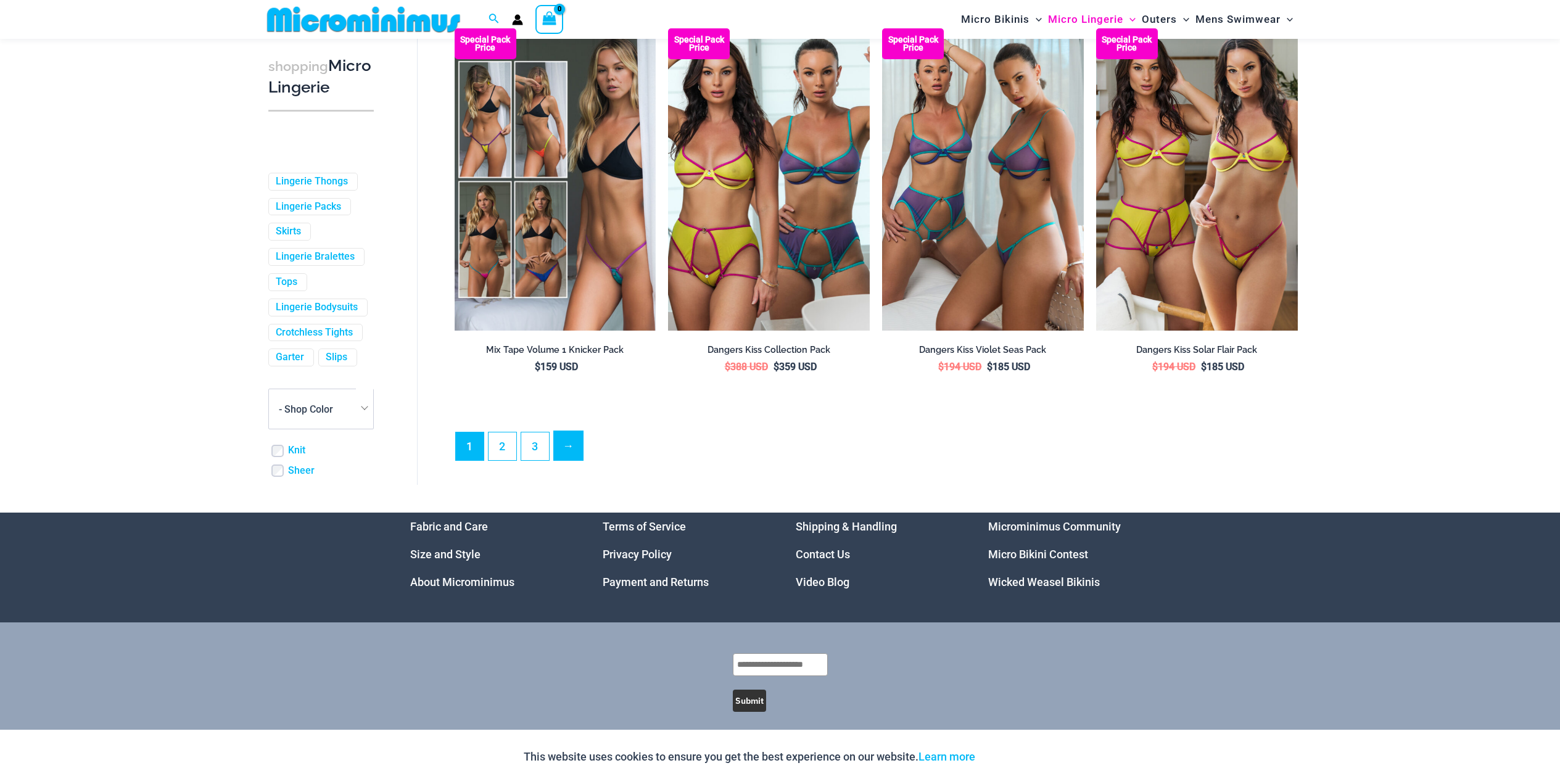
click at [571, 457] on link "→" at bounding box center [568, 445] width 29 height 29
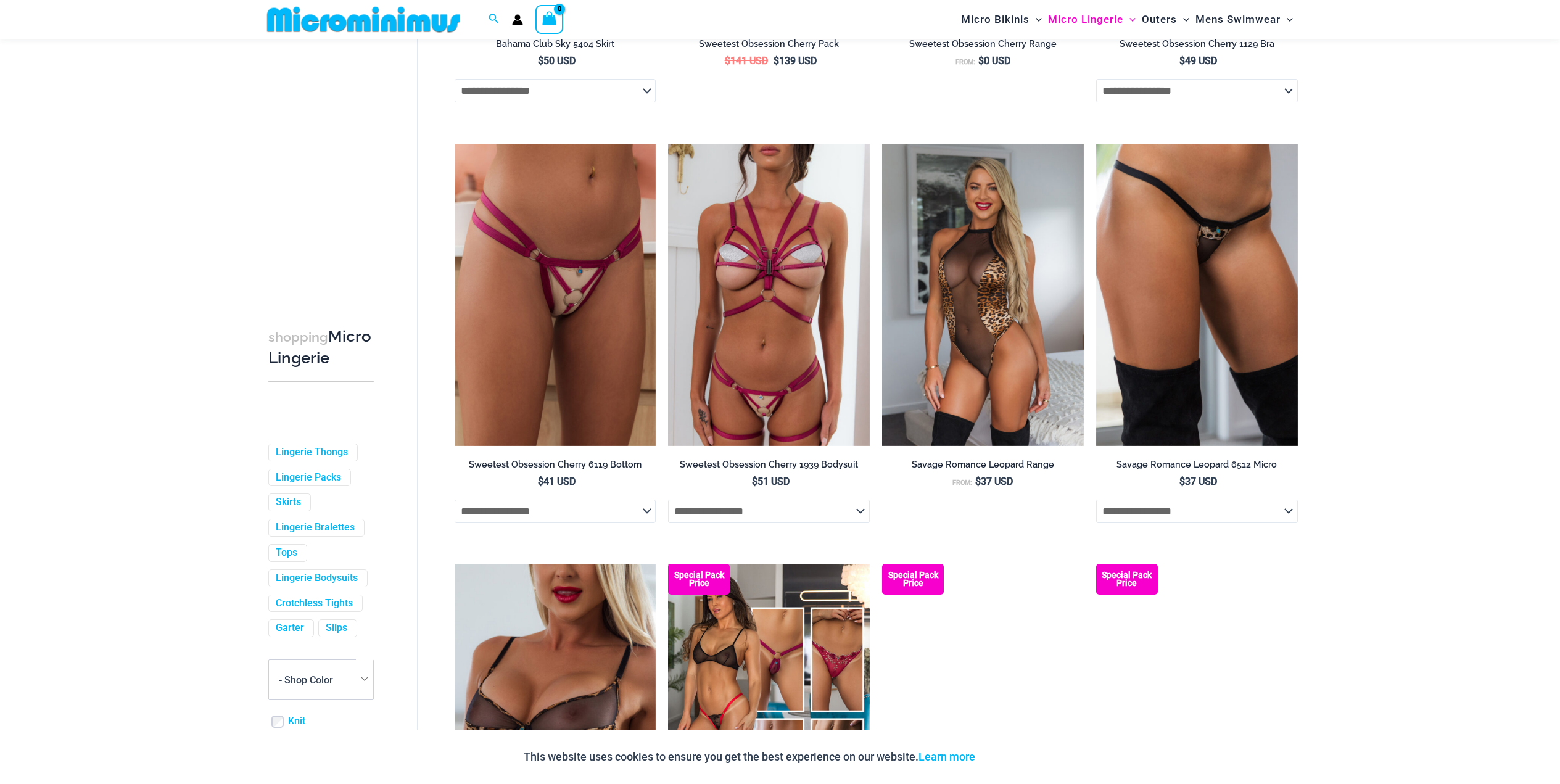
scroll to position [2518, 0]
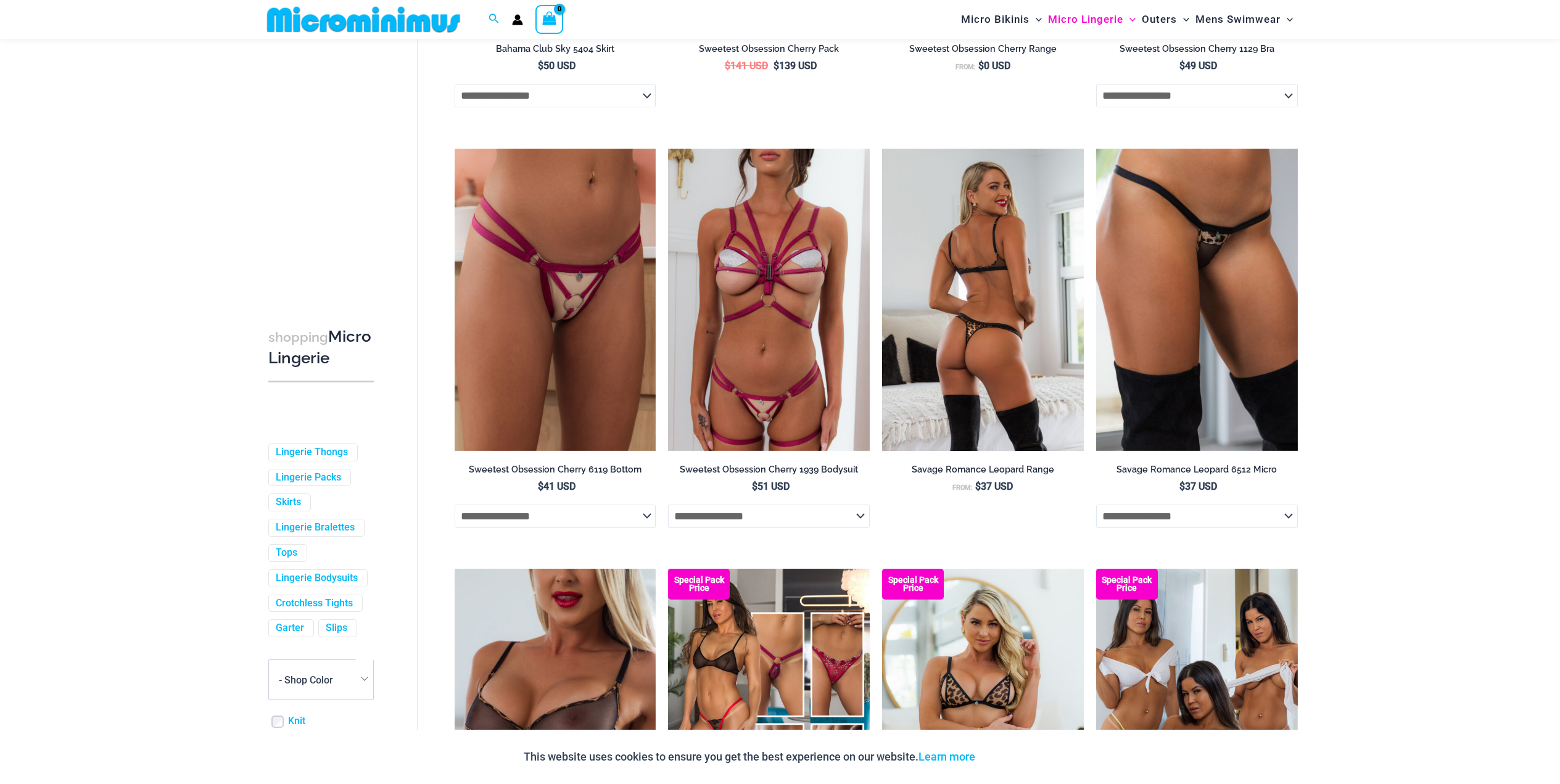
click at [963, 351] on img at bounding box center [983, 299] width 201 height 302
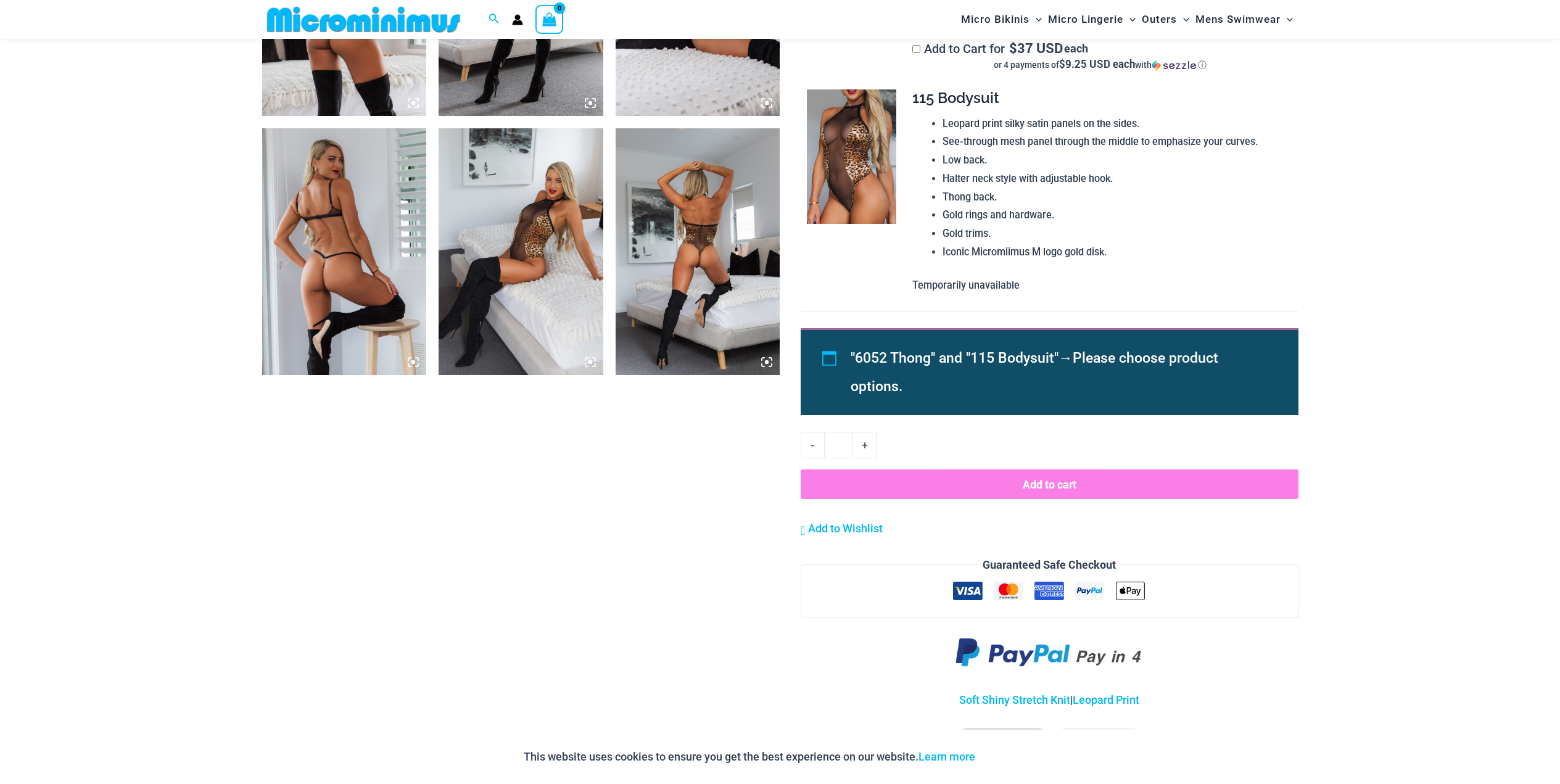
scroll to position [1036, 0]
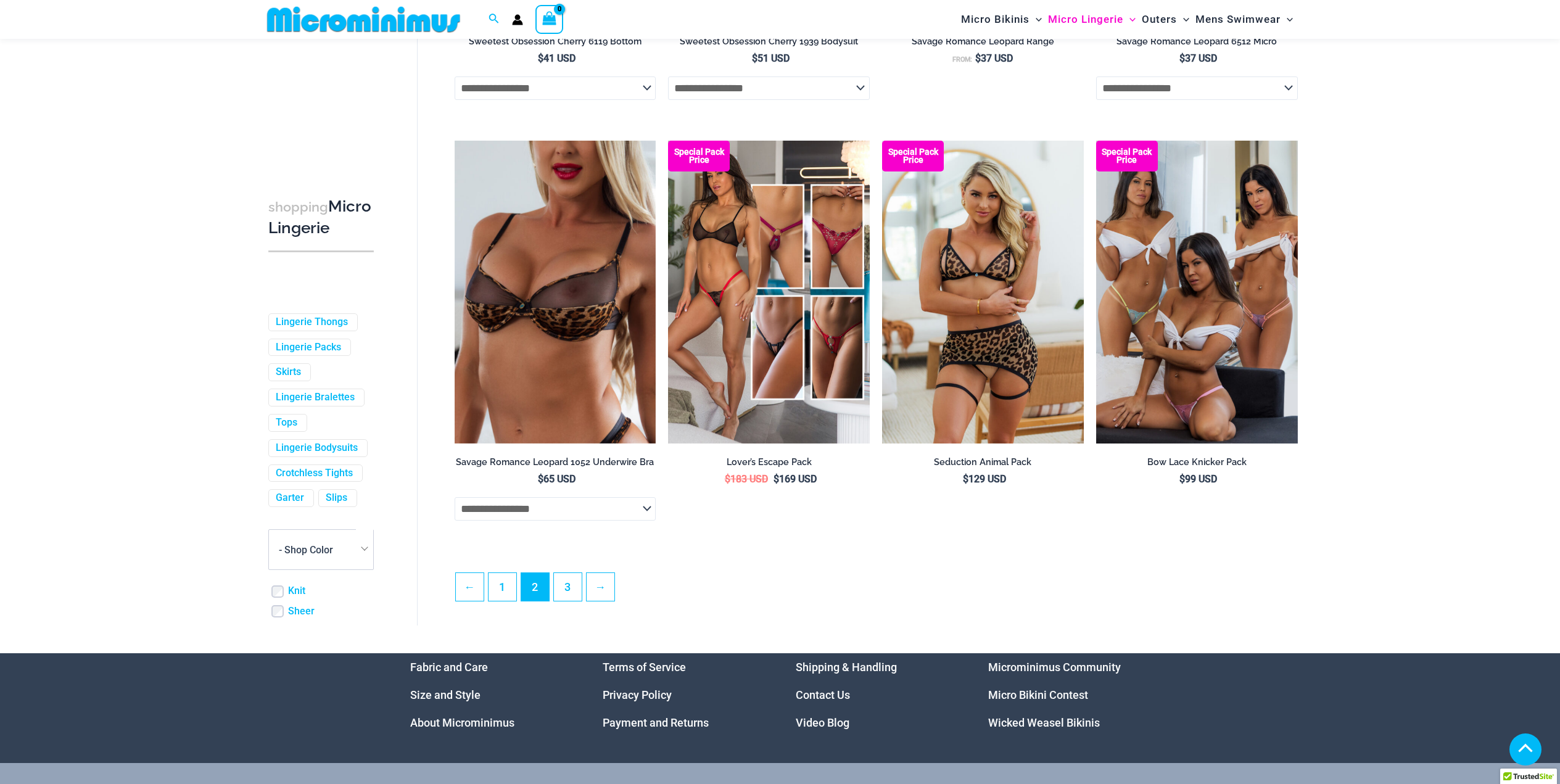
scroll to position [2950, 0]
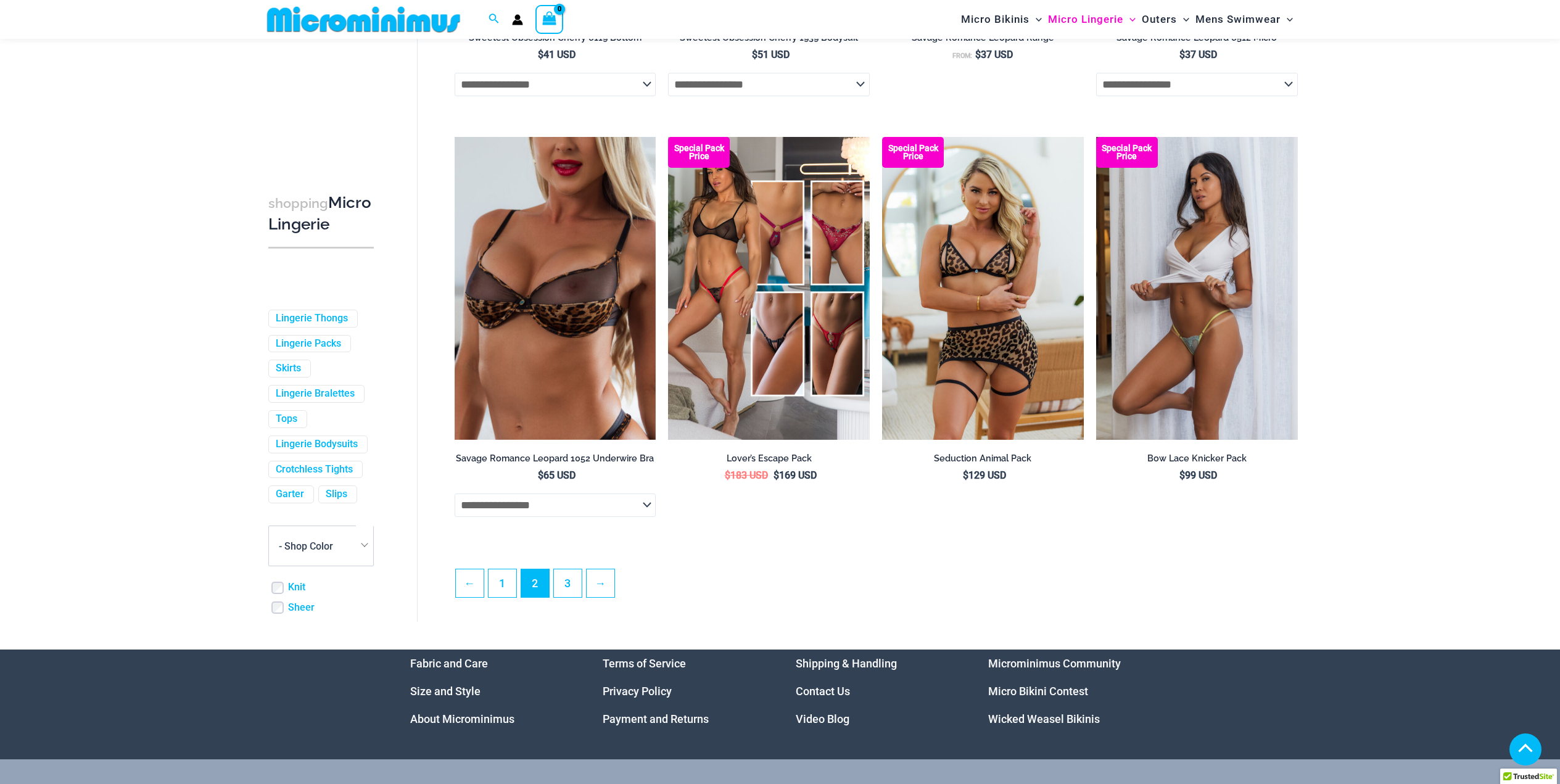
click at [1187, 412] on img at bounding box center [1197, 288] width 201 height 302
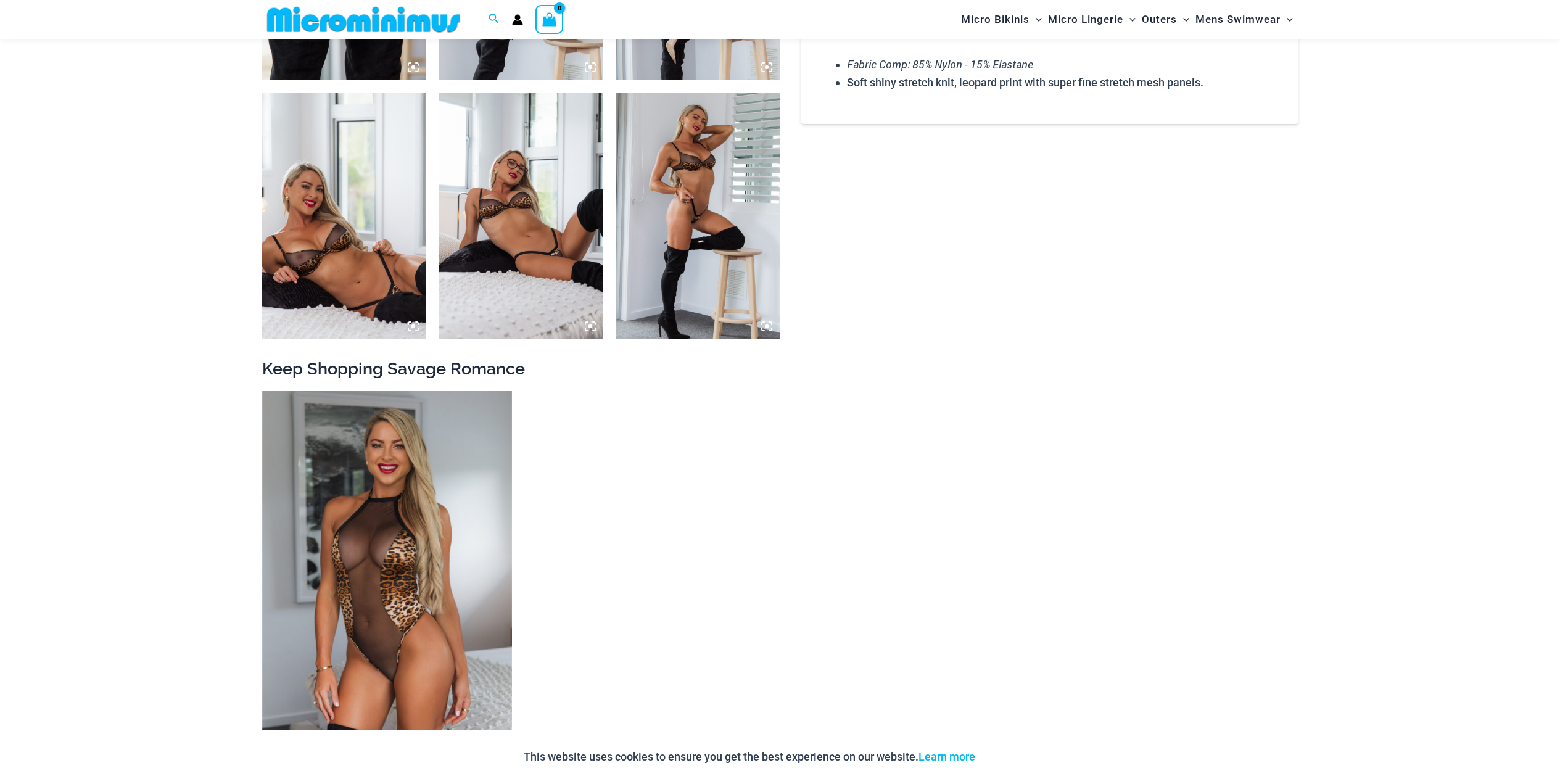
scroll to position [1100, 0]
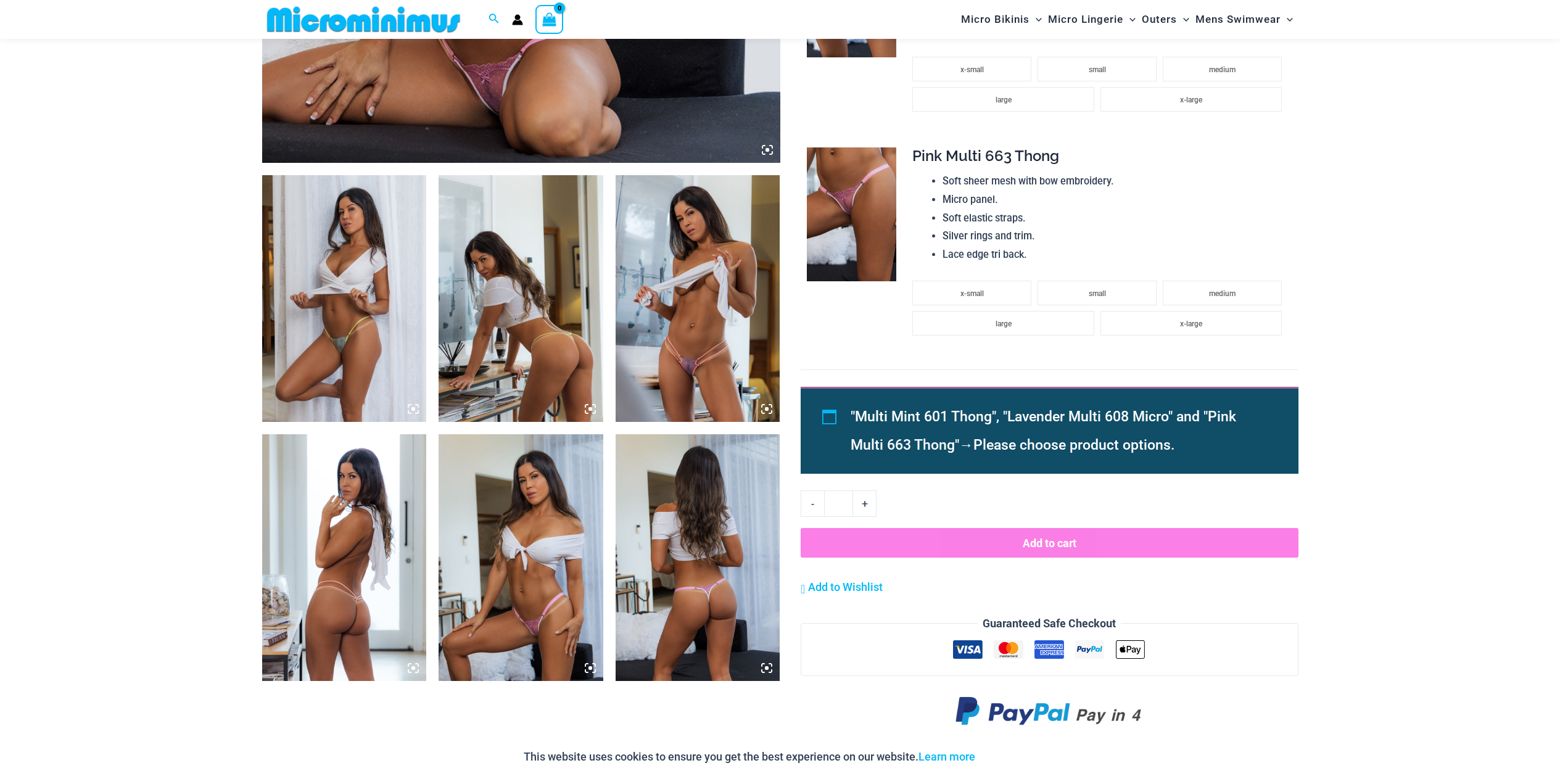
scroll to position [729, 0]
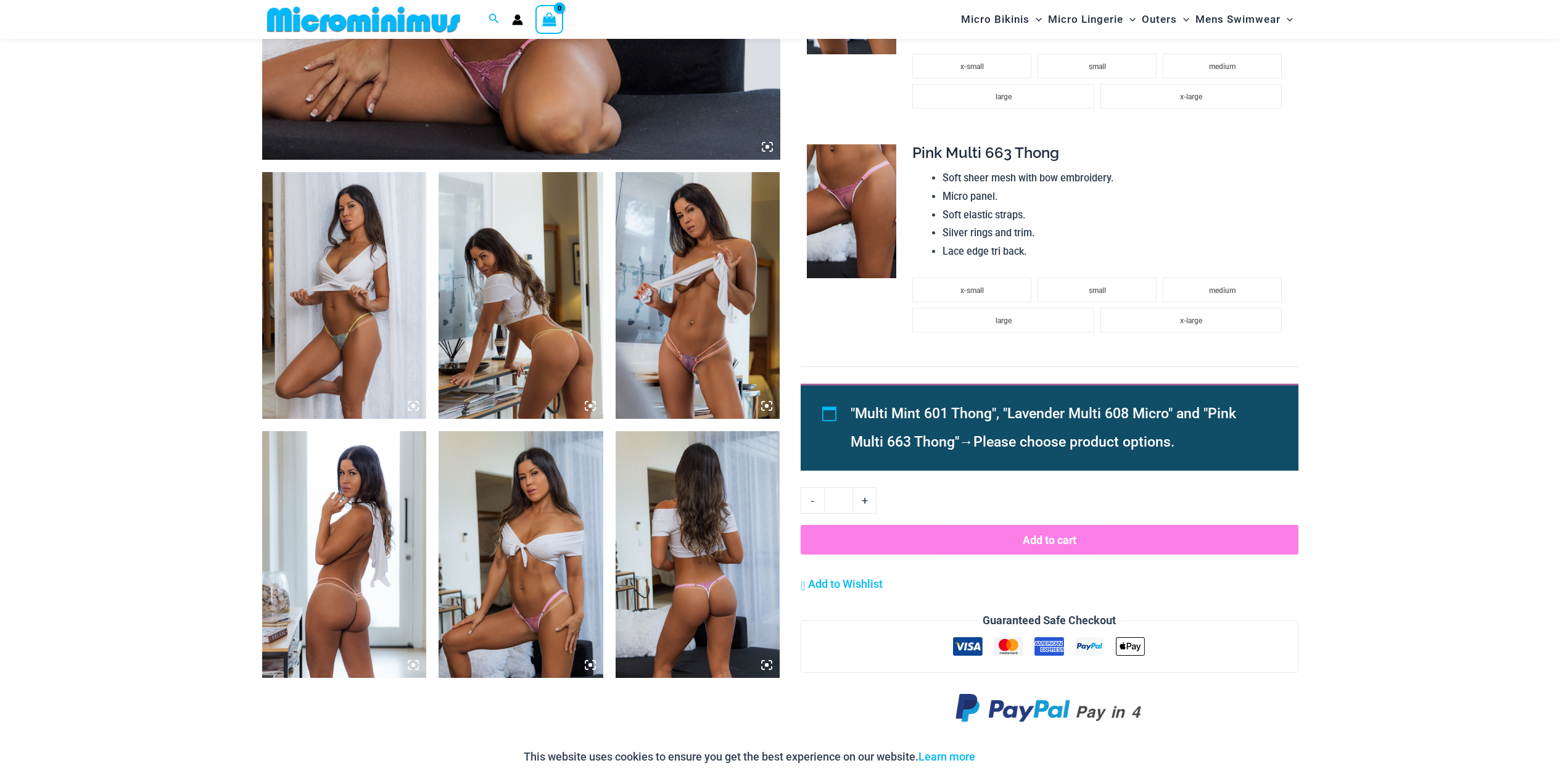
click at [726, 360] on img at bounding box center [697, 295] width 165 height 246
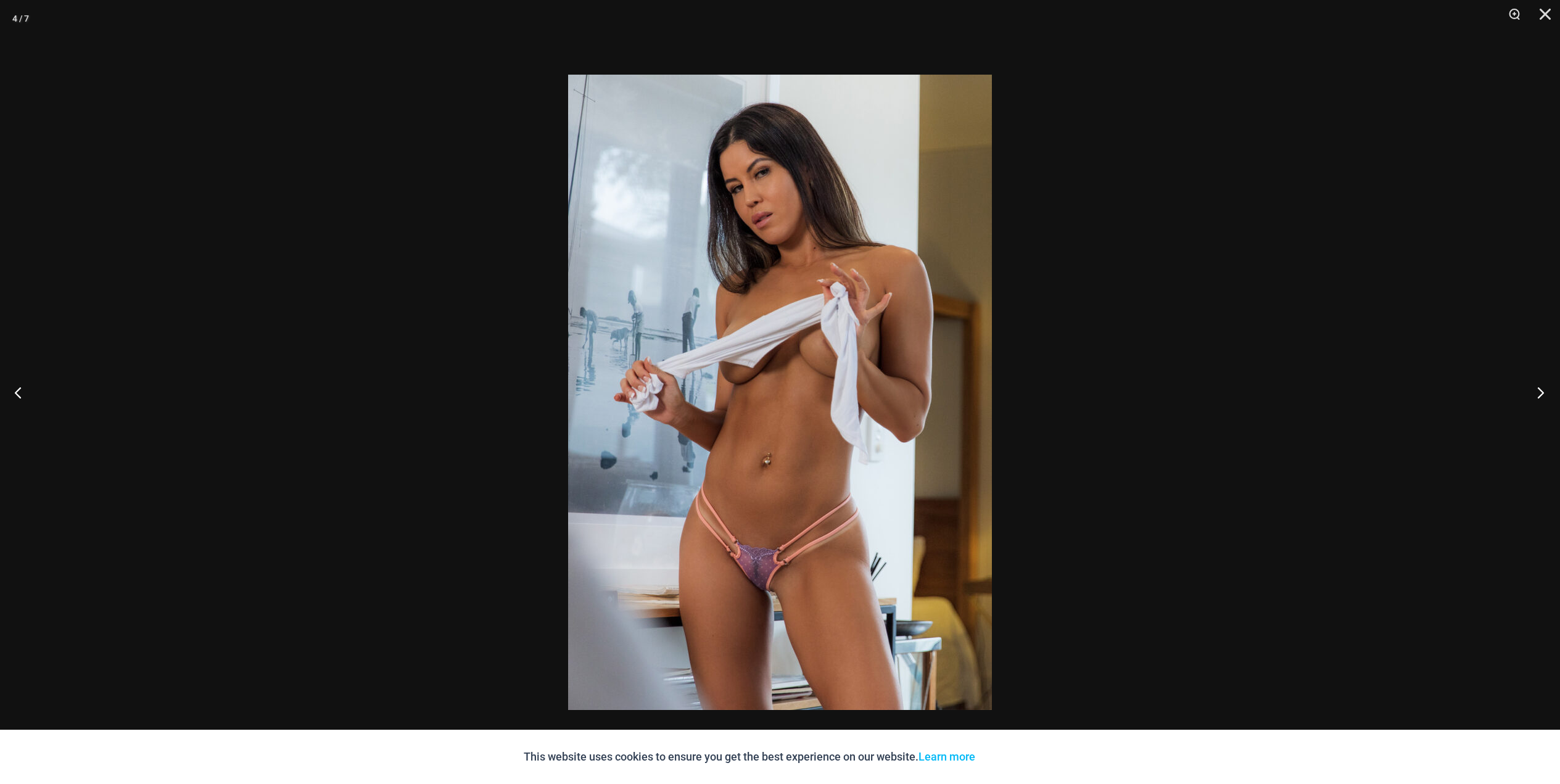
click at [1537, 393] on button "Next" at bounding box center [1537, 392] width 46 height 62
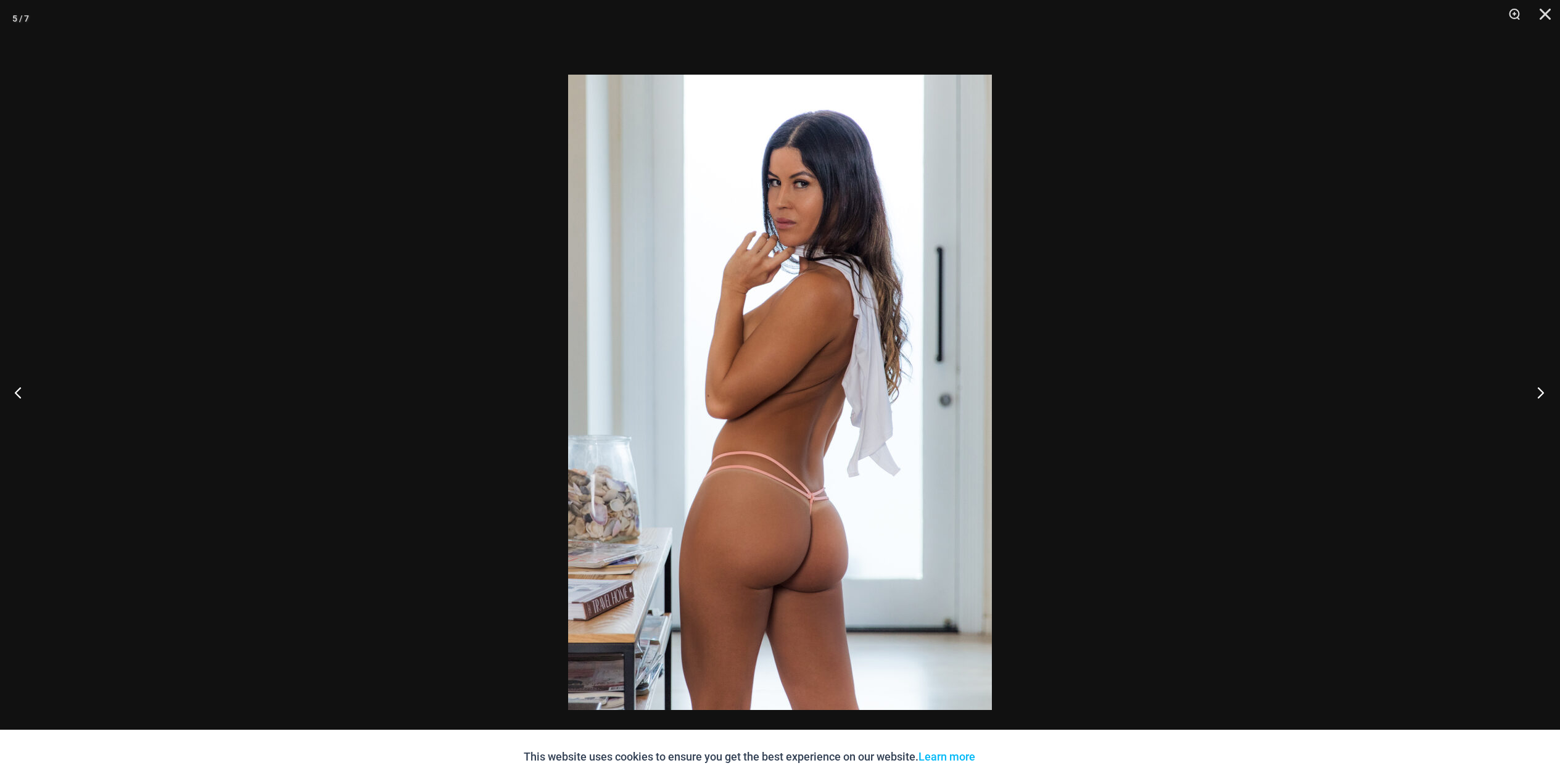
click at [1537, 393] on button "Next" at bounding box center [1537, 392] width 46 height 62
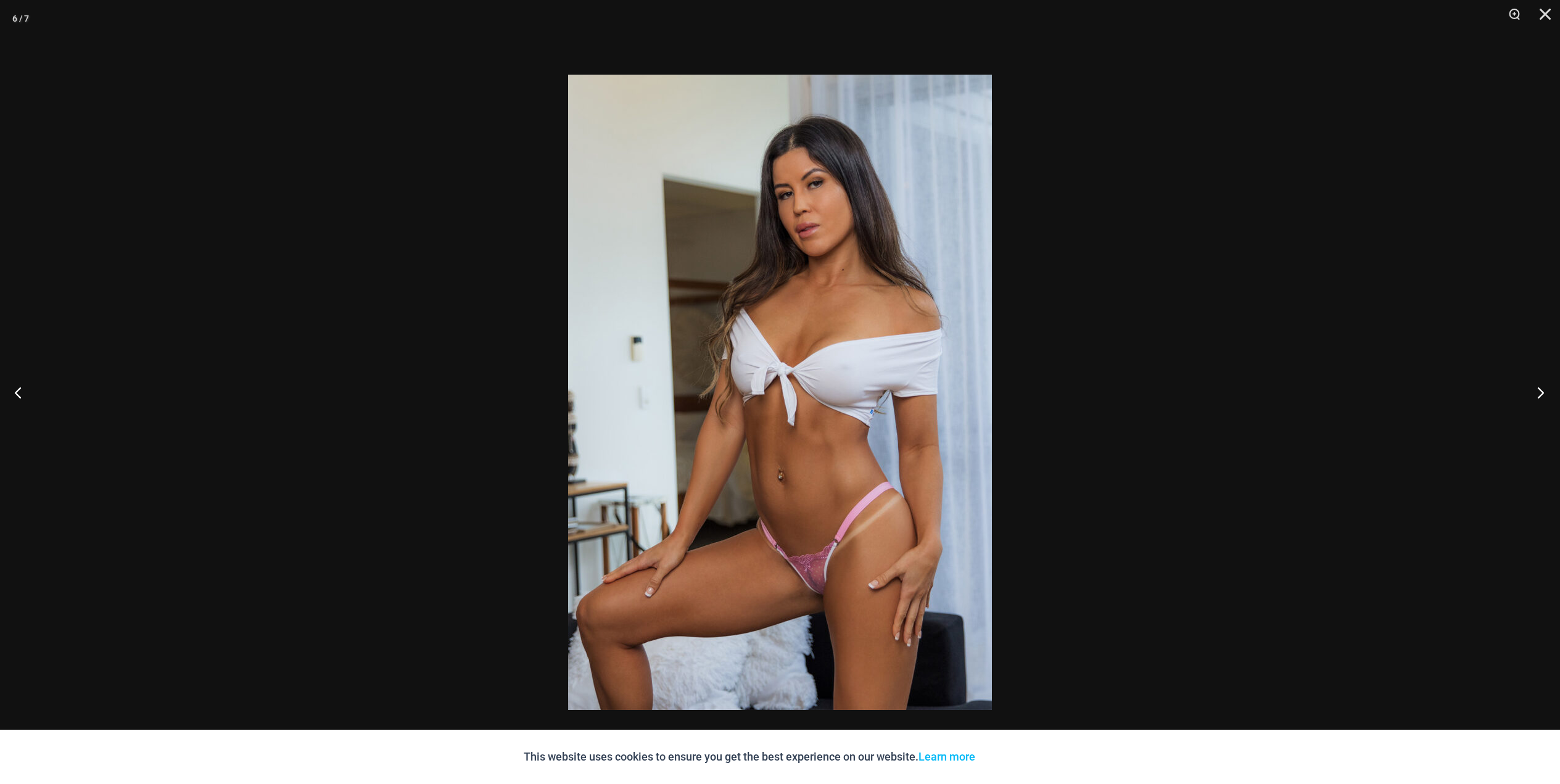
click at [1537, 393] on button "Next" at bounding box center [1537, 392] width 46 height 62
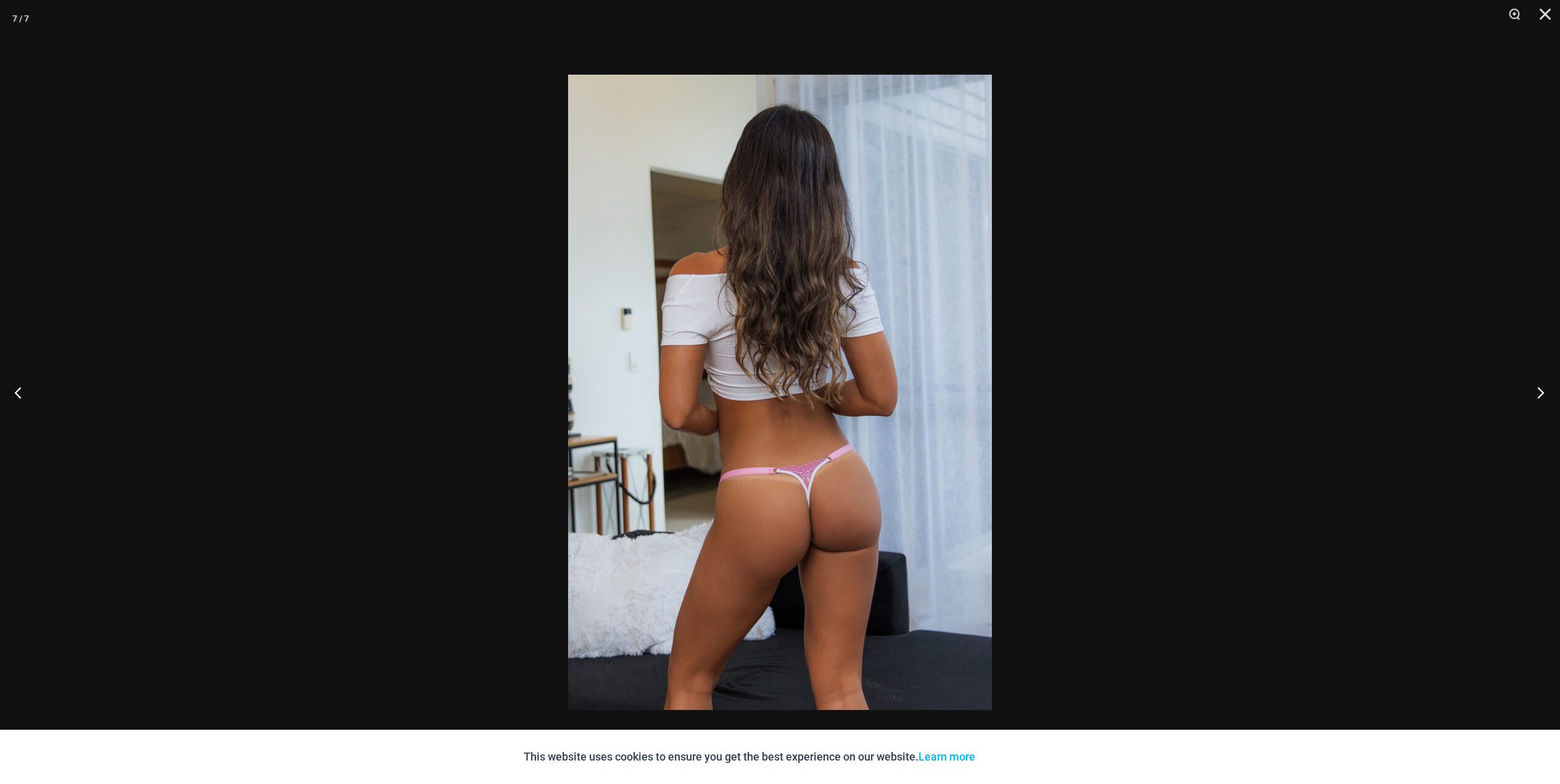
click at [1537, 393] on button "Next" at bounding box center [1537, 392] width 46 height 62
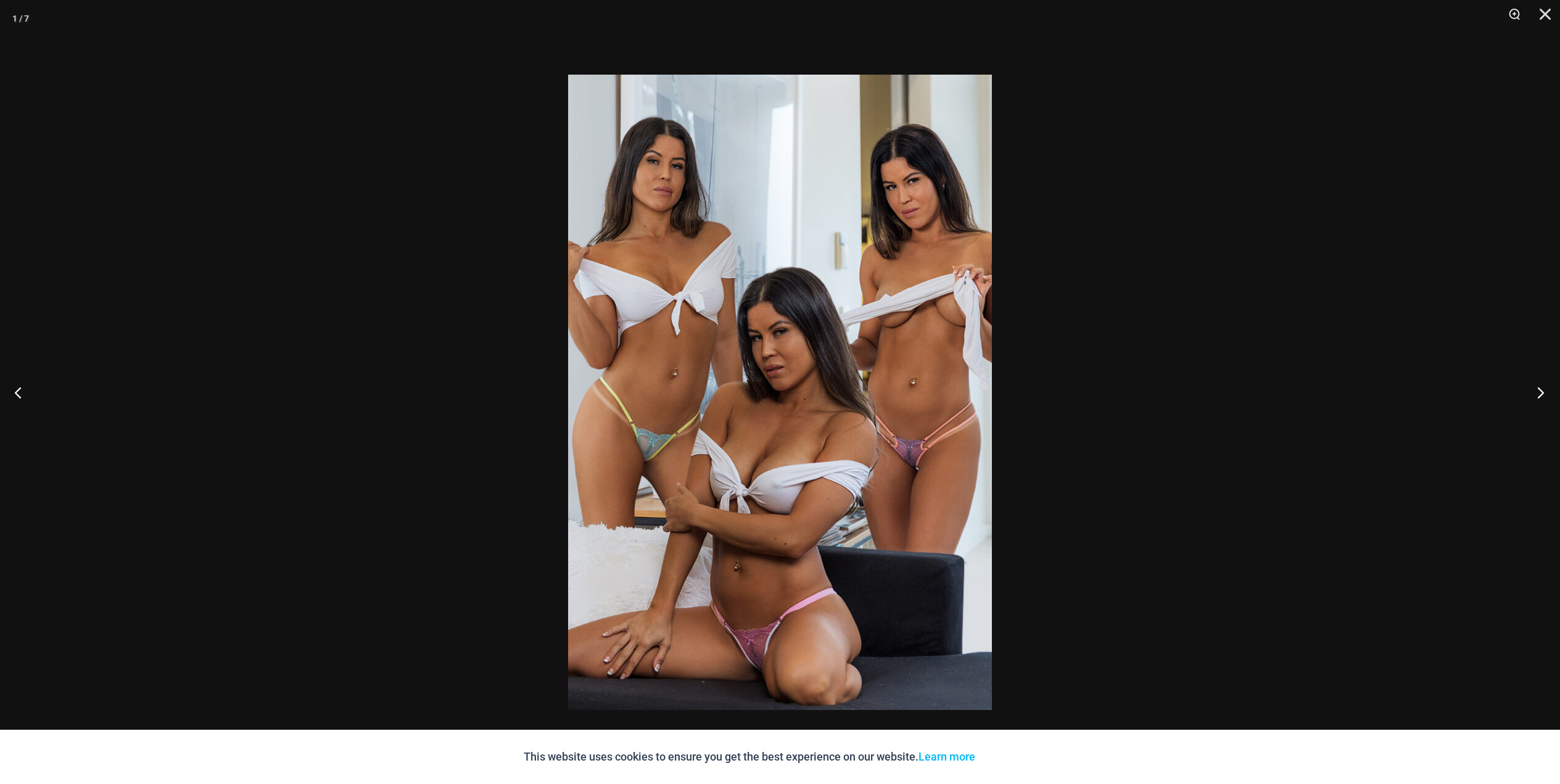
click at [1537, 393] on button "Next" at bounding box center [1537, 392] width 46 height 62
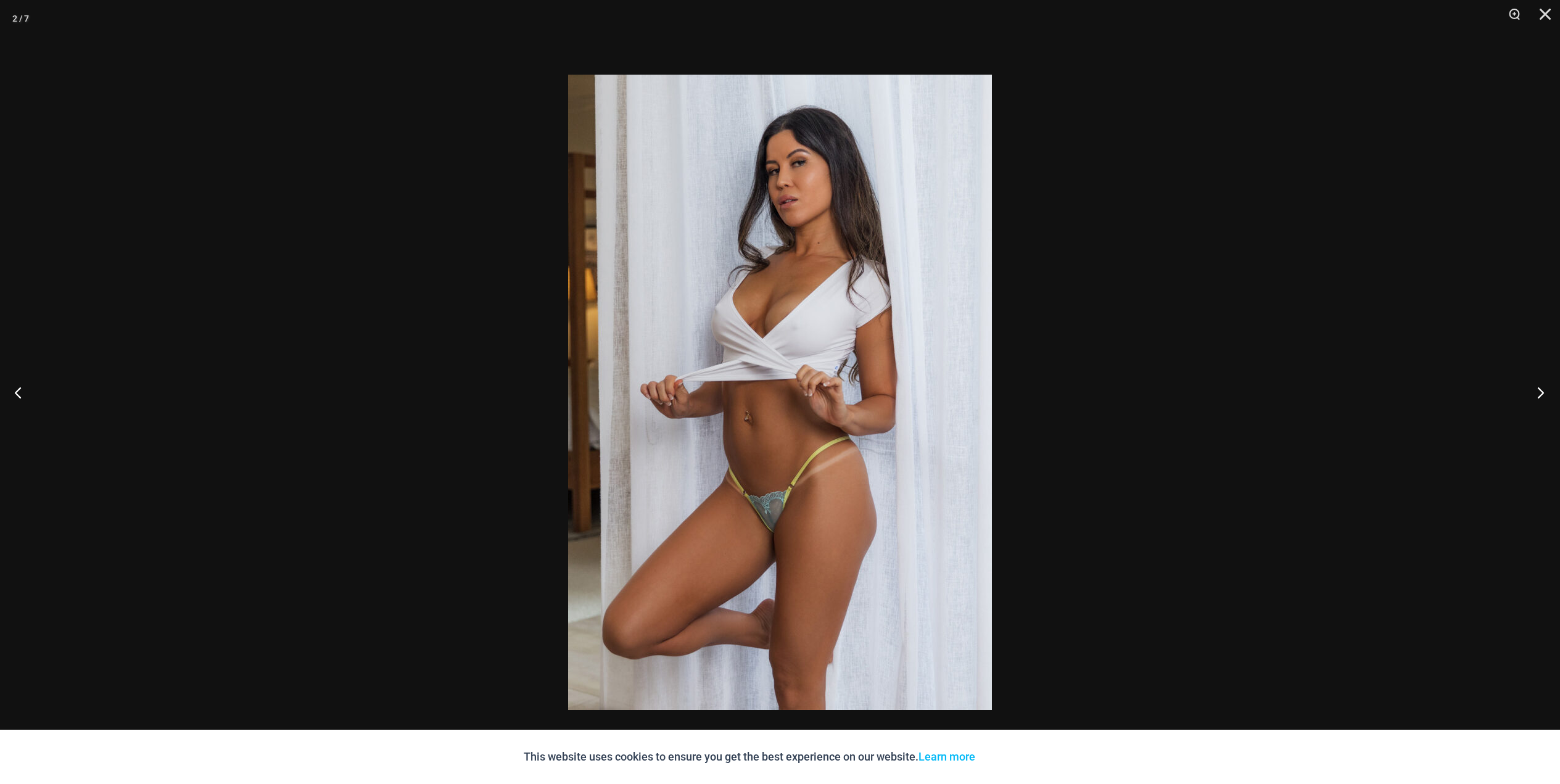
click at [1537, 393] on button "Next" at bounding box center [1537, 392] width 46 height 62
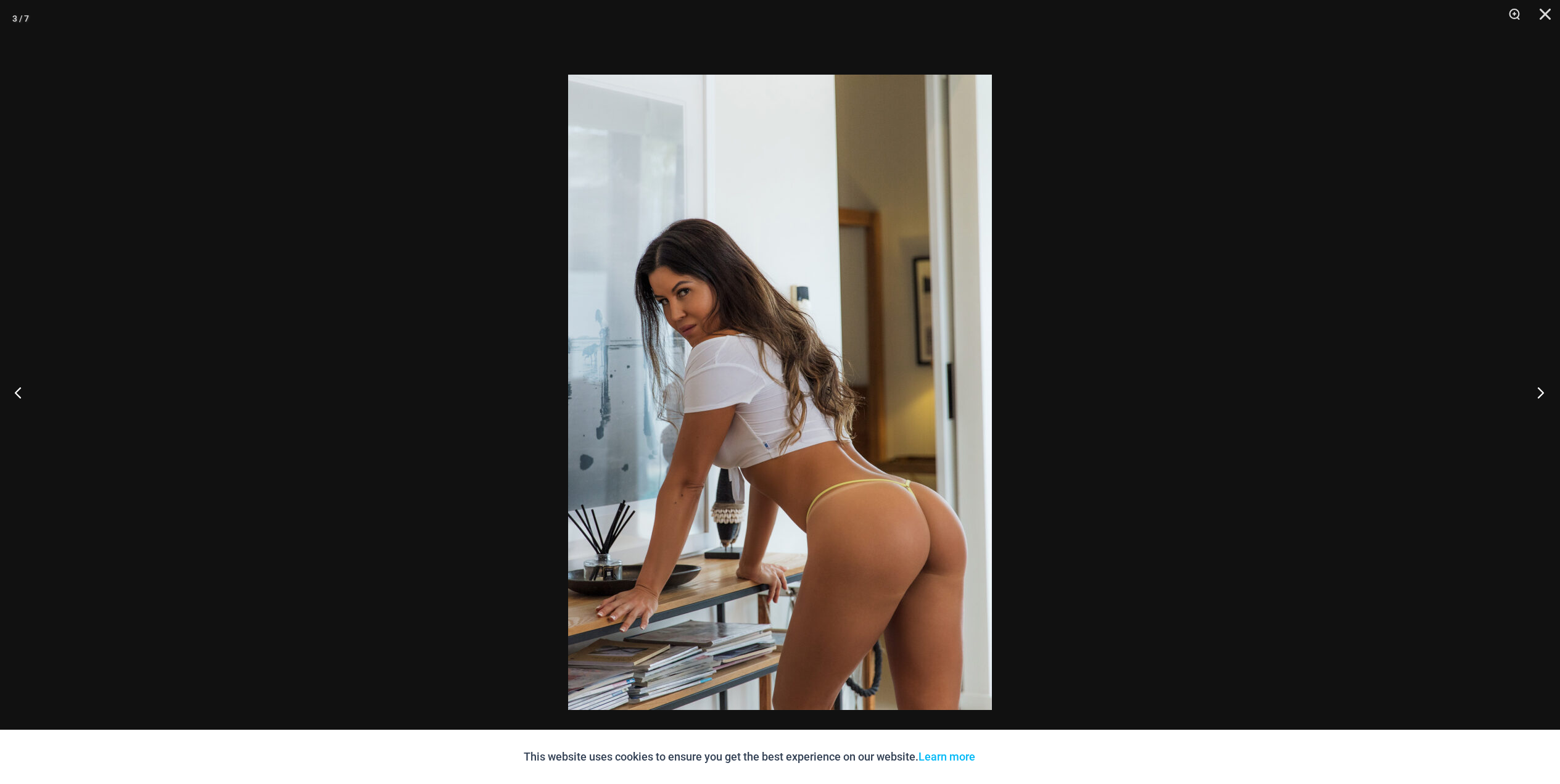
click at [1537, 393] on button "Next" at bounding box center [1537, 392] width 46 height 62
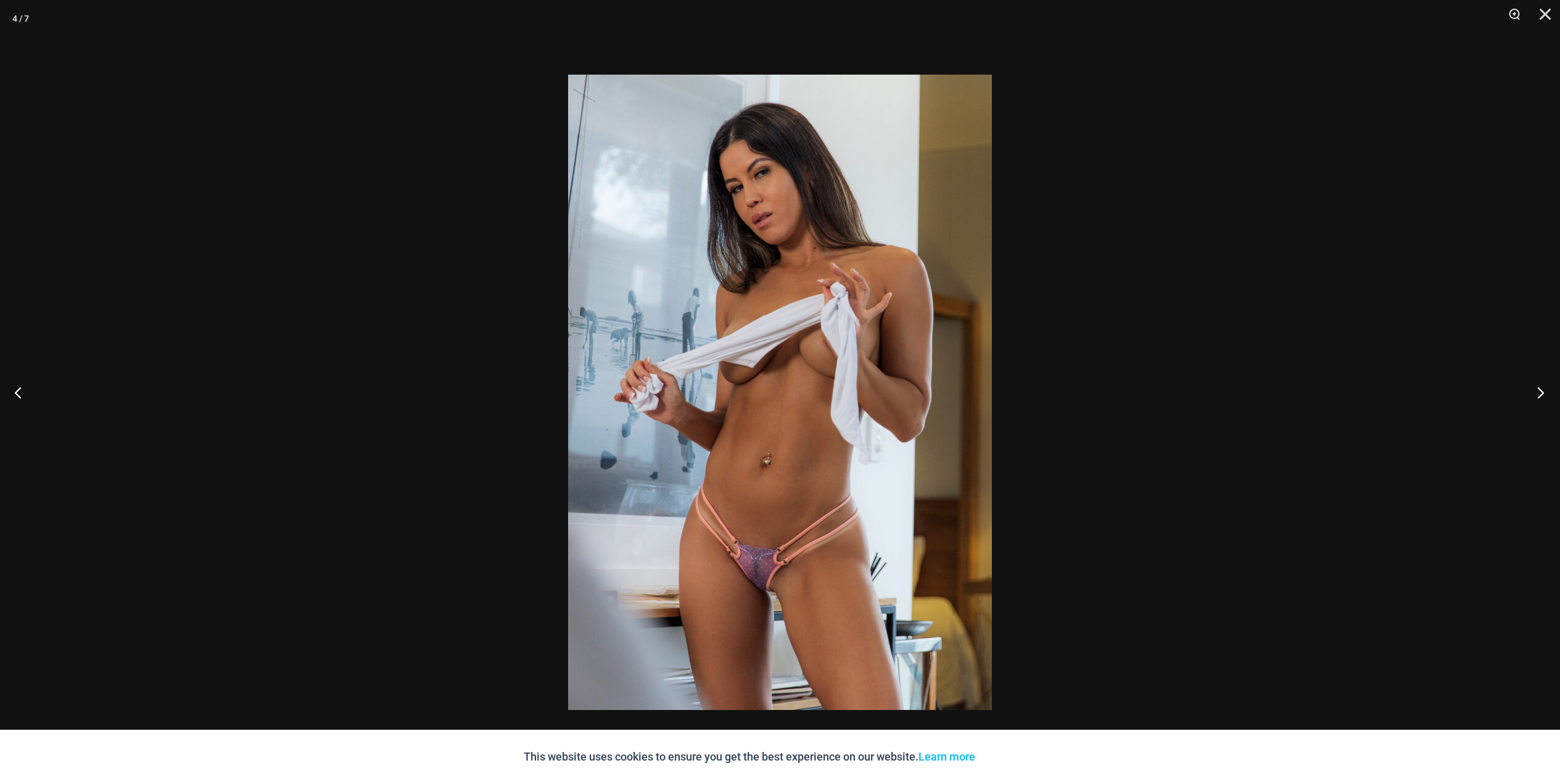
click at [1537, 393] on button "Next" at bounding box center [1537, 392] width 46 height 62
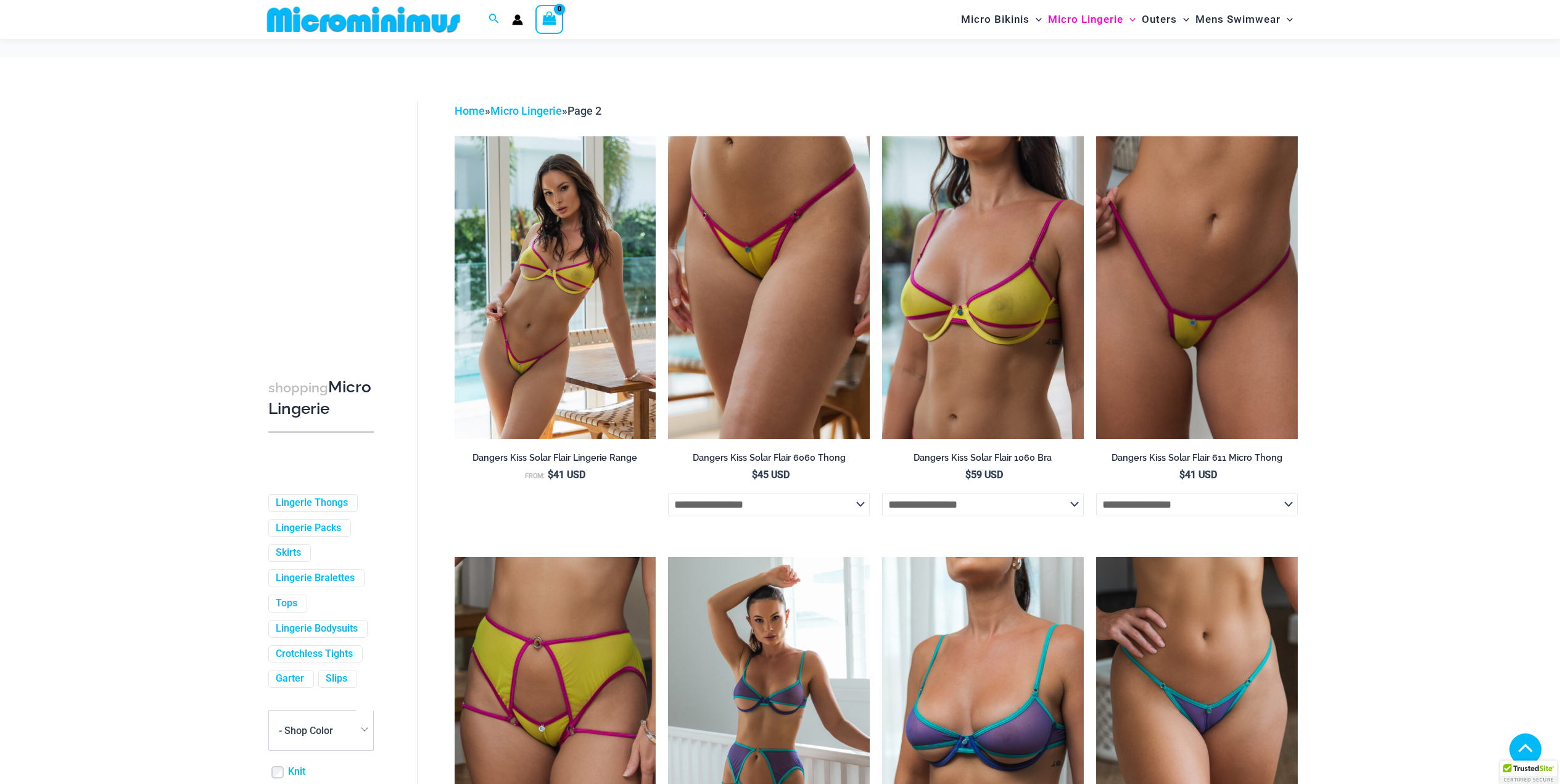
scroll to position [3033, 0]
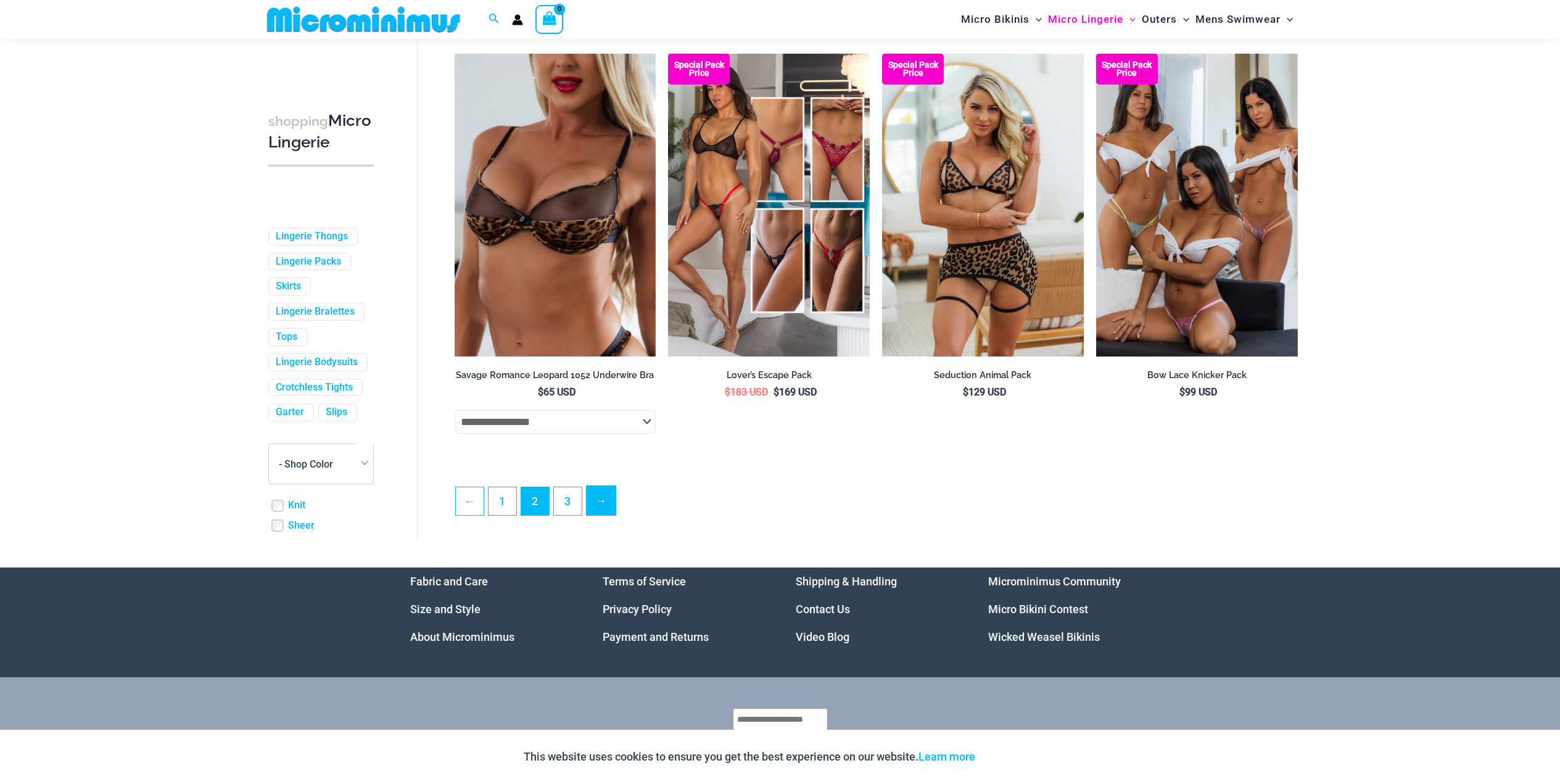
click at [604, 515] on link "→" at bounding box center [601, 500] width 29 height 29
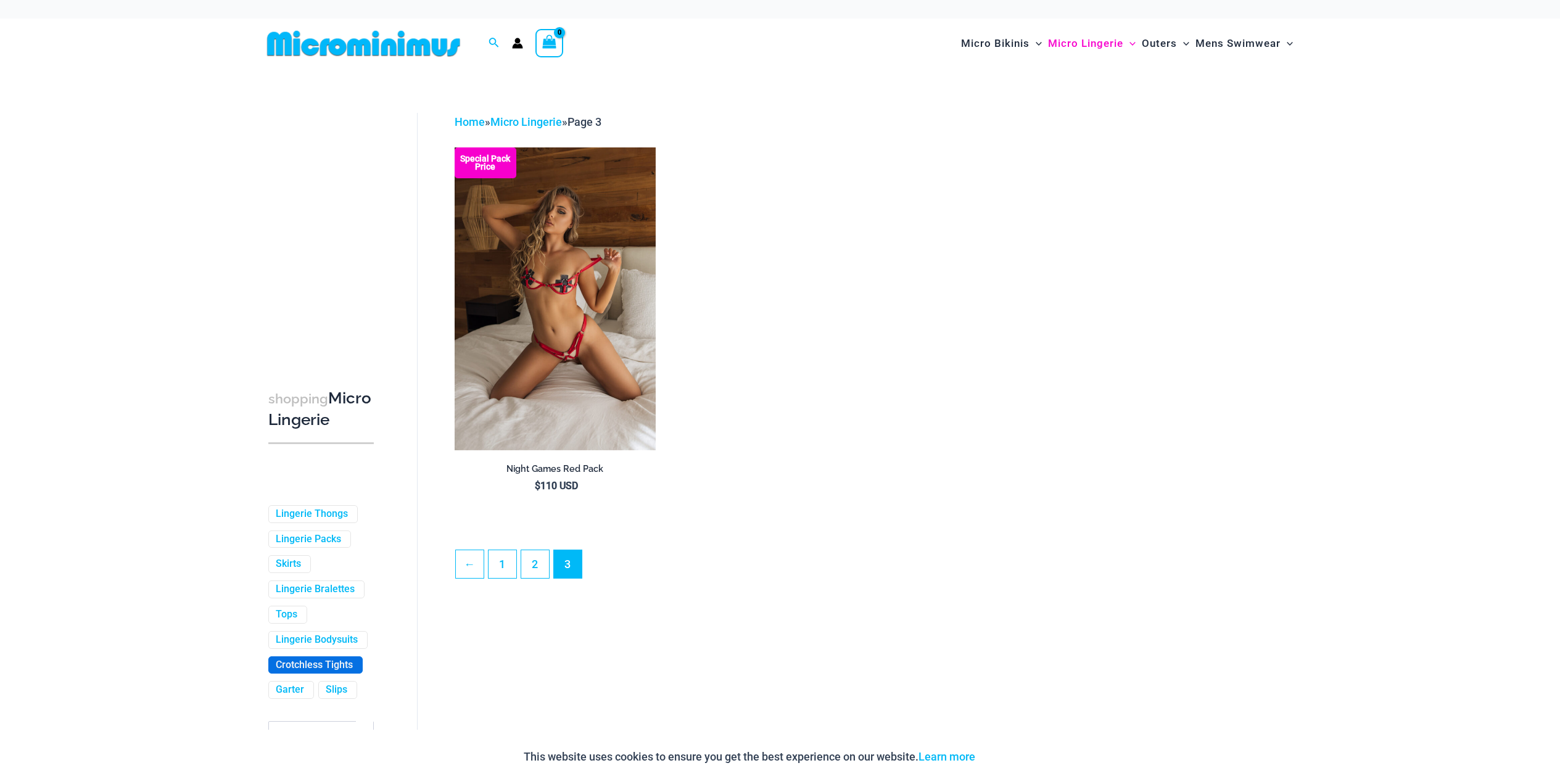
click at [284, 671] on link "Crotchless Tights" at bounding box center [314, 665] width 77 height 13
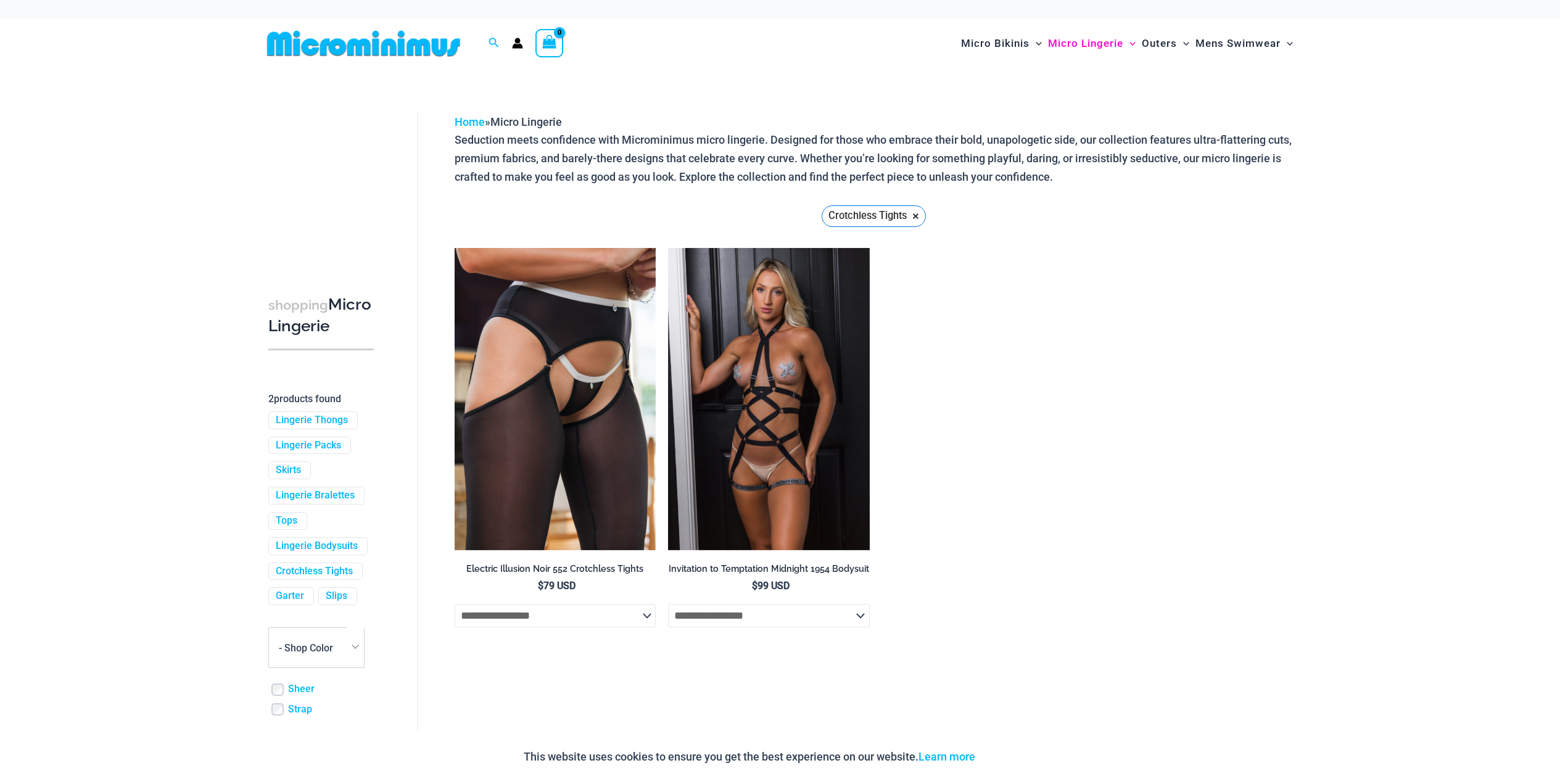
scroll to position [103, 0]
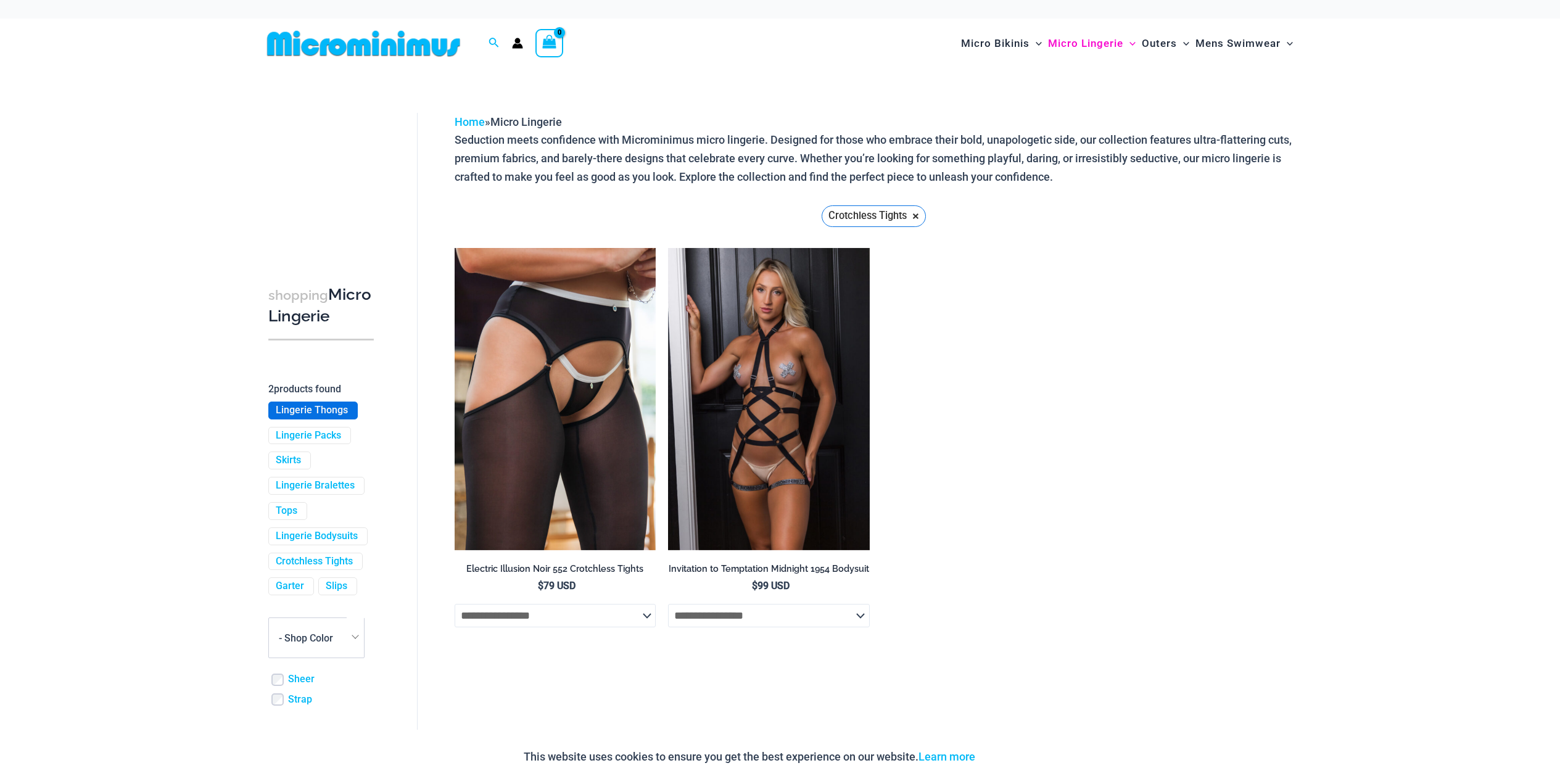
click at [303, 417] on link "Lingerie Thongs" at bounding box center [312, 411] width 72 height 13
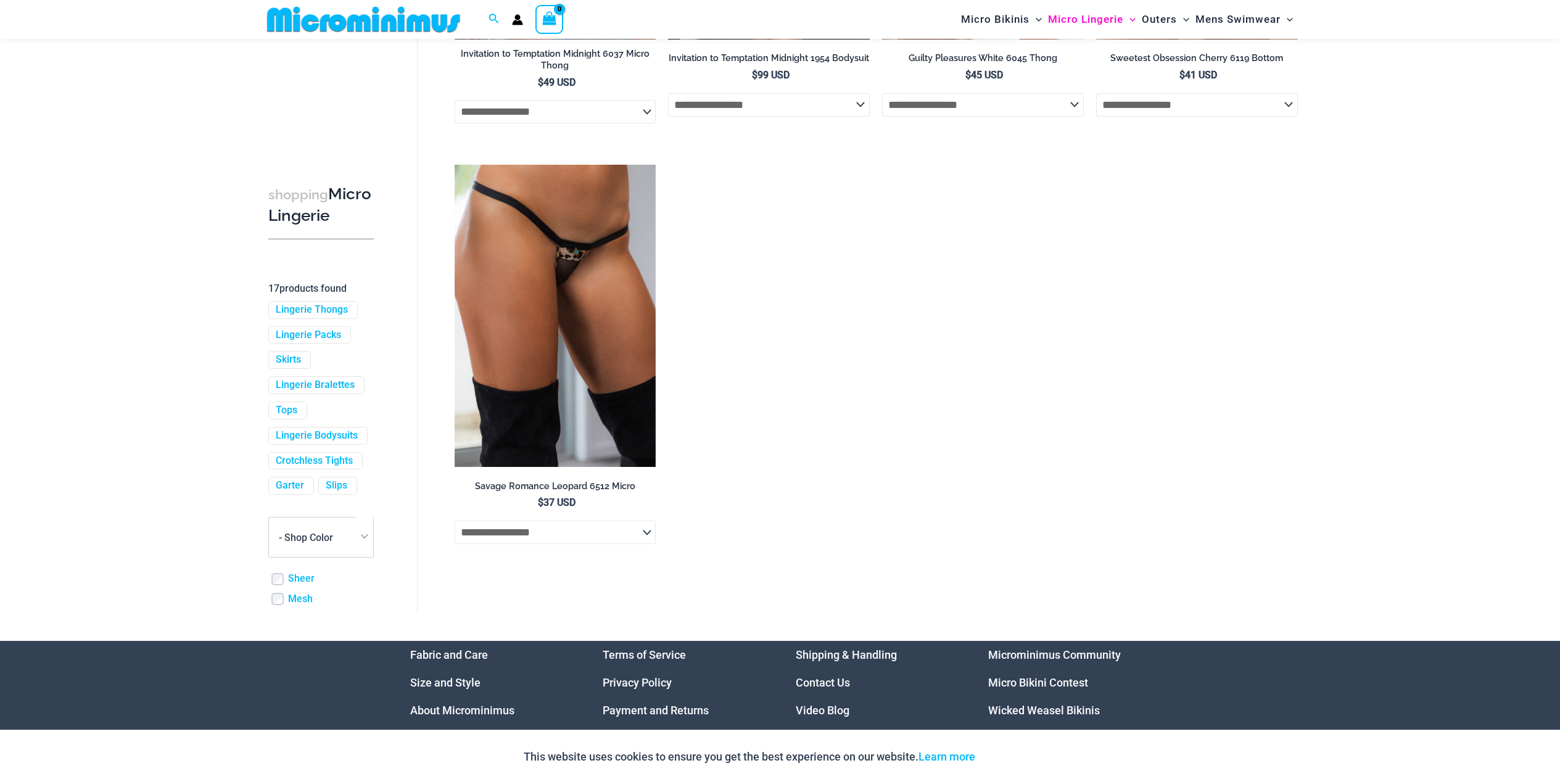
scroll to position [1909, 0]
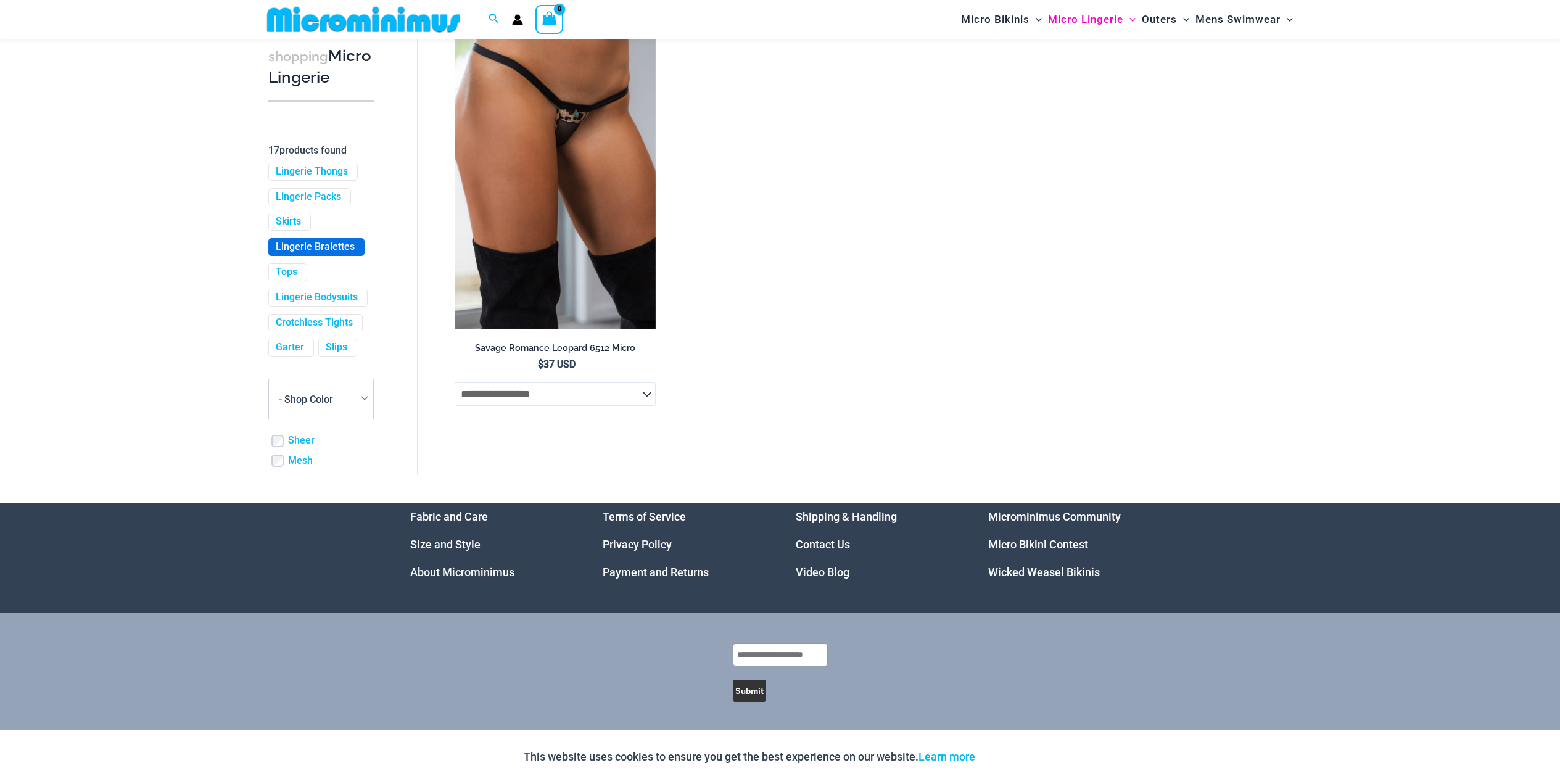
click at [284, 254] on link "Lingerie Bralettes" at bounding box center [315, 247] width 79 height 13
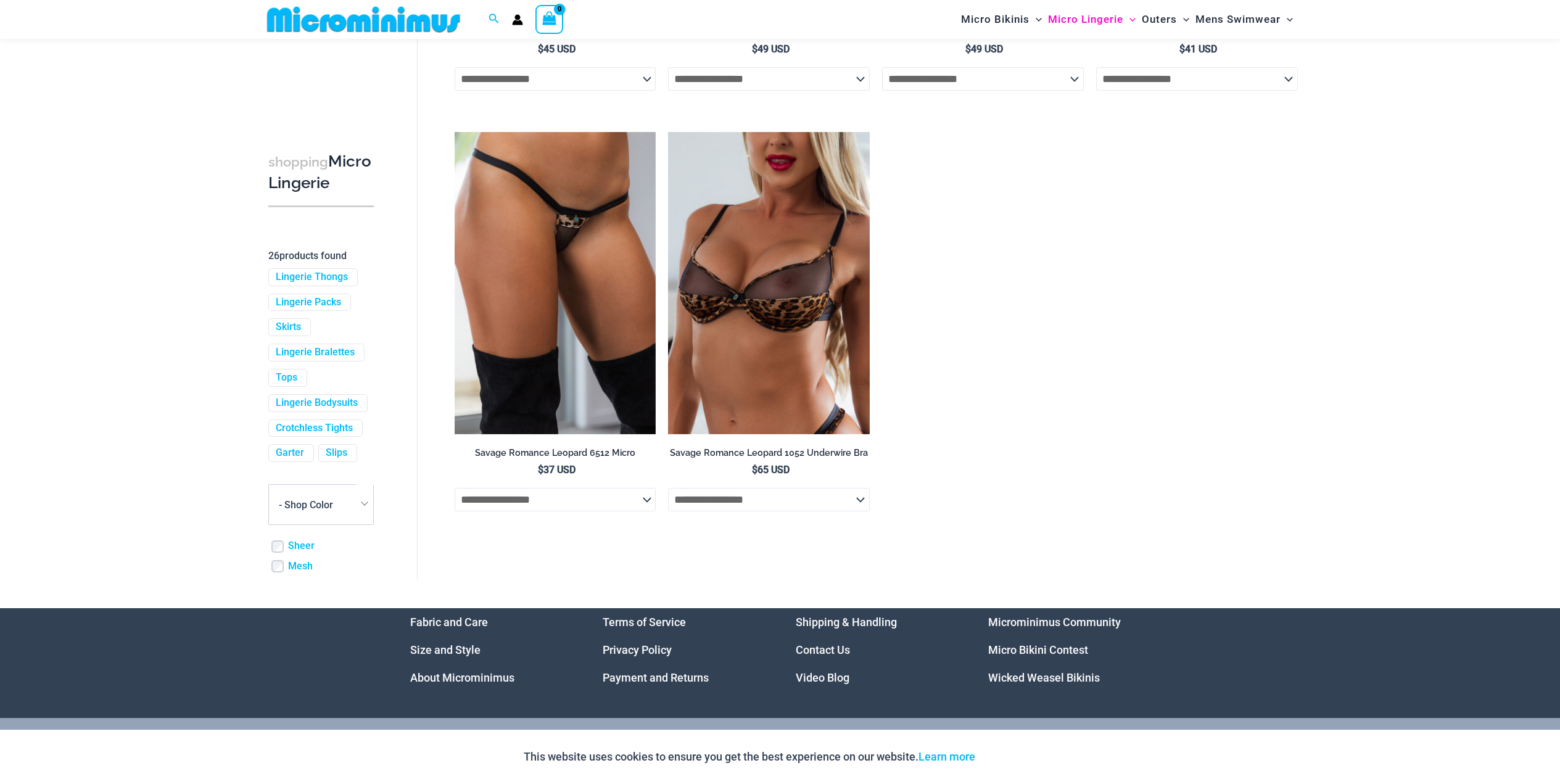
scroll to position [2640, 0]
